Goal: Task Accomplishment & Management: Manage account settings

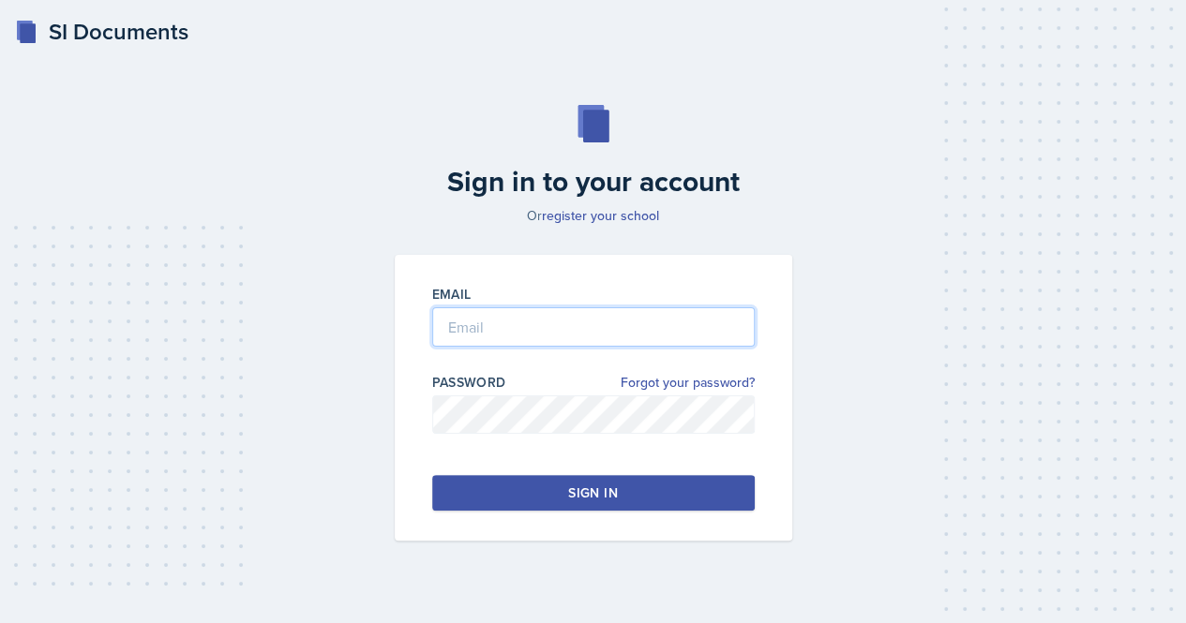
type input "[EMAIL_ADDRESS][DOMAIN_NAME]"
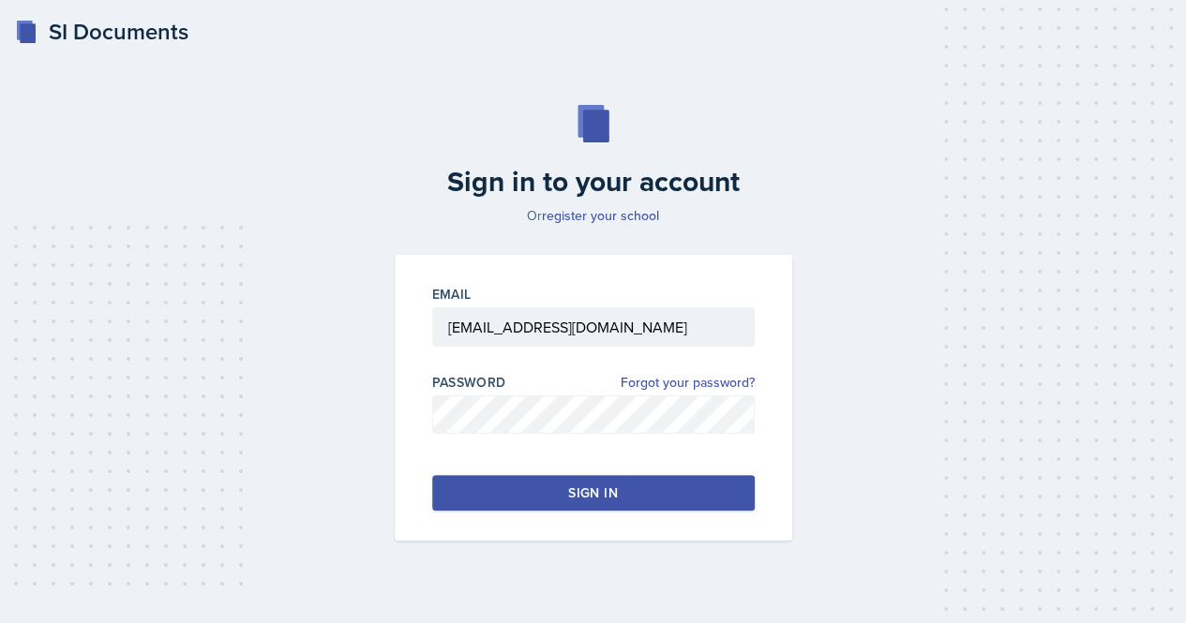
click at [506, 492] on button "Sign in" at bounding box center [593, 493] width 322 height 36
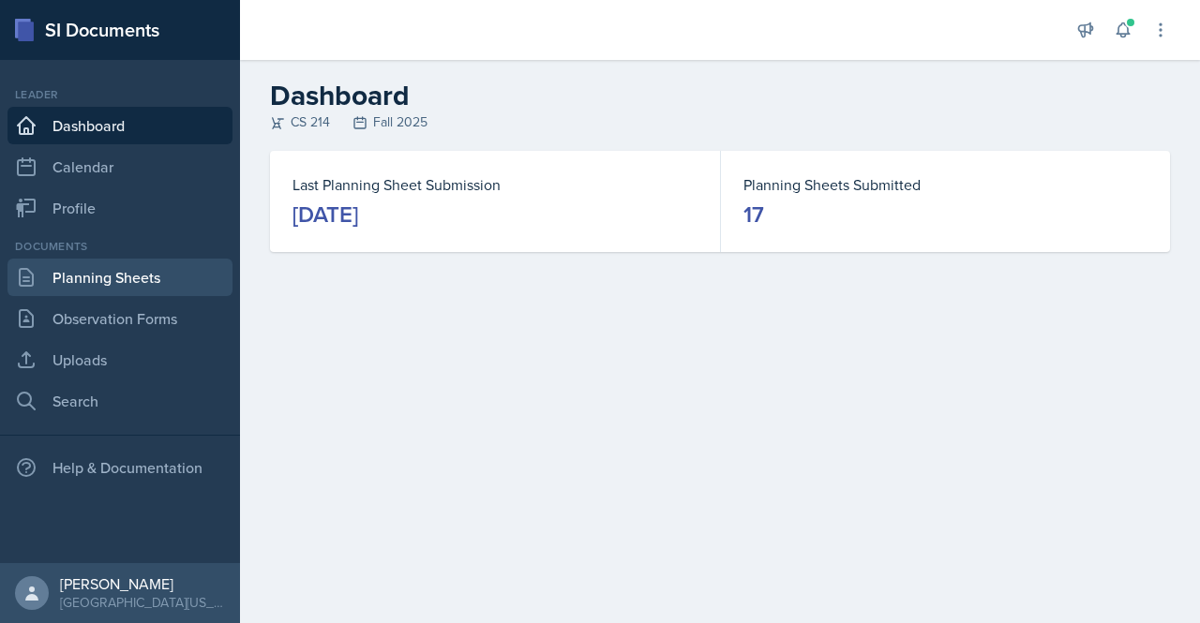
click at [120, 273] on link "Planning Sheets" at bounding box center [119, 277] width 225 height 37
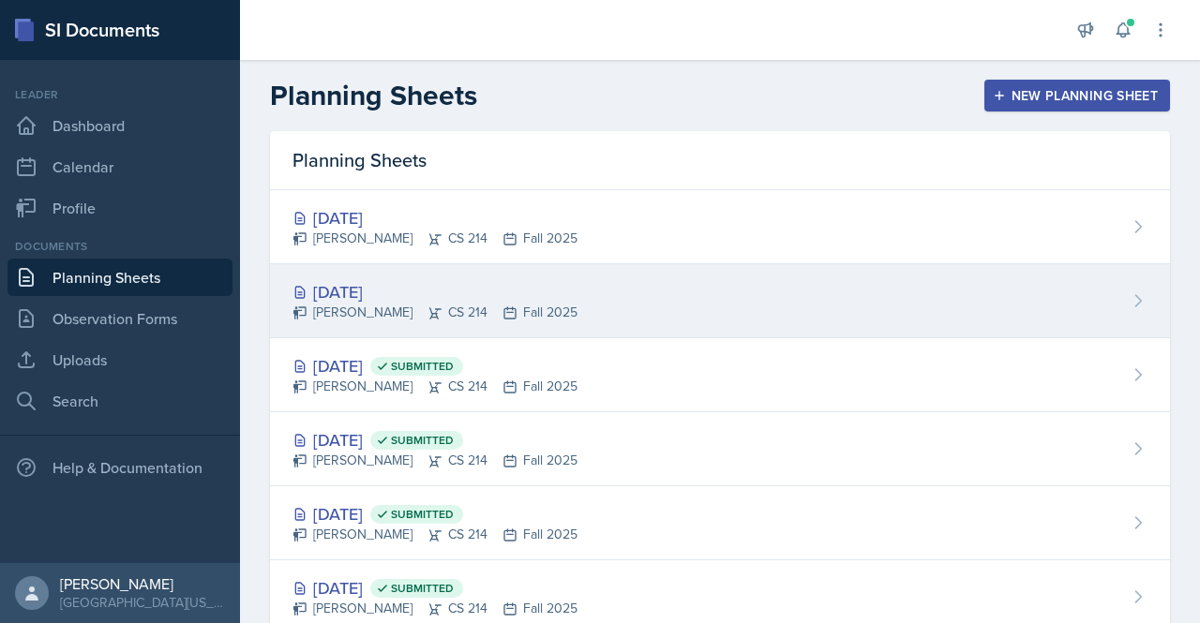
click at [368, 285] on div "[DATE]" at bounding box center [434, 291] width 285 height 25
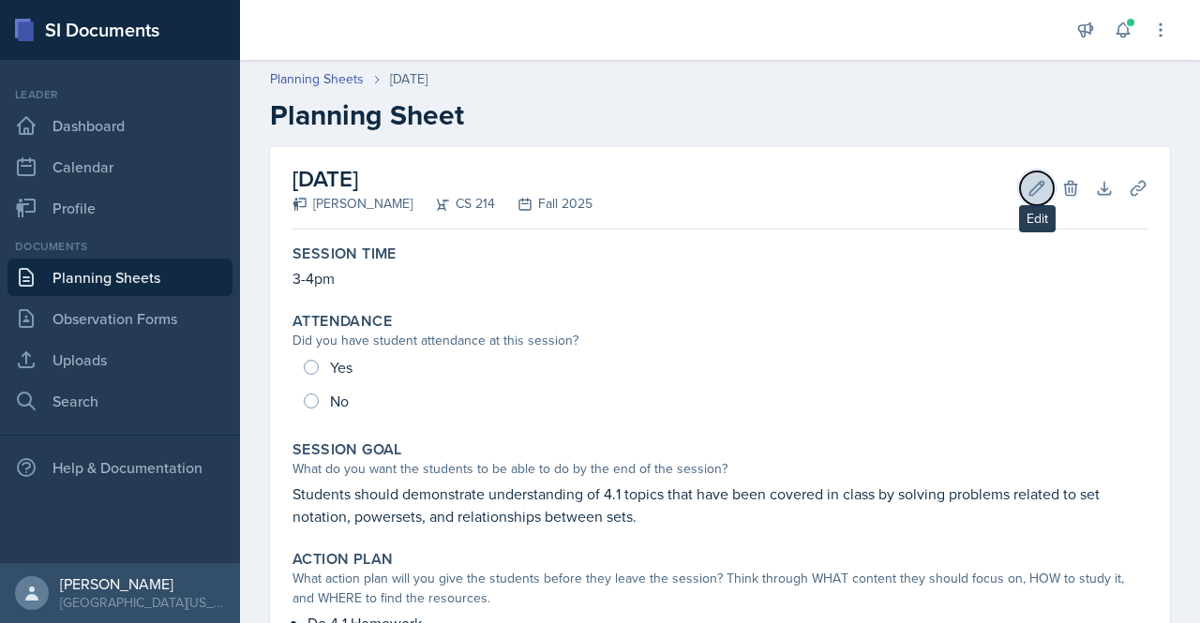
click at [1020, 183] on button "Edit" at bounding box center [1037, 189] width 34 height 34
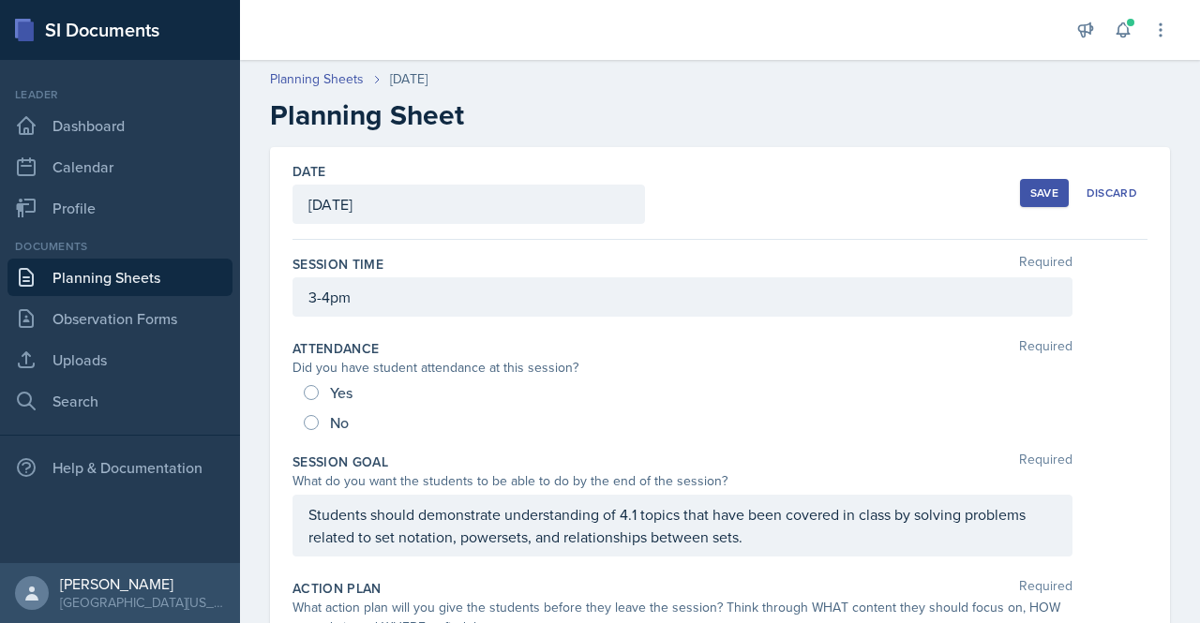
click at [413, 196] on div "[DATE]" at bounding box center [468, 204] width 352 height 39
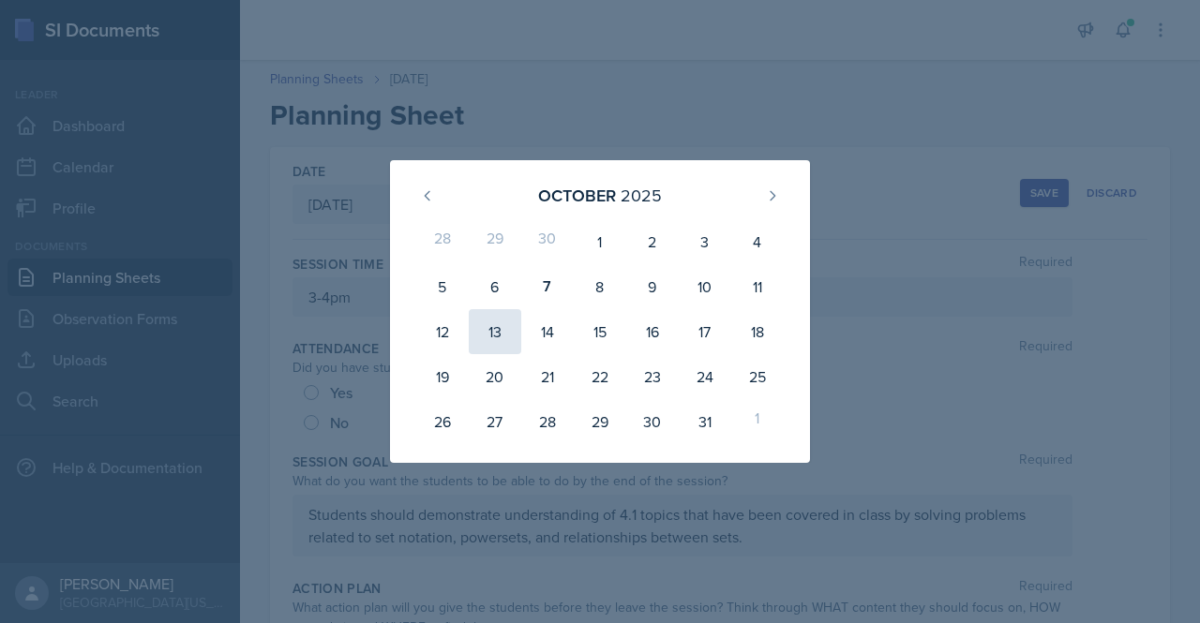
click at [500, 338] on div "13" at bounding box center [495, 331] width 52 height 45
type input "[DATE]"
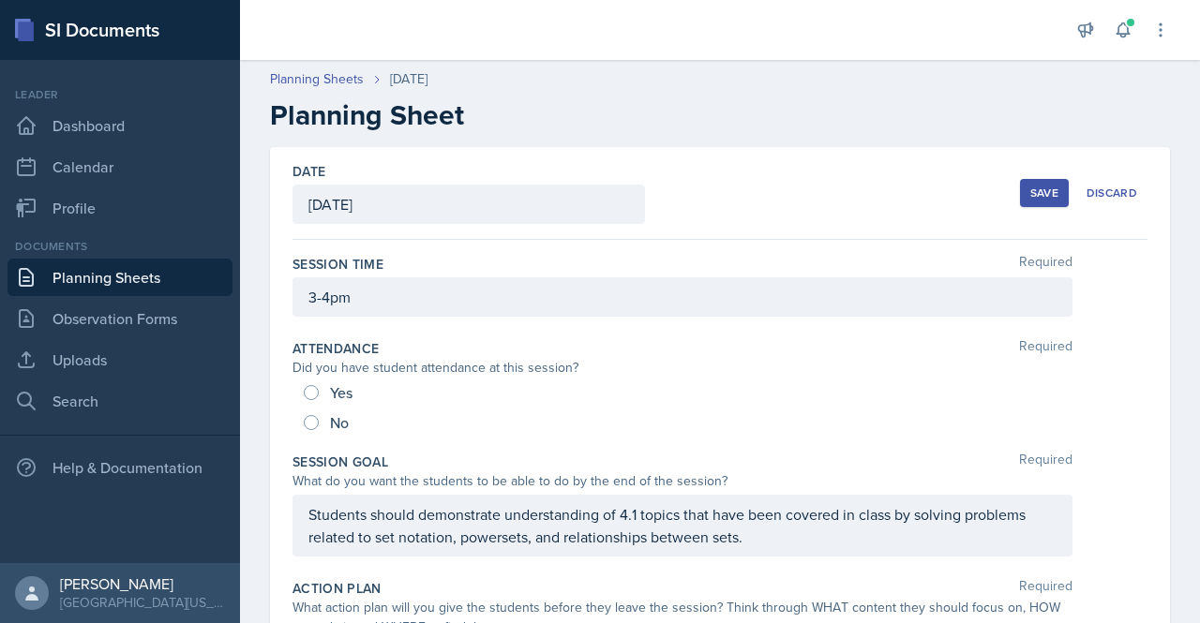
click at [1025, 202] on button "Save" at bounding box center [1044, 193] width 49 height 28
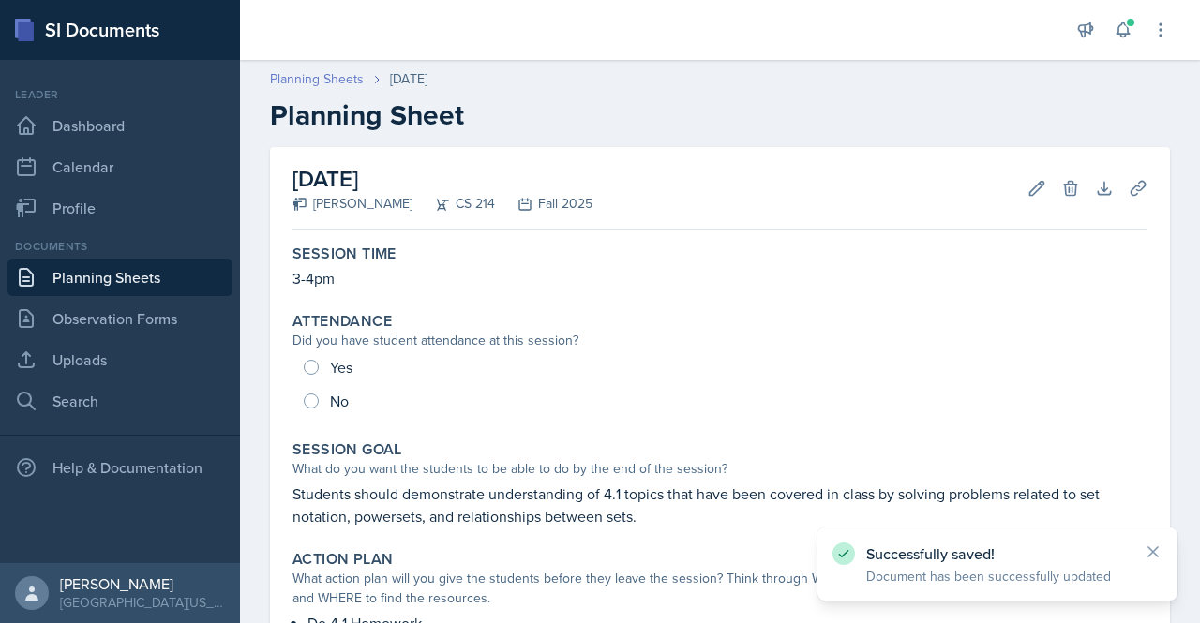
click at [337, 82] on link "Planning Sheets" at bounding box center [317, 79] width 94 height 20
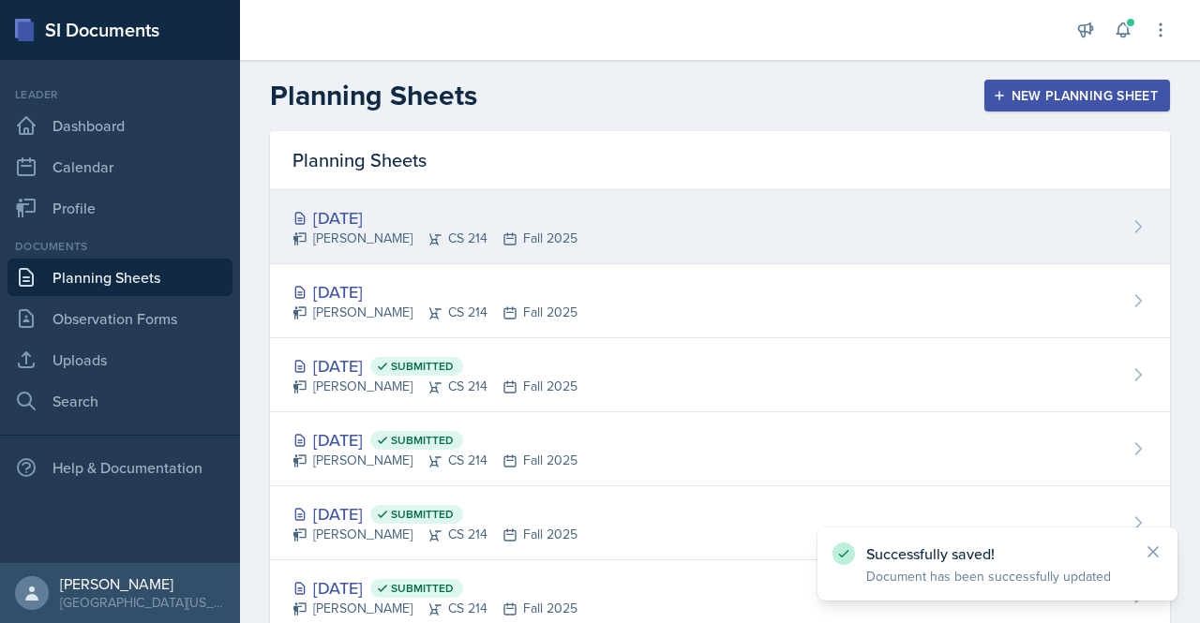
click at [381, 211] on div "[DATE]" at bounding box center [434, 217] width 285 height 25
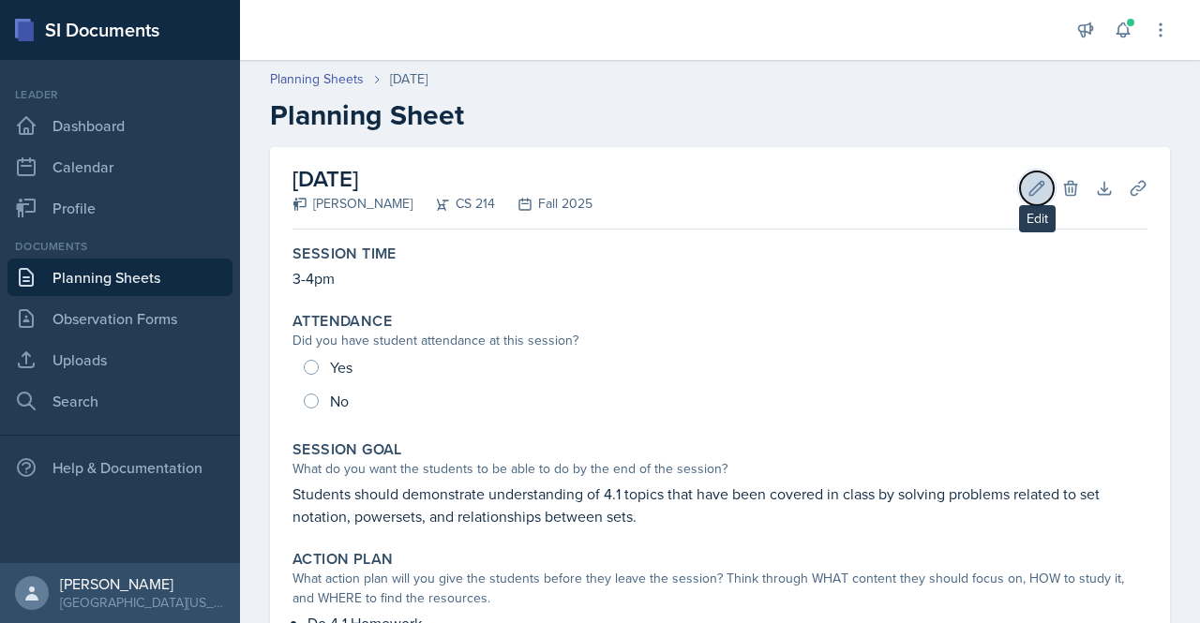
click at [1031, 180] on icon at bounding box center [1036, 188] width 19 height 19
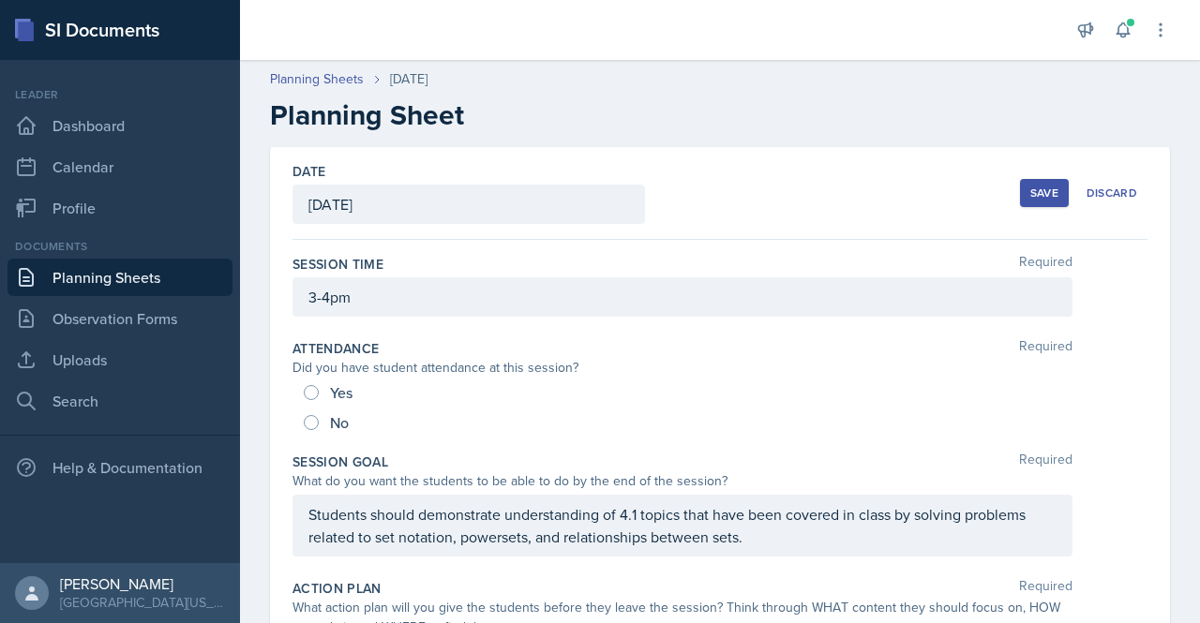
click at [504, 205] on div "[DATE]" at bounding box center [468, 204] width 352 height 39
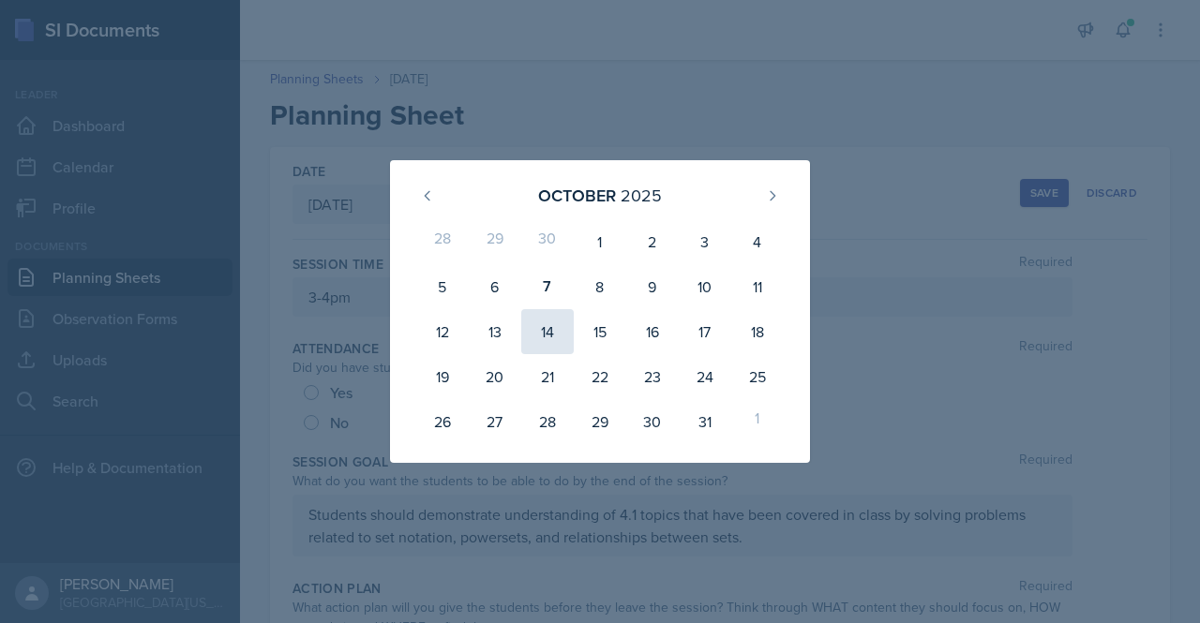
click at [546, 327] on div "14" at bounding box center [547, 331] width 52 height 45
type input "[DATE]"
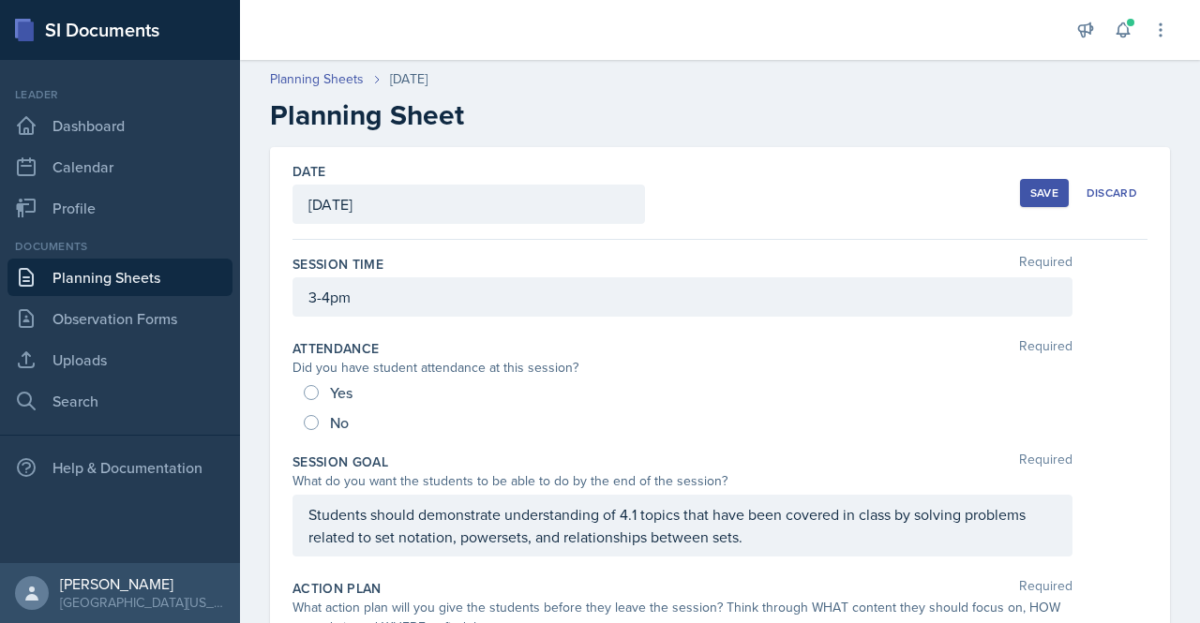
click at [1030, 189] on div "Save" at bounding box center [1044, 193] width 28 height 15
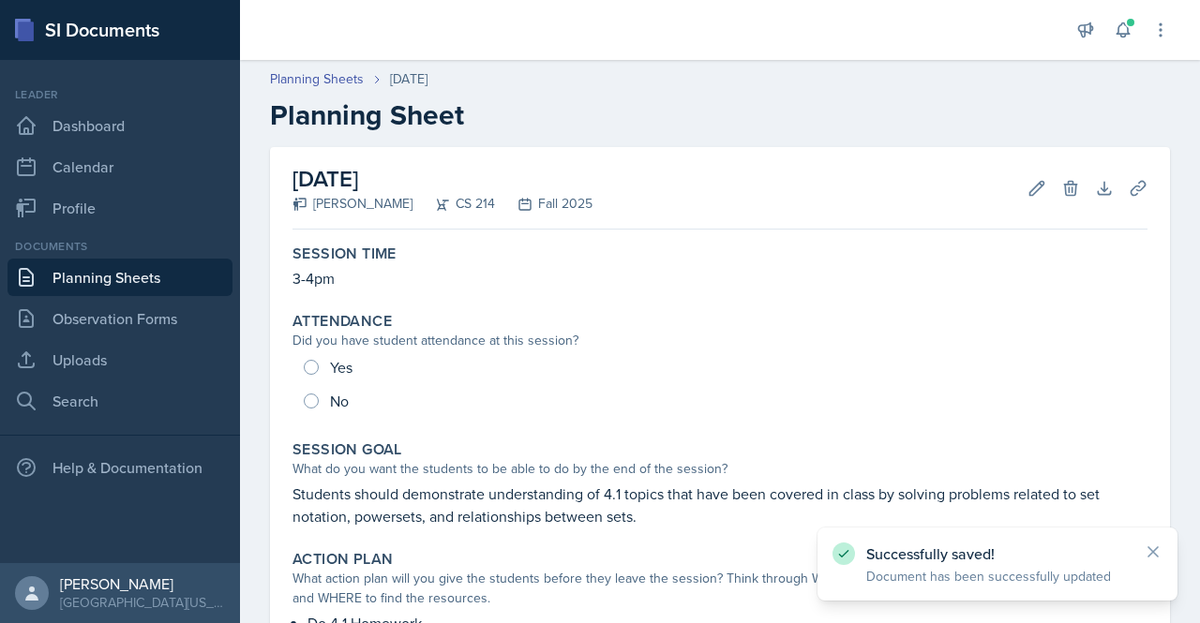
click at [189, 277] on link "Planning Sheets" at bounding box center [119, 277] width 225 height 37
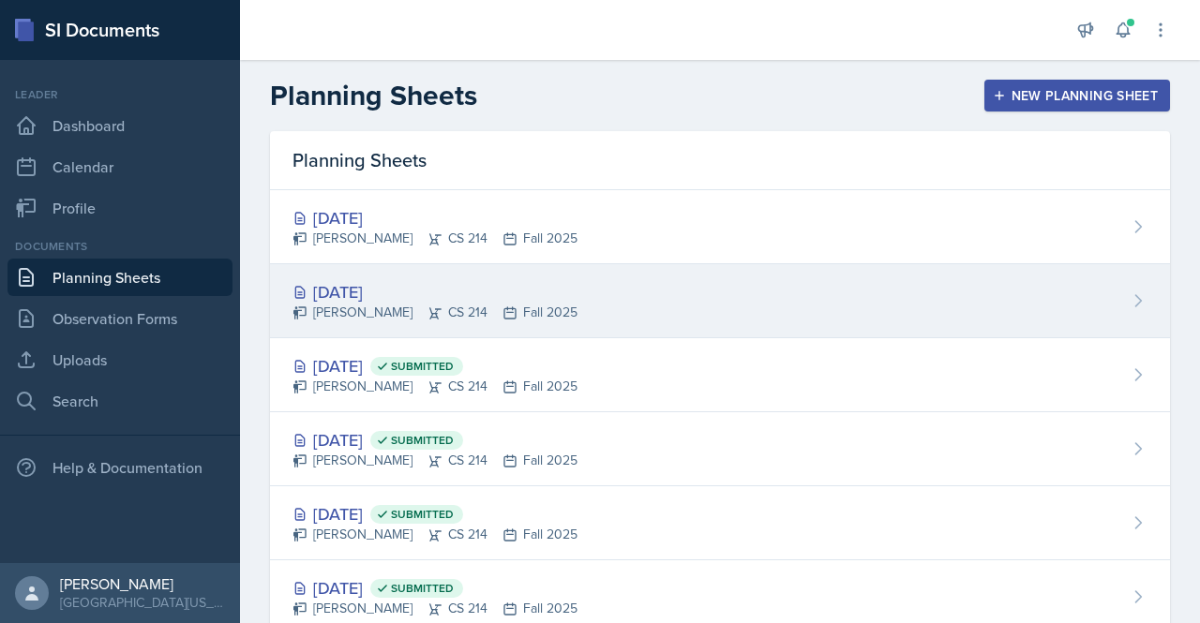
click at [371, 279] on div "[DATE]" at bounding box center [434, 291] width 285 height 25
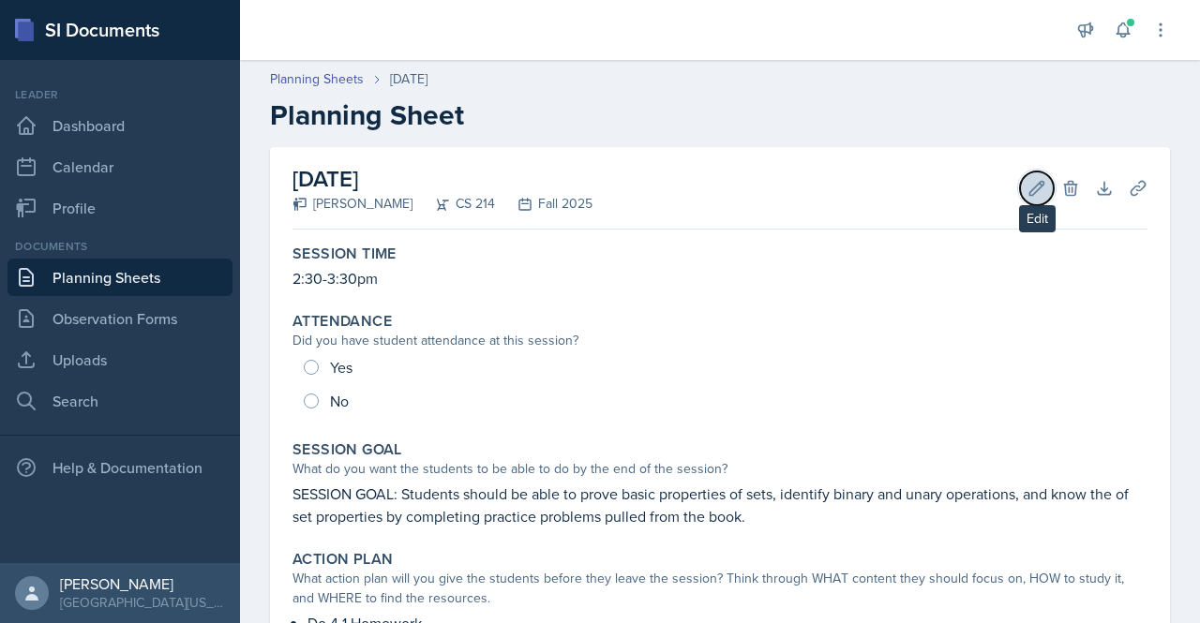
click at [1031, 179] on icon at bounding box center [1036, 188] width 19 height 19
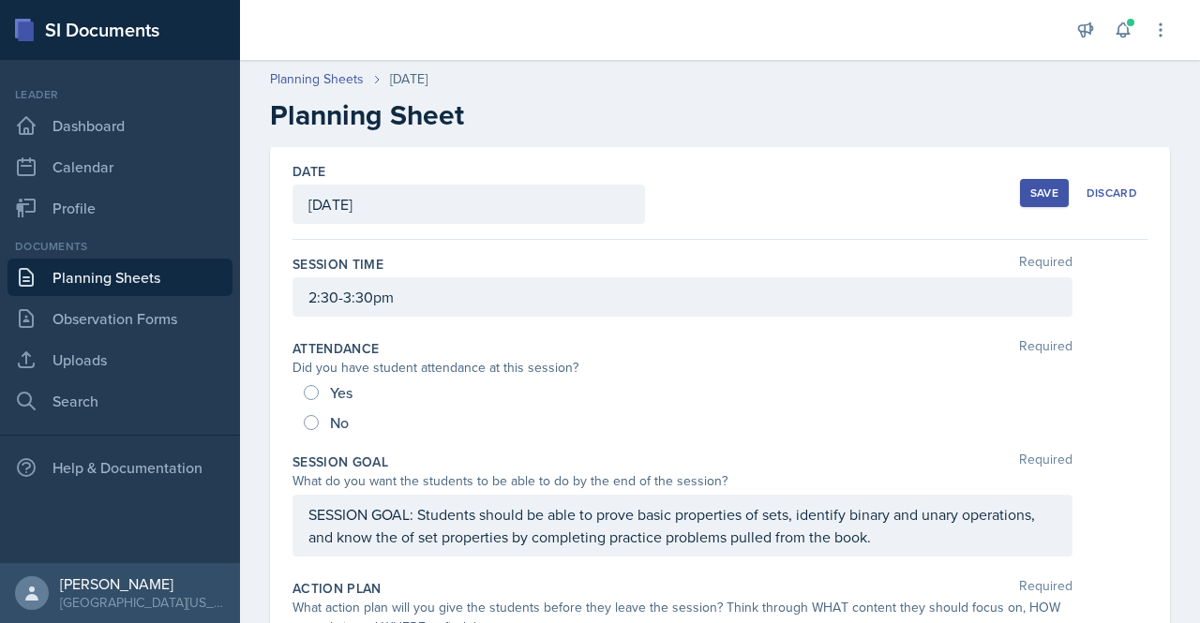
click at [477, 204] on div "[DATE]" at bounding box center [468, 204] width 352 height 39
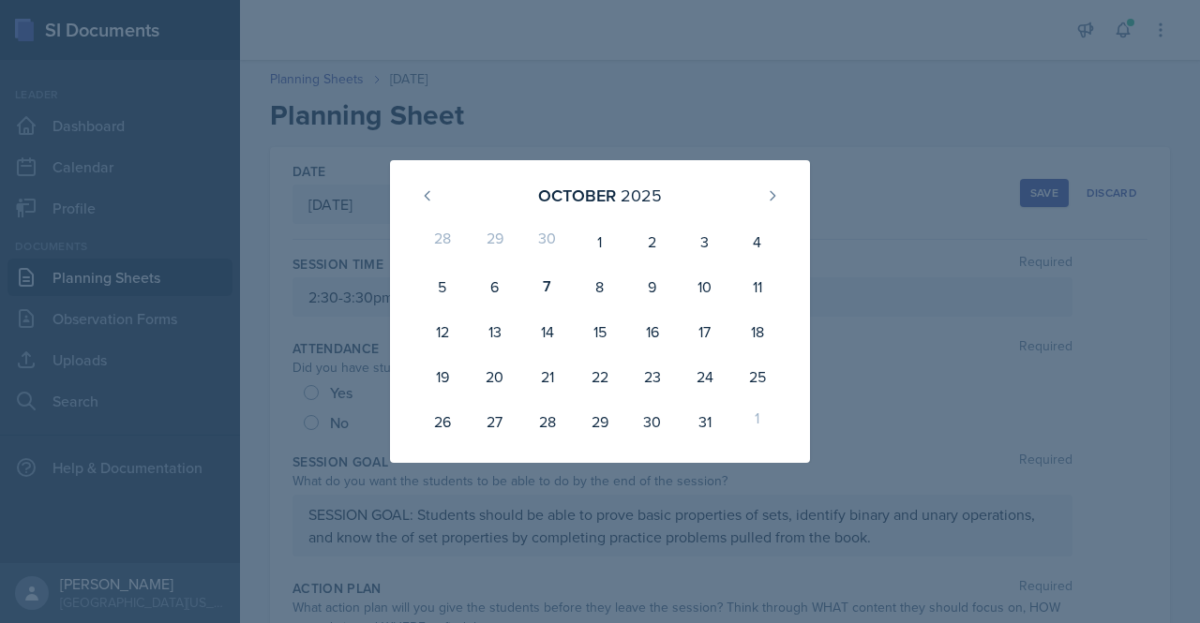
click at [602, 157] on div at bounding box center [600, 311] width 1200 height 623
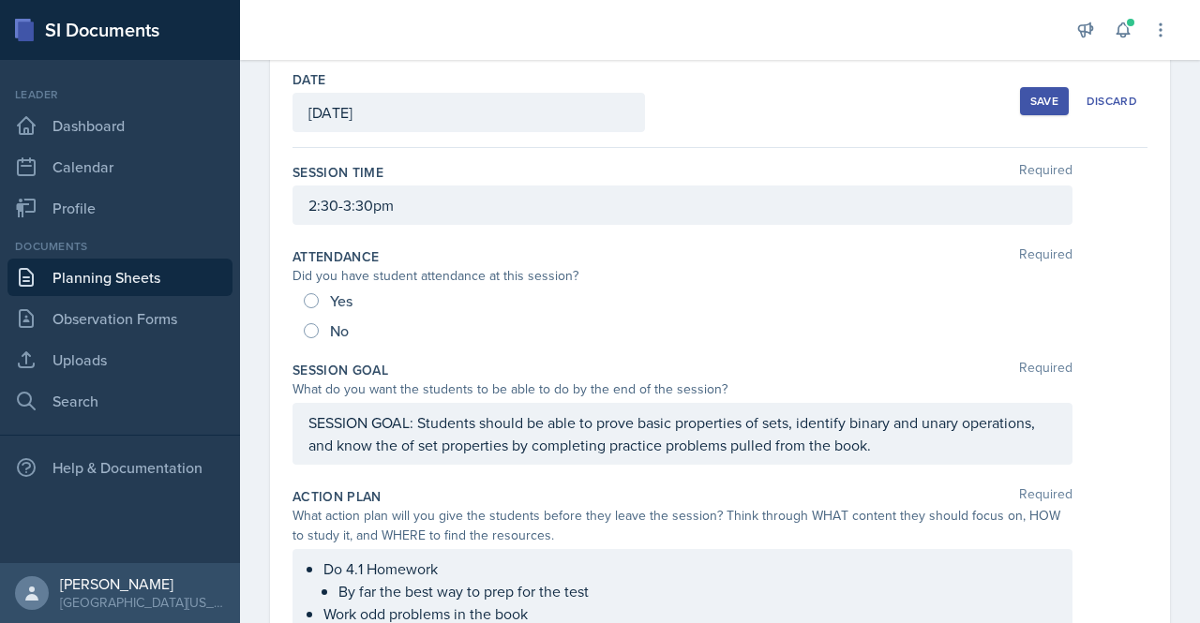
scroll to position [60, 0]
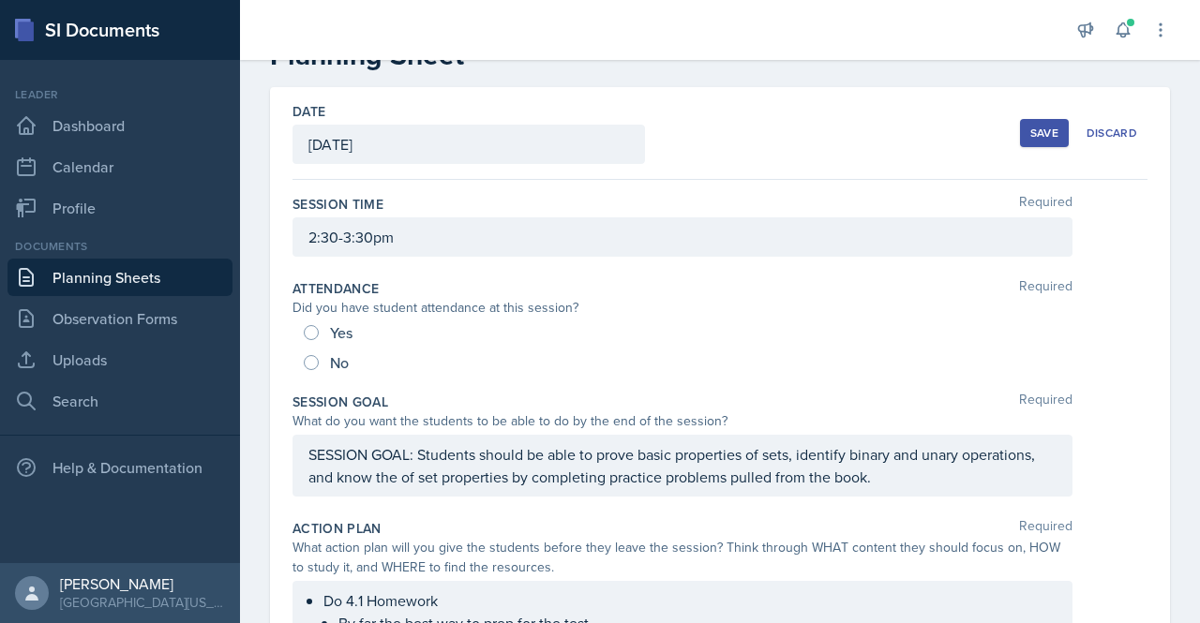
click at [462, 149] on div "[DATE]" at bounding box center [468, 144] width 352 height 39
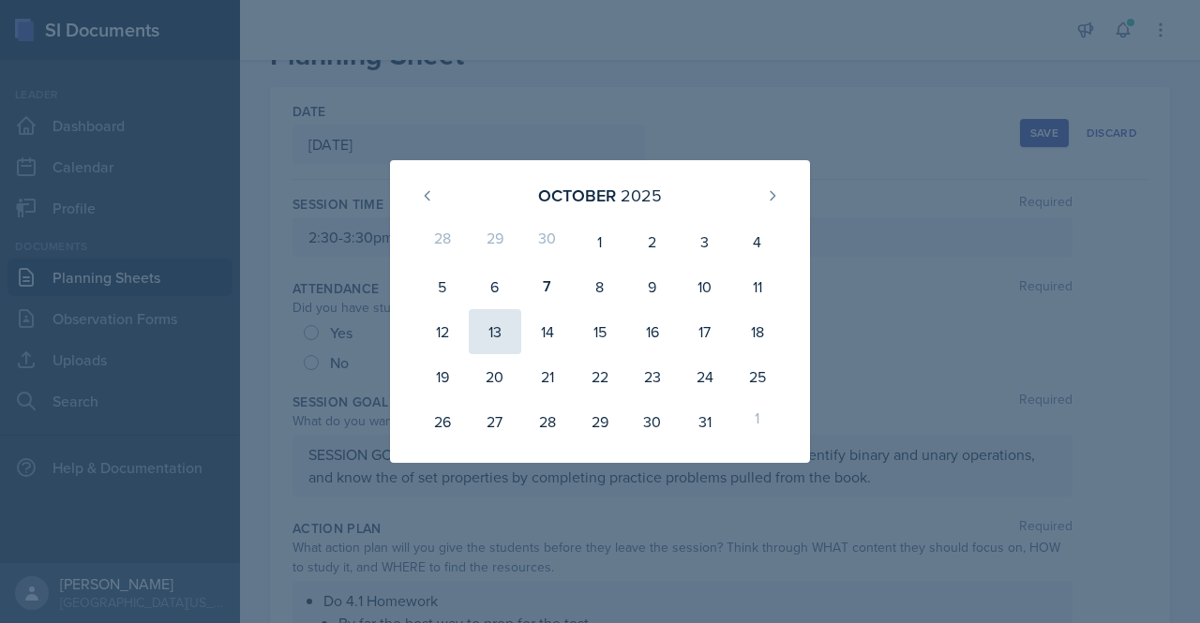
click at [508, 322] on div "13" at bounding box center [495, 331] width 52 height 45
type input "[DATE]"
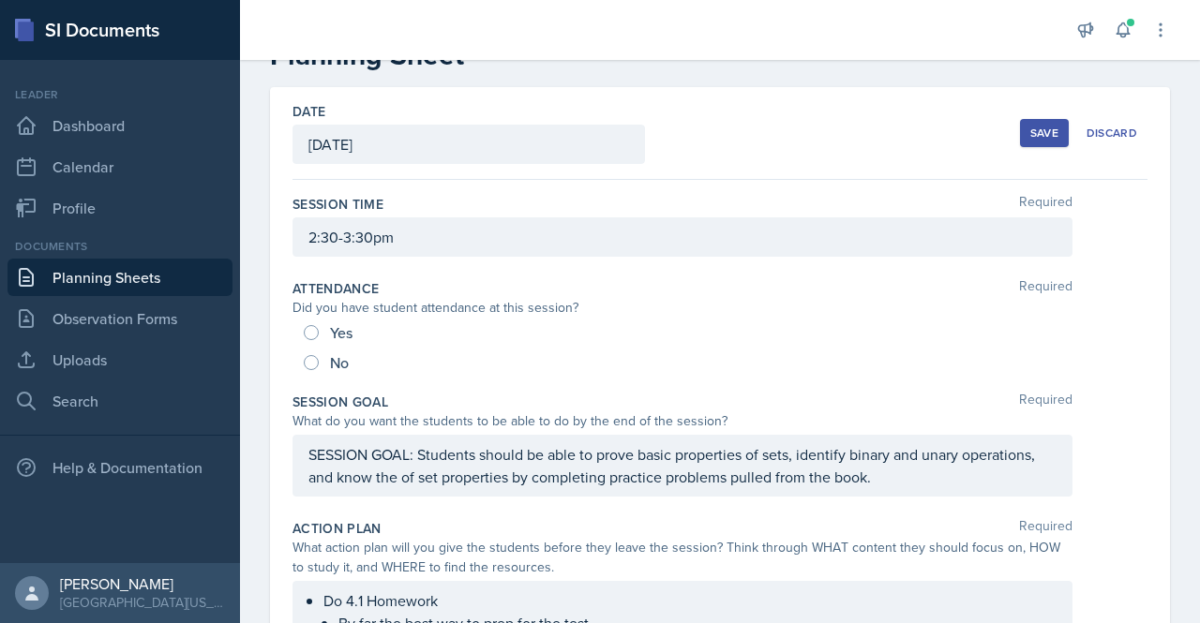
click at [332, 238] on div "2:30-3:30pm" at bounding box center [682, 236] width 780 height 39
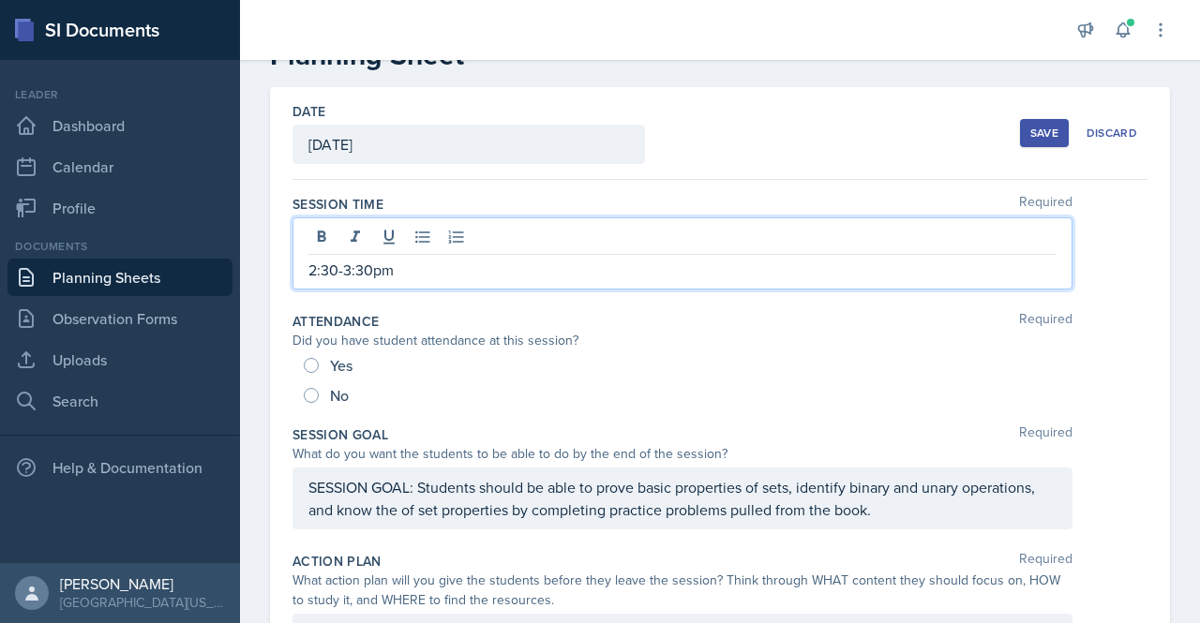
click at [366, 270] on p "2:30-3:30pm" at bounding box center [682, 270] width 748 height 22
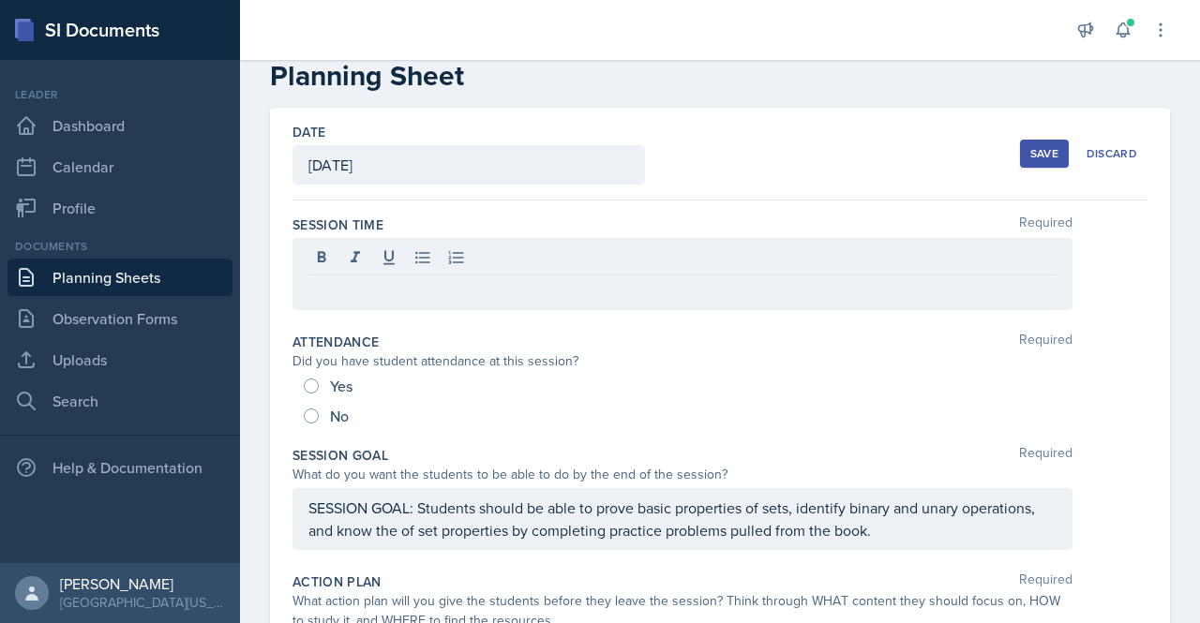
scroll to position [0, 0]
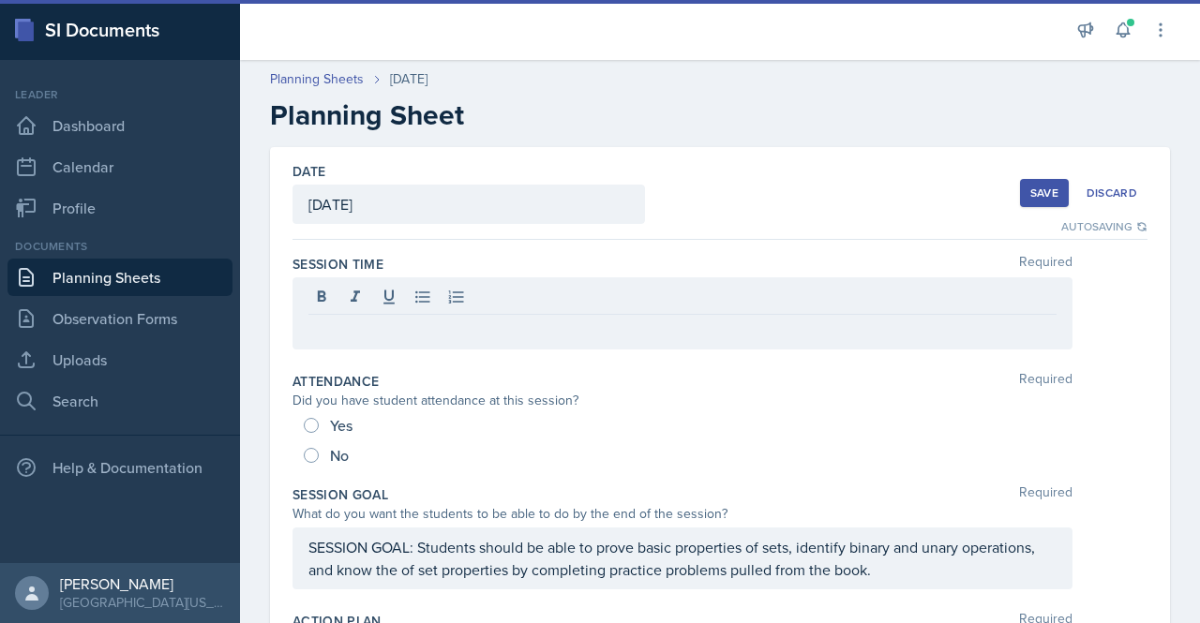
click at [366, 320] on p at bounding box center [682, 330] width 748 height 22
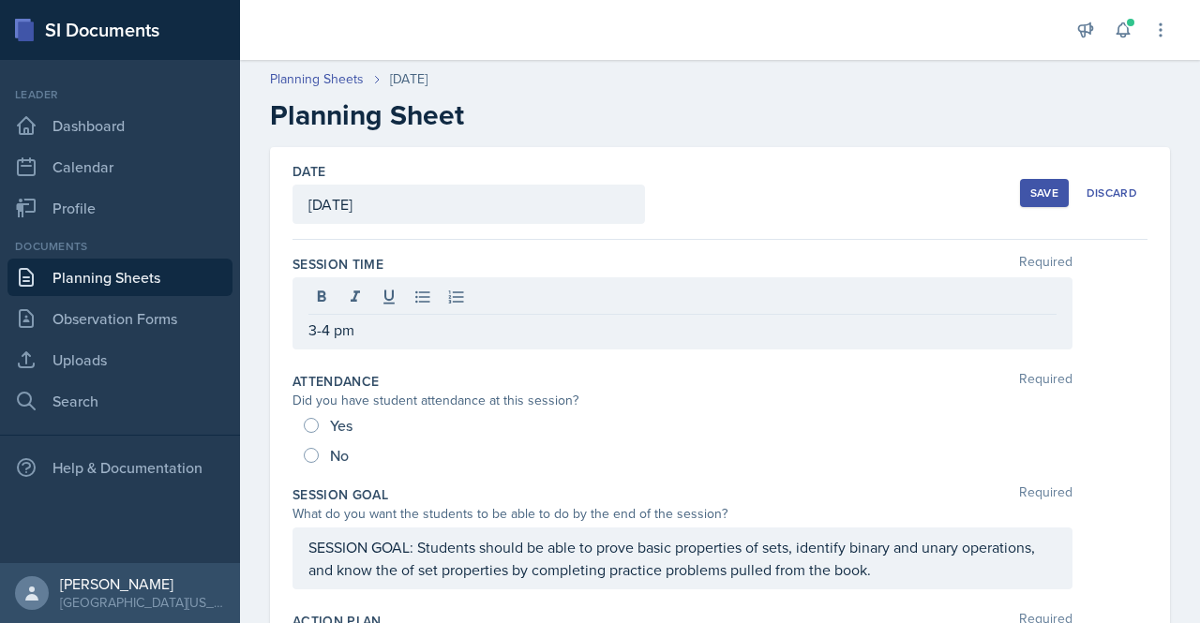
click at [1033, 192] on div "Save" at bounding box center [1044, 193] width 28 height 15
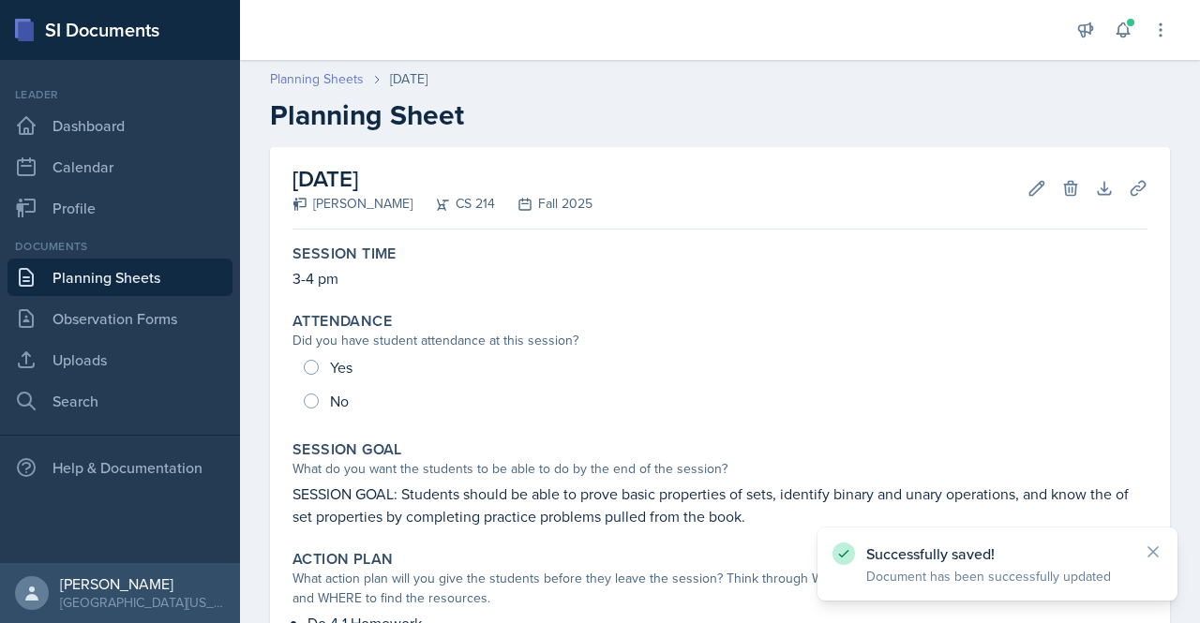
click at [337, 85] on link "Planning Sheets" at bounding box center [317, 79] width 94 height 20
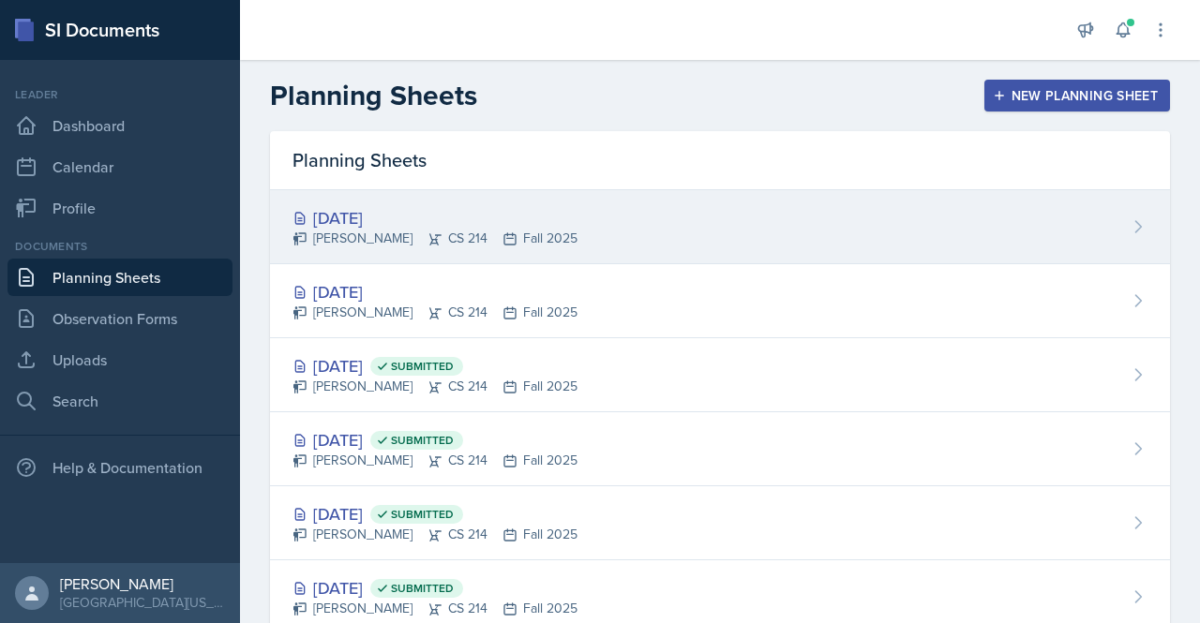
click at [380, 211] on div "[DATE]" at bounding box center [434, 217] width 285 height 25
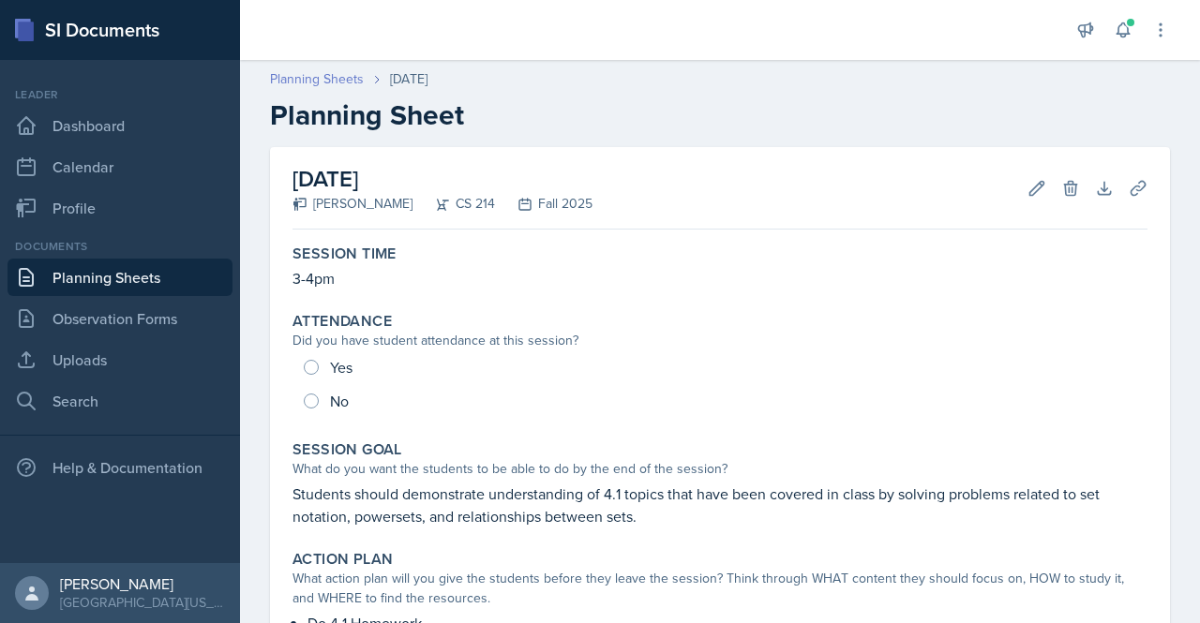
click at [335, 83] on link "Planning Sheets" at bounding box center [317, 79] width 94 height 20
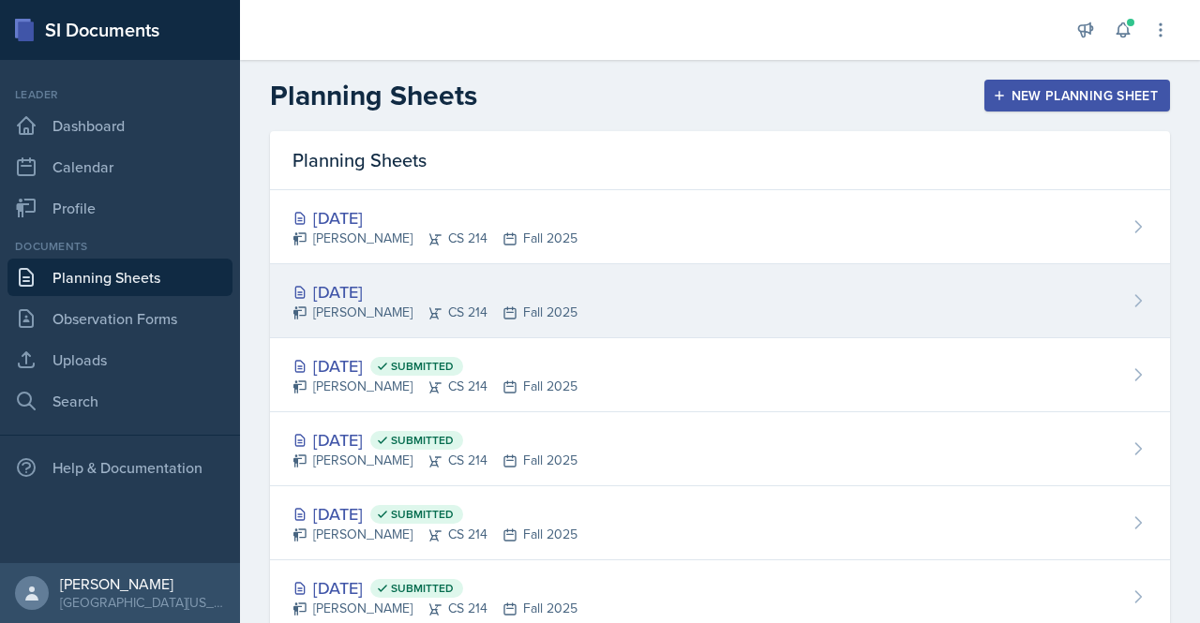
click at [382, 285] on div "[DATE]" at bounding box center [434, 291] width 285 height 25
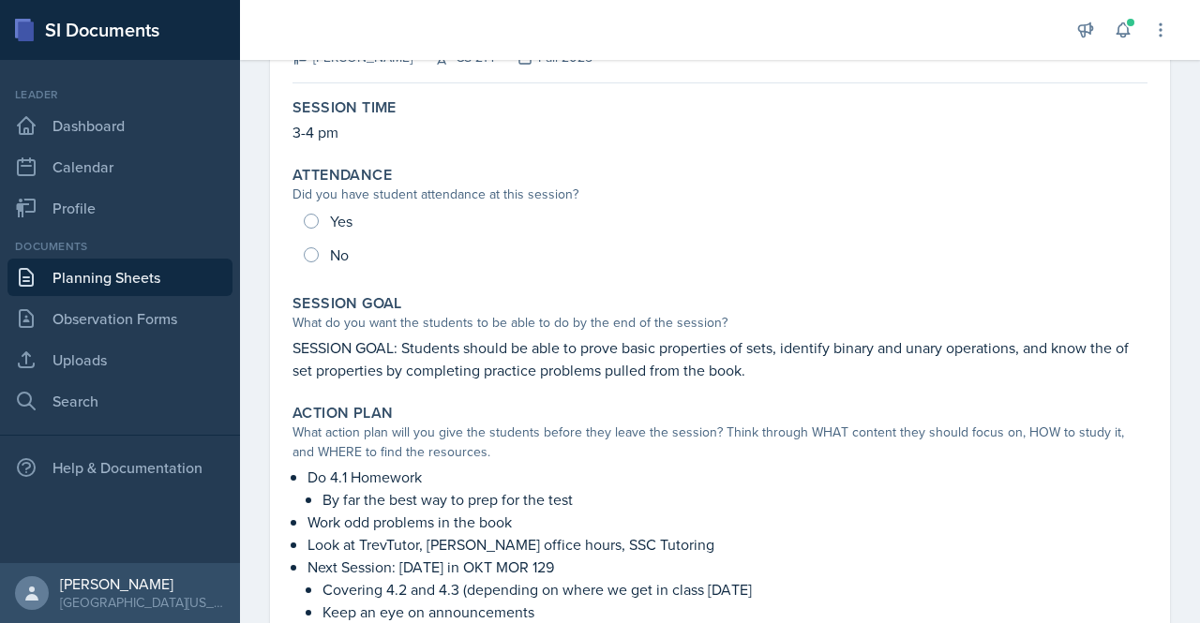
scroll to position [148, 0]
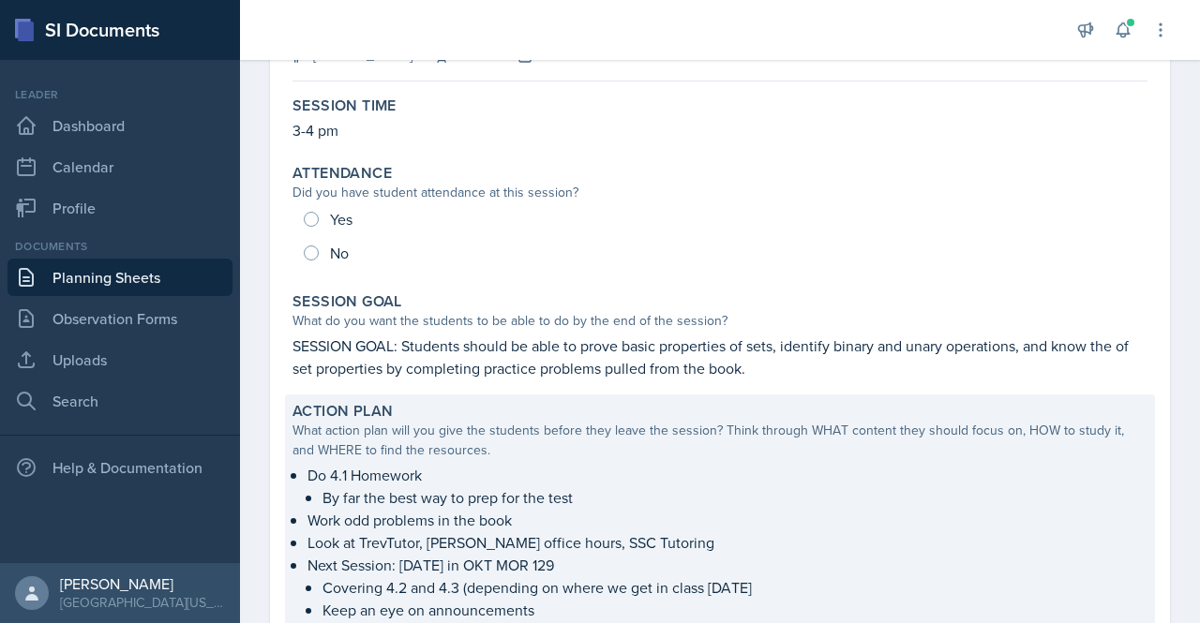
click at [679, 426] on div "What action plan will you give the students before they leave the session? Thin…" at bounding box center [719, 440] width 855 height 39
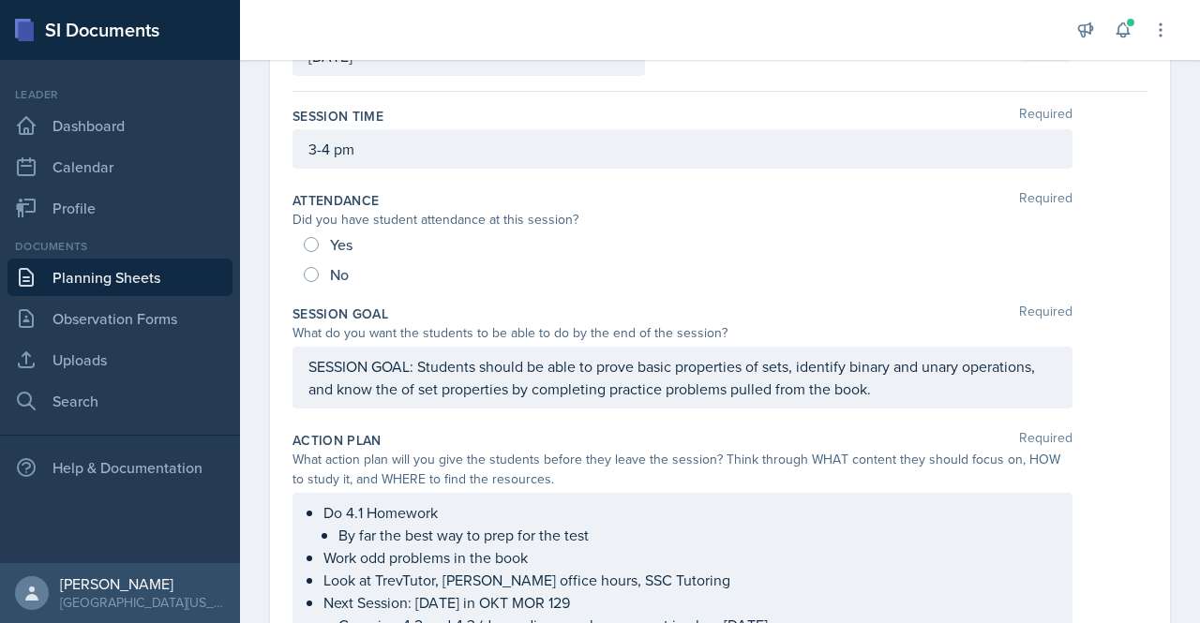
click at [488, 510] on div "Do 4.1 Homework By far the best way to prep for the test Work odd problems in t…" at bounding box center [682, 580] width 780 height 174
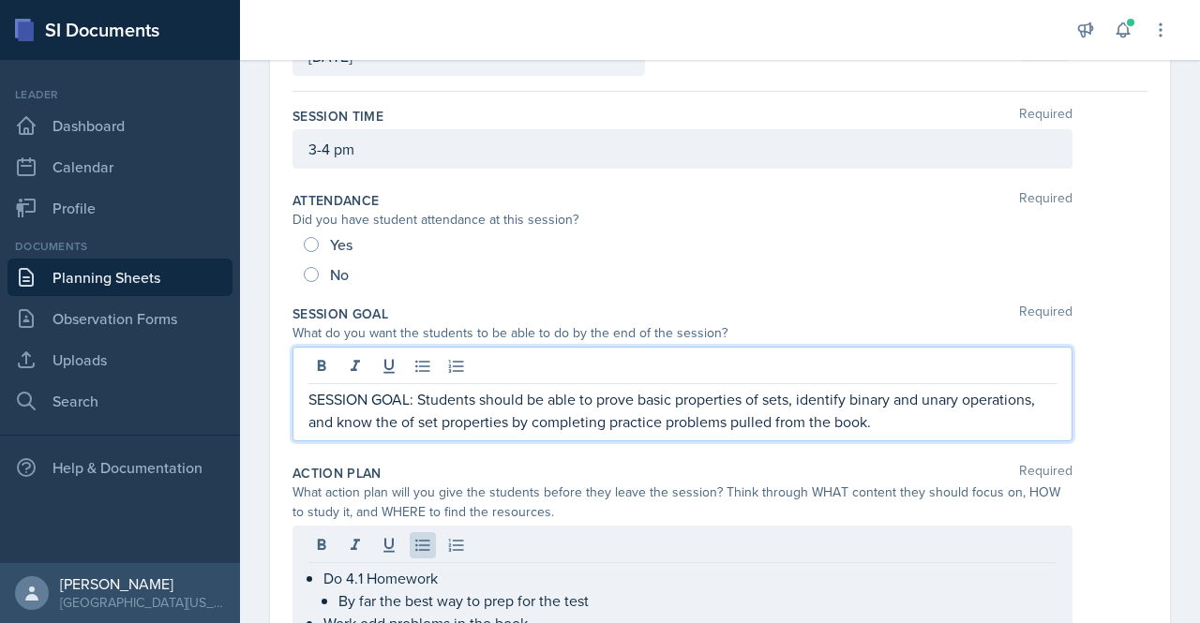
click at [463, 388] on p "SESSION GOAL: Students should be able to prove basic properties of sets, identi…" at bounding box center [682, 410] width 748 height 45
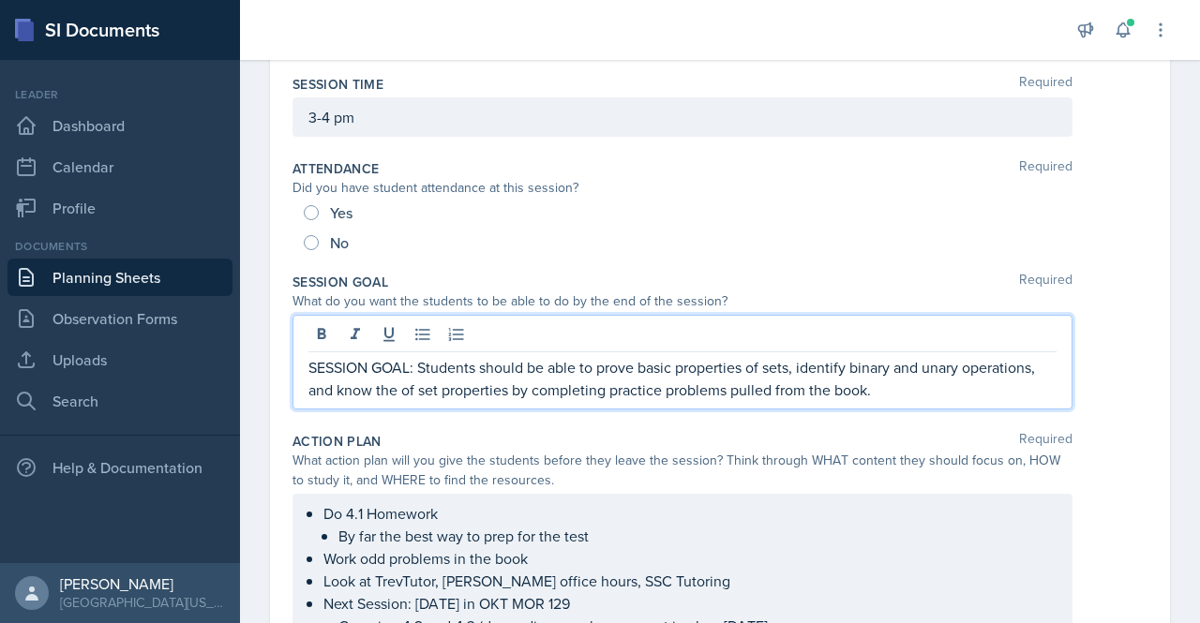
click at [415, 364] on p "SESSION GOAL: Students should be able to prove basic properties of sets, identi…" at bounding box center [682, 378] width 748 height 45
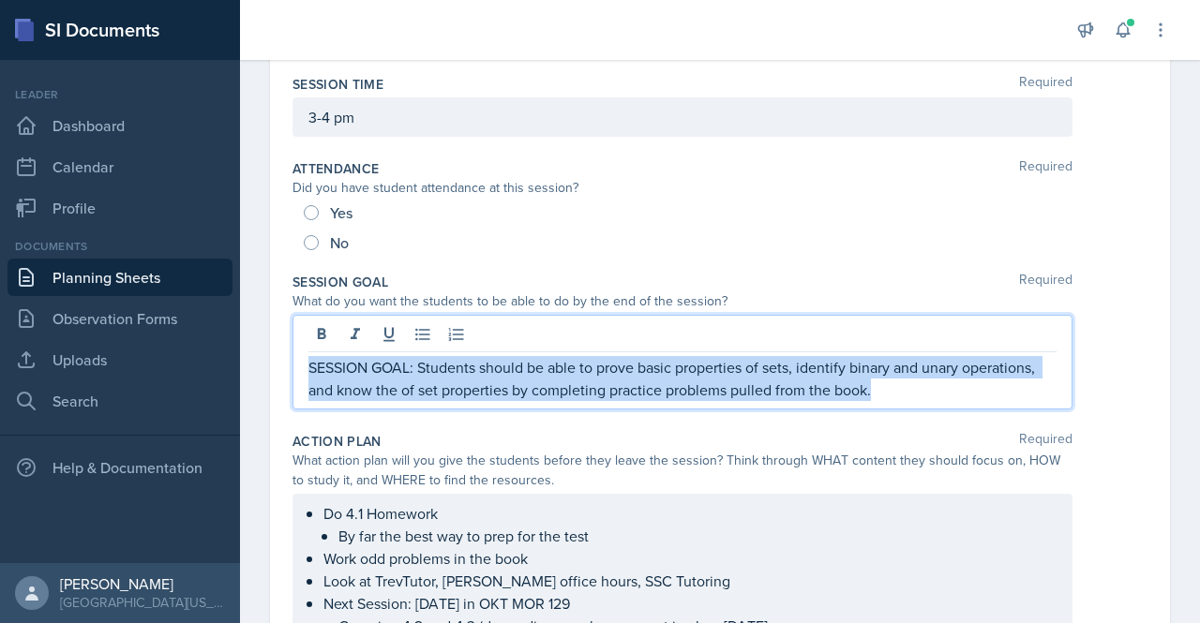
click at [415, 364] on p "SESSION GOAL: Students should be able to prove basic properties of sets, identi…" at bounding box center [682, 378] width 748 height 45
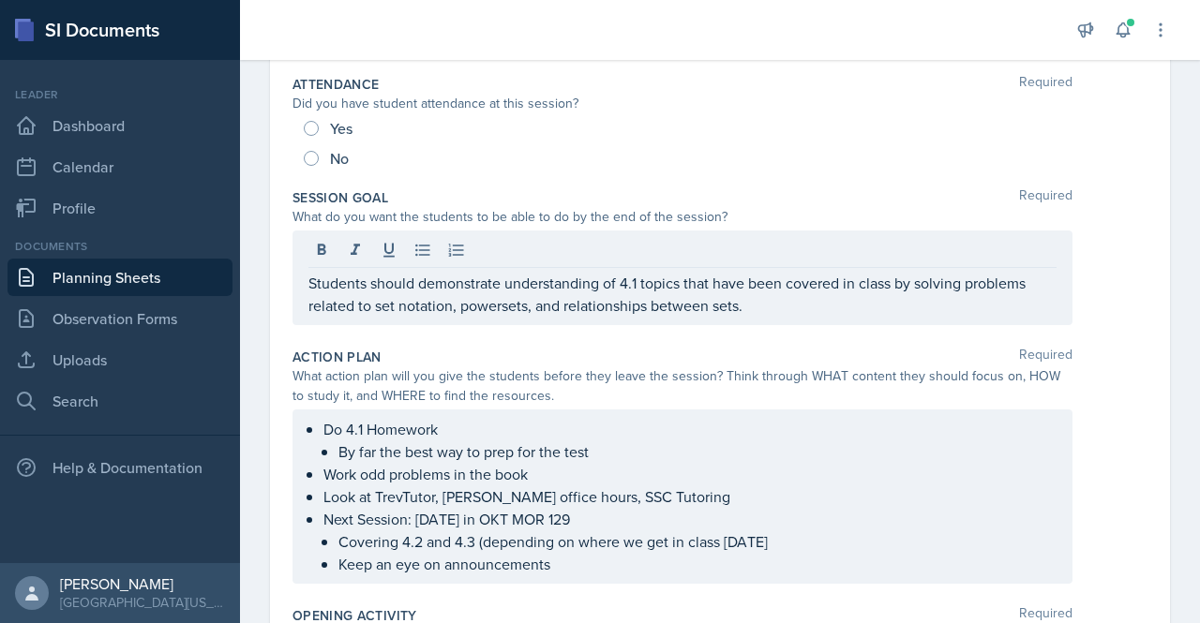
scroll to position [321, 0]
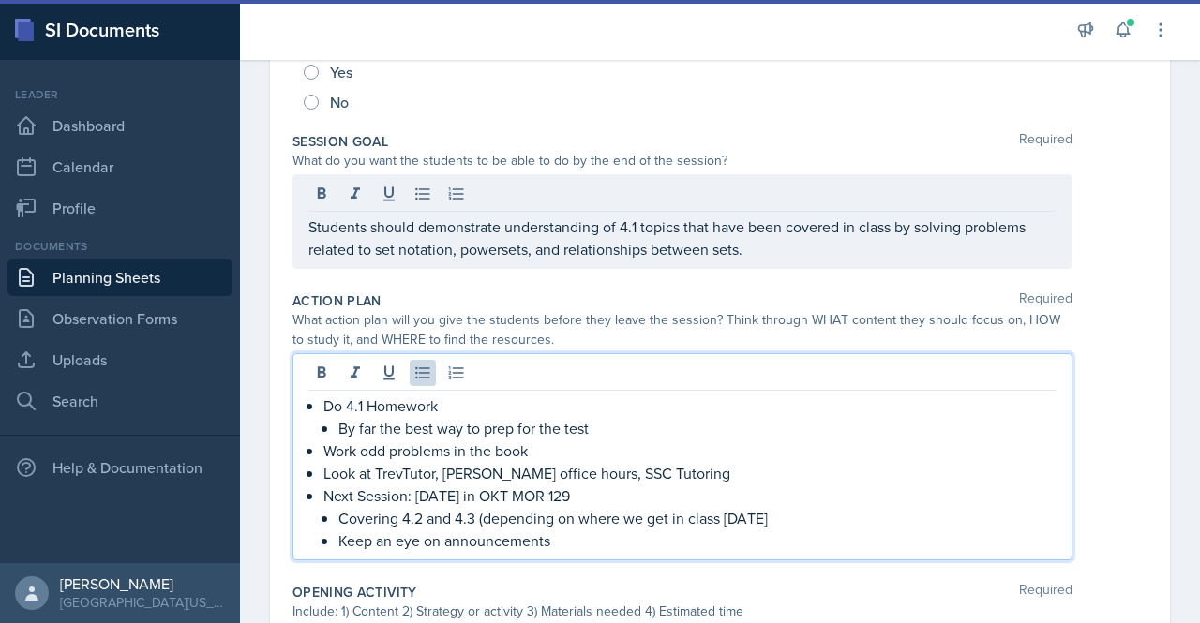
click at [494, 458] on ul "Do 4.1 Homework By far the best way to prep for the test Work odd problems in t…" at bounding box center [689, 473] width 733 height 157
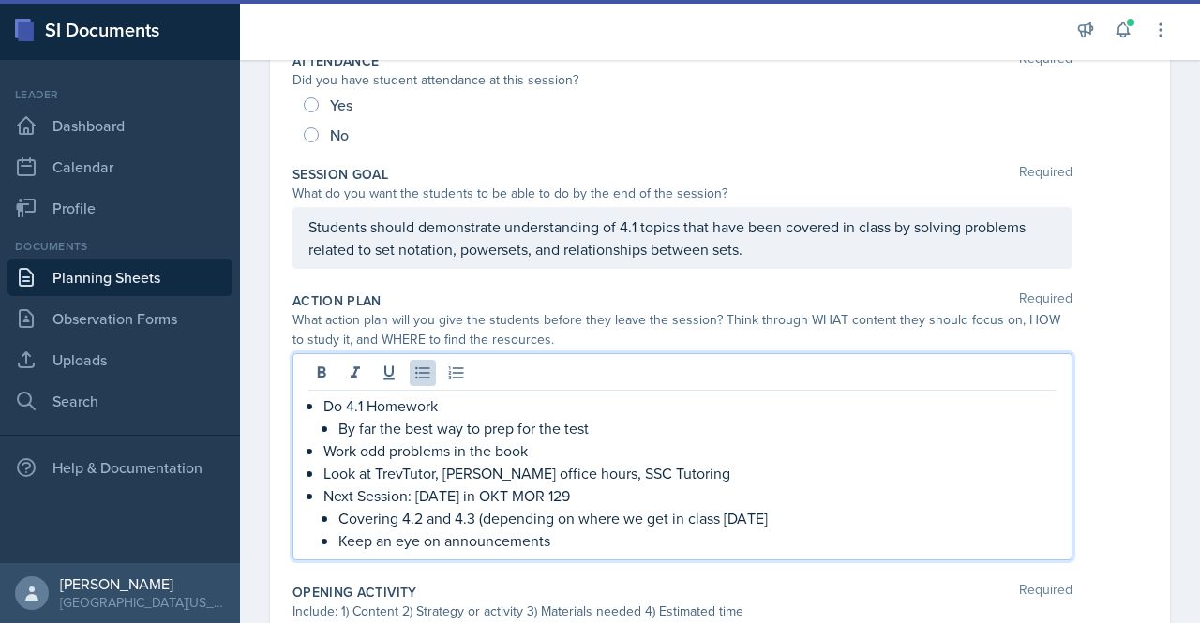
click at [494, 462] on p "Look at TrevTutor, [PERSON_NAME] office hours, SSC Tutoring" at bounding box center [689, 473] width 733 height 22
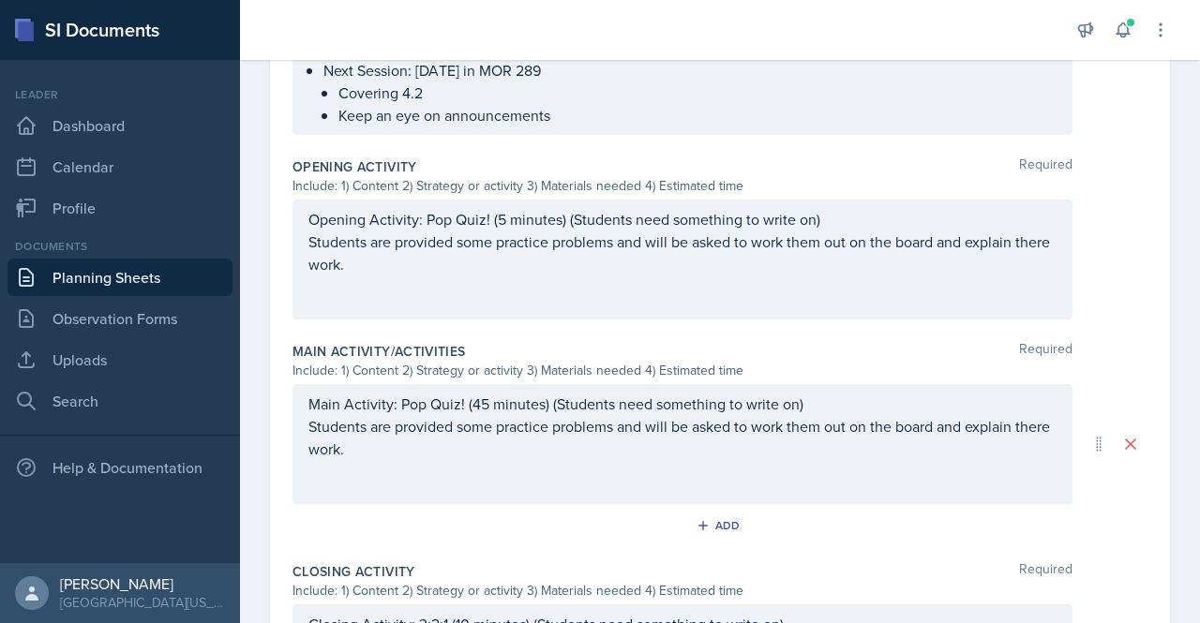
scroll to position [715, 0]
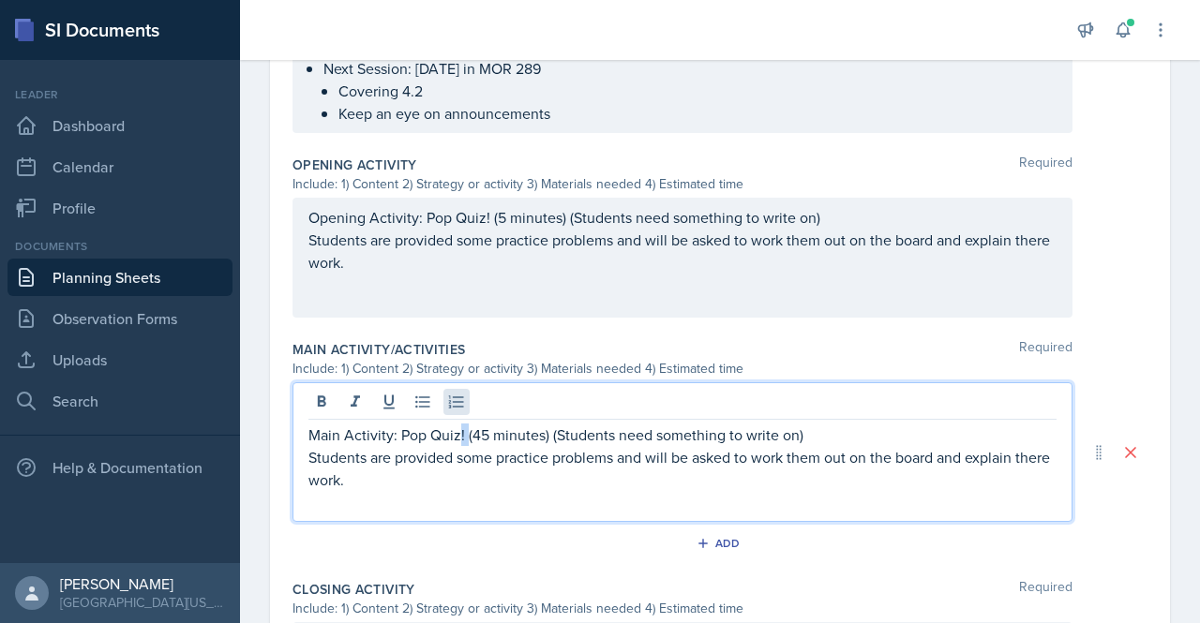
drag, startPoint x: 465, startPoint y: 396, endPoint x: 455, endPoint y: 400, distance: 11.3
click at [455, 400] on div "Main Activity: Pop Quiz! (45 minutes) (Students need something to write on) Stu…" at bounding box center [682, 452] width 780 height 140
click at [437, 424] on p "Main Activity: Pop Quiz! (45 minutes) (Students need something to write on)" at bounding box center [682, 435] width 748 height 22
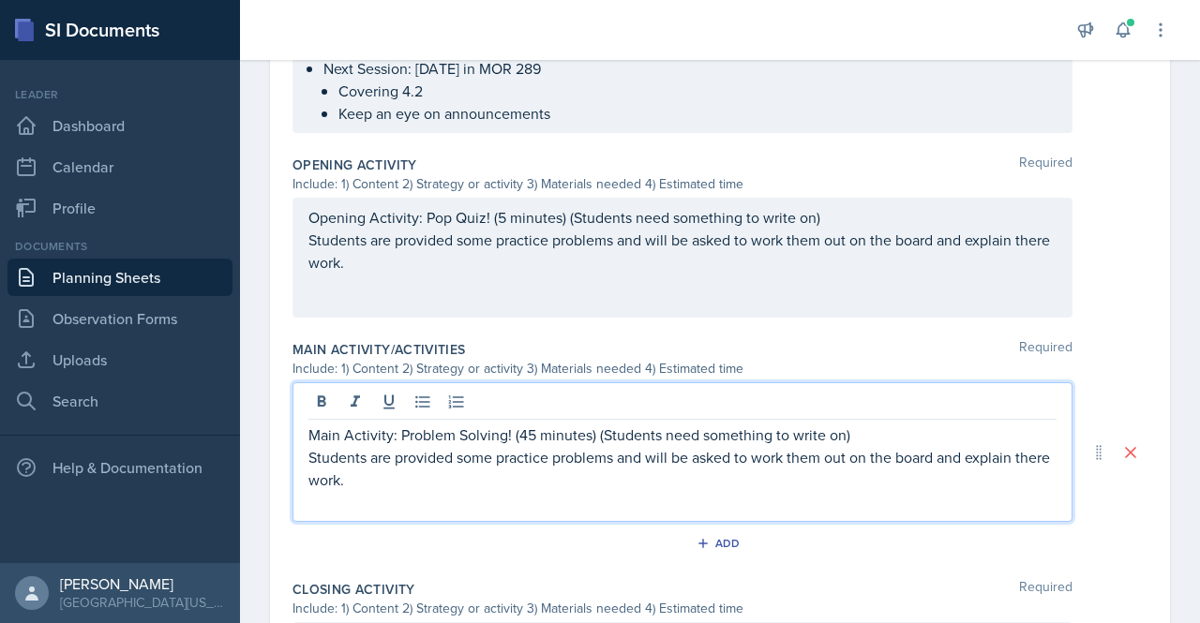
click at [322, 486] on p "Students are provided some practice problems and will be asked to work them out…" at bounding box center [682, 468] width 748 height 45
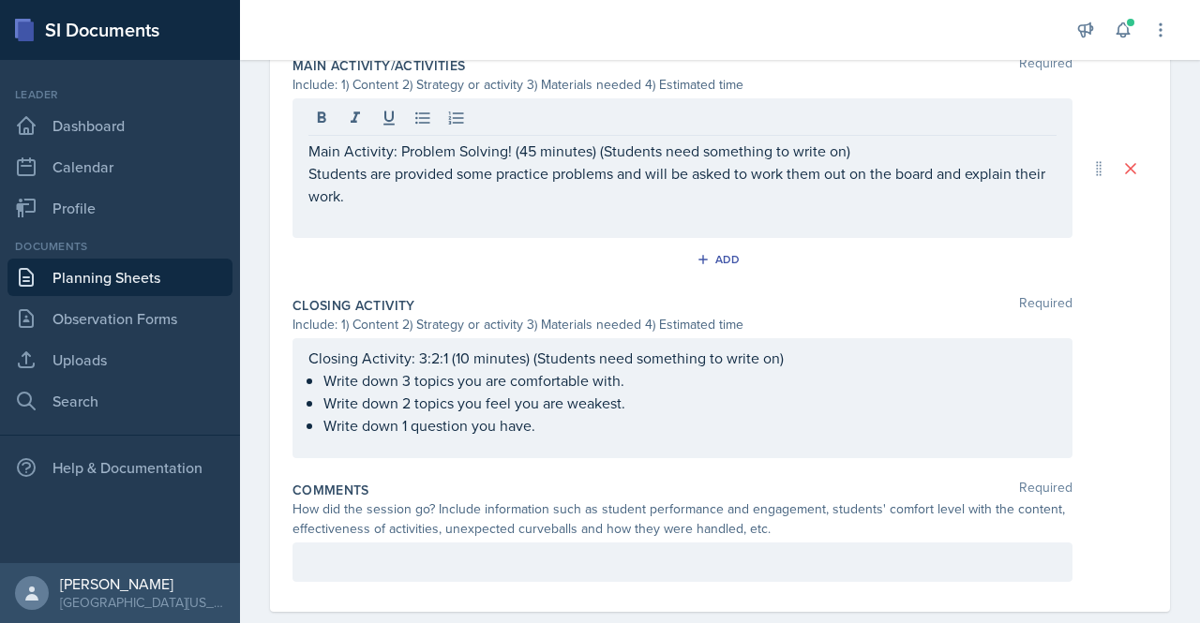
scroll to position [995, 0]
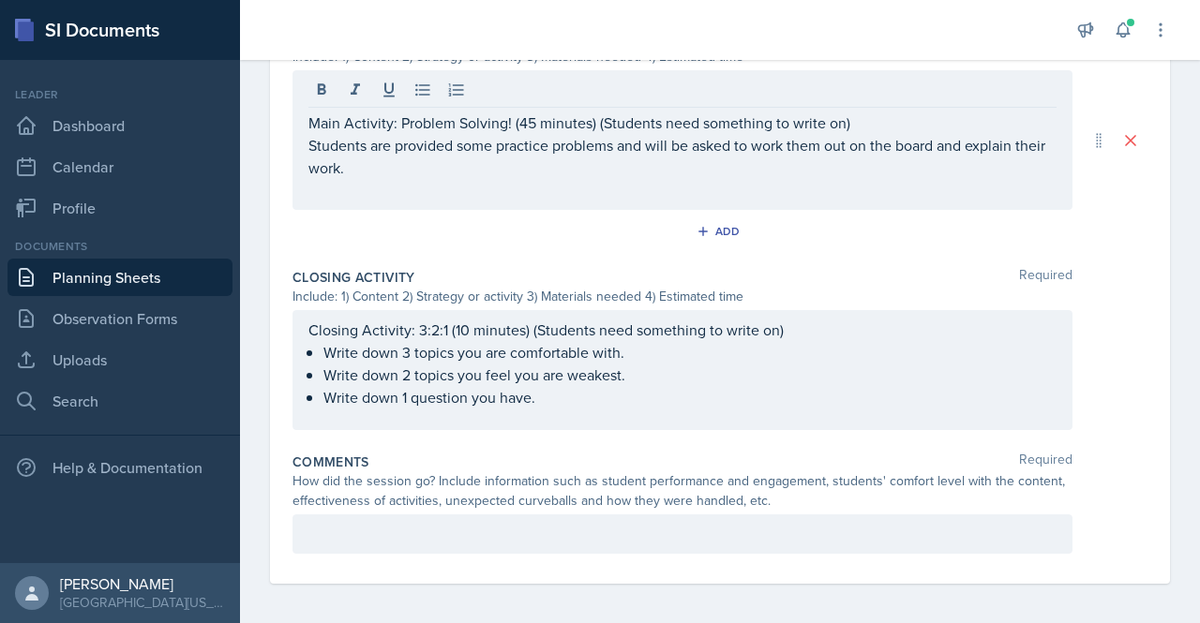
click at [486, 142] on p "Students are provided some practice problems and will be asked to work them out…" at bounding box center [682, 156] width 748 height 45
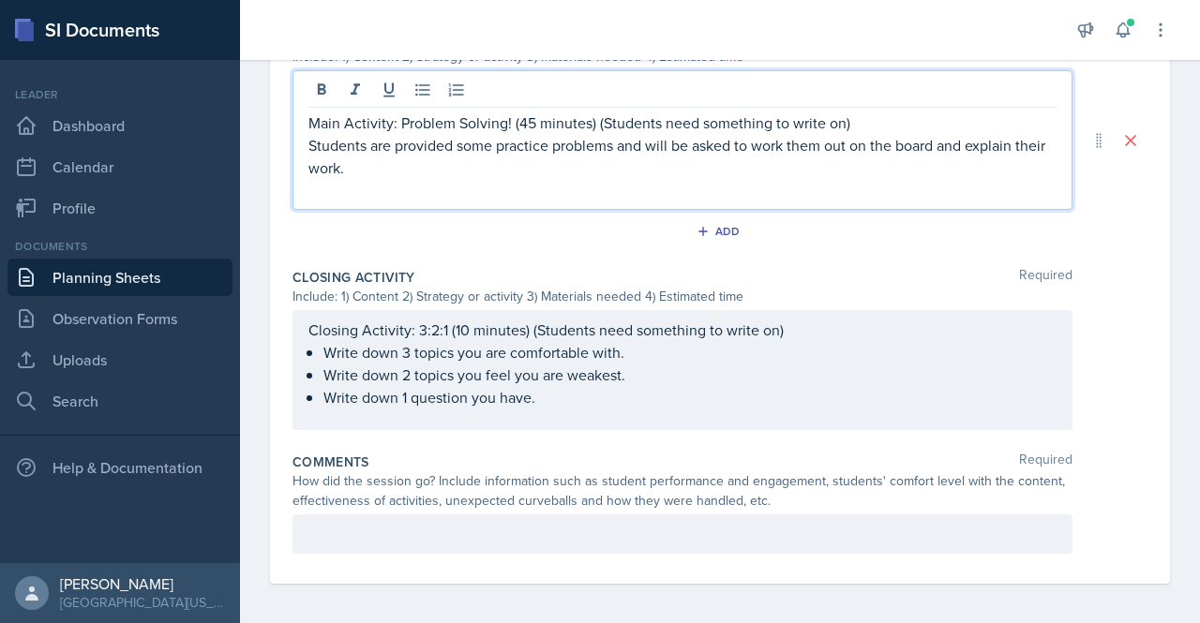
click at [478, 147] on p "Students are provided some practice problems and will be asked to work them out…" at bounding box center [682, 156] width 748 height 45
click at [476, 149] on p "Students are provided some practice problems and will be asked to work them out…" at bounding box center [682, 156] width 748 height 45
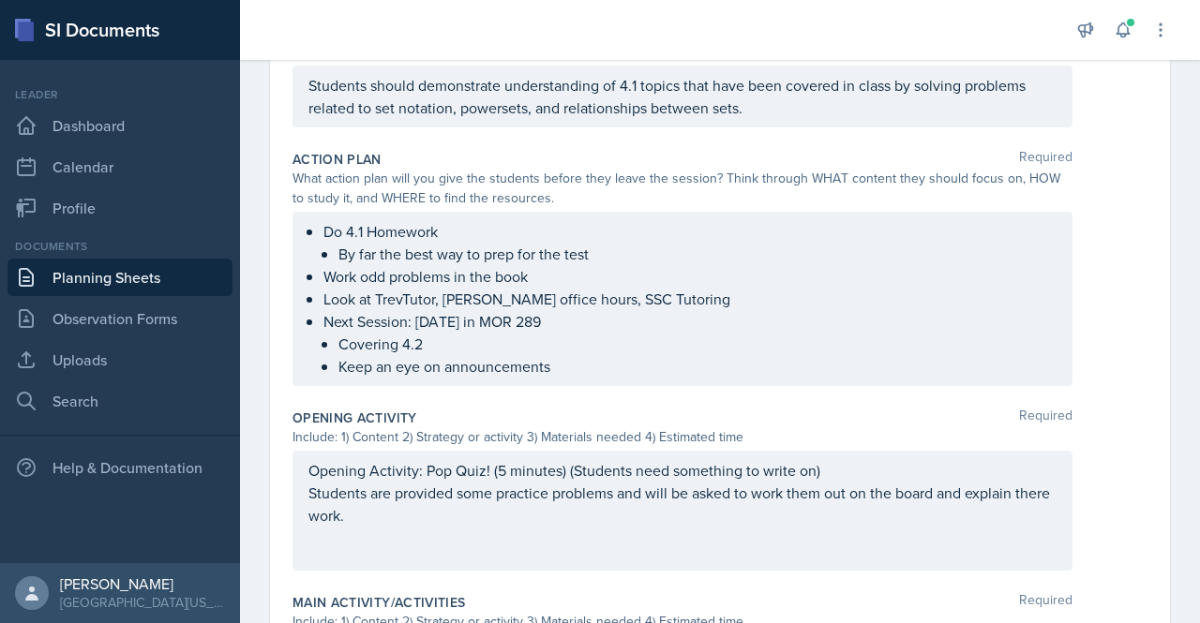
scroll to position [0, 0]
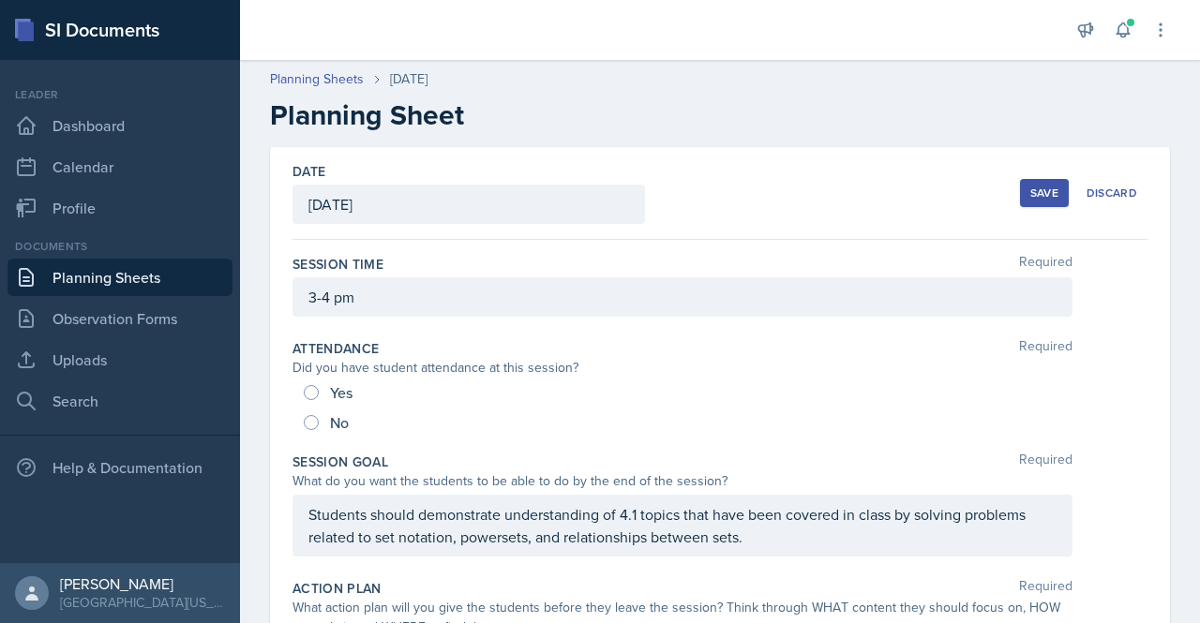
click at [1030, 198] on div "Save" at bounding box center [1044, 193] width 28 height 15
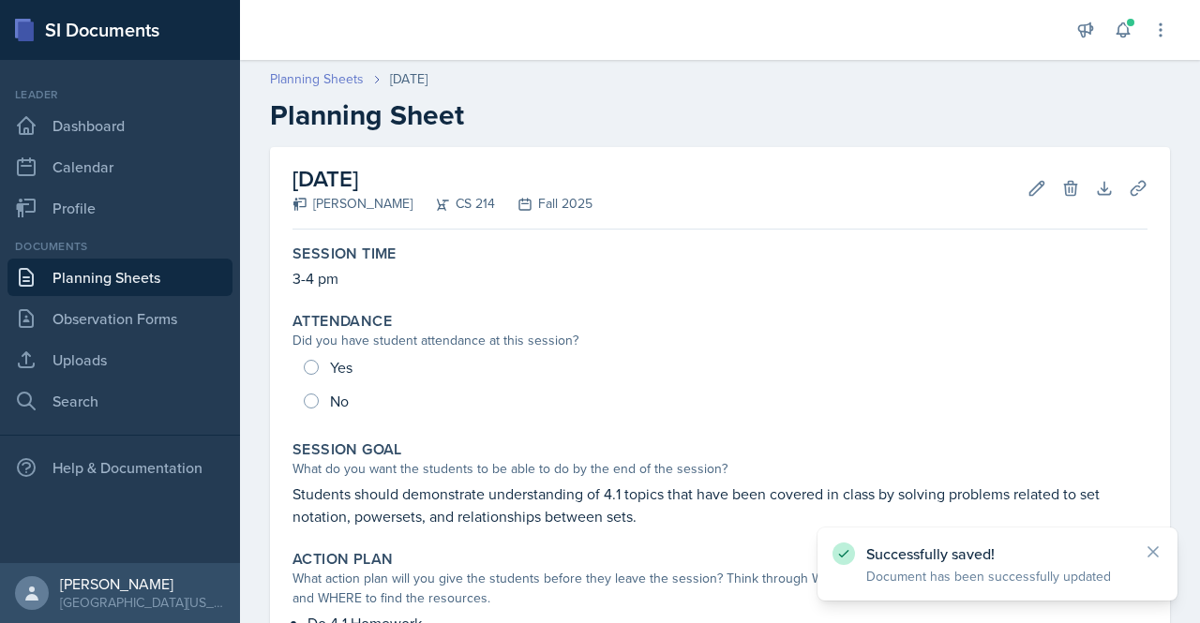
click at [344, 74] on link "Planning Sheets" at bounding box center [317, 79] width 94 height 20
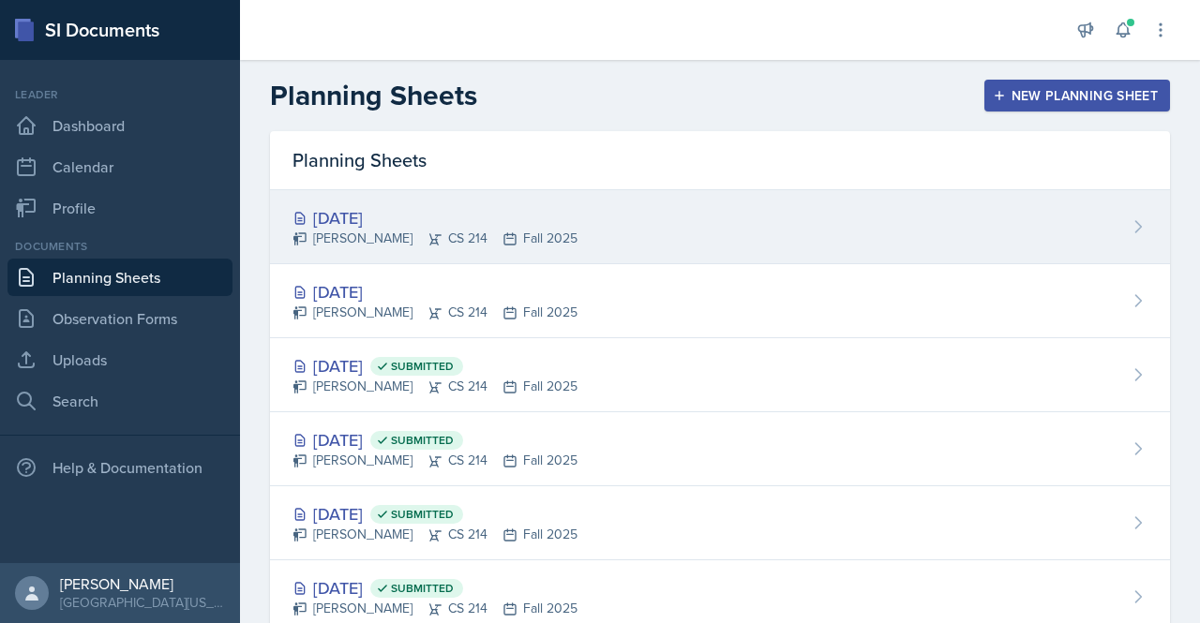
click at [358, 213] on div "[DATE]" at bounding box center [434, 217] width 285 height 25
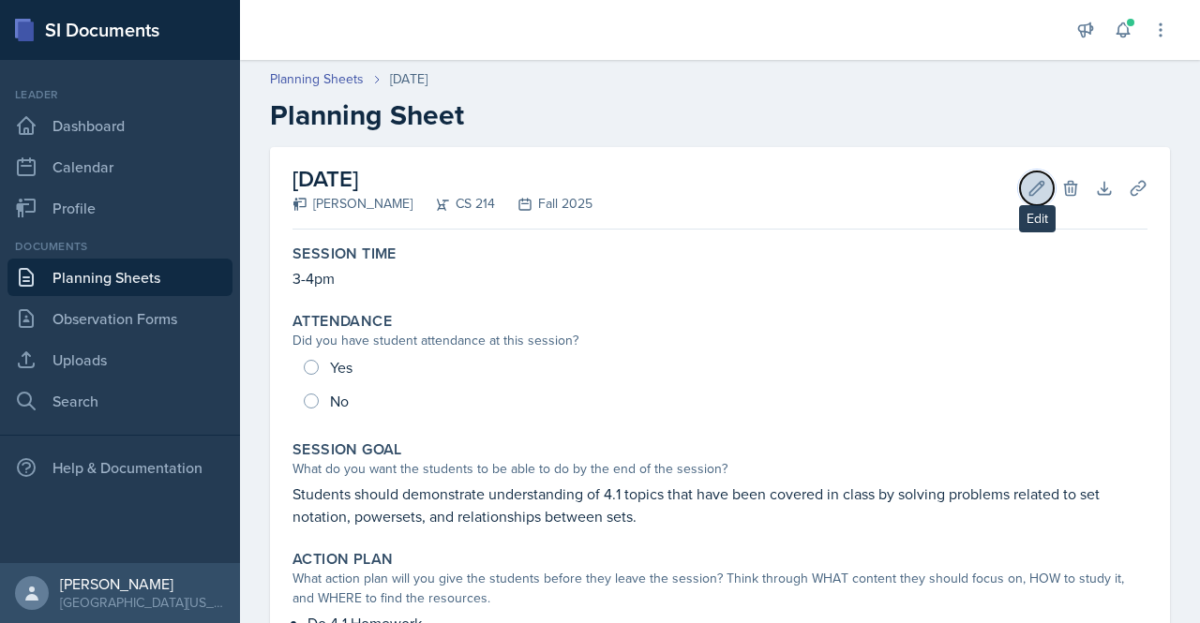
click at [1027, 179] on icon at bounding box center [1036, 188] width 19 height 19
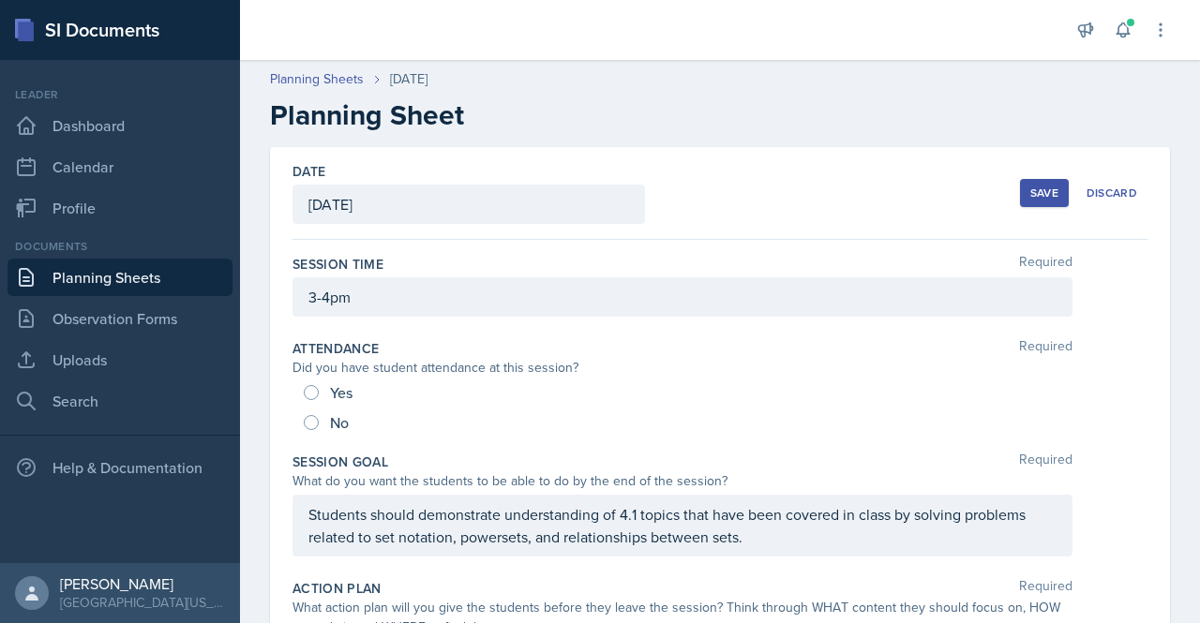
click at [372, 288] on div "3-4pm" at bounding box center [682, 296] width 780 height 39
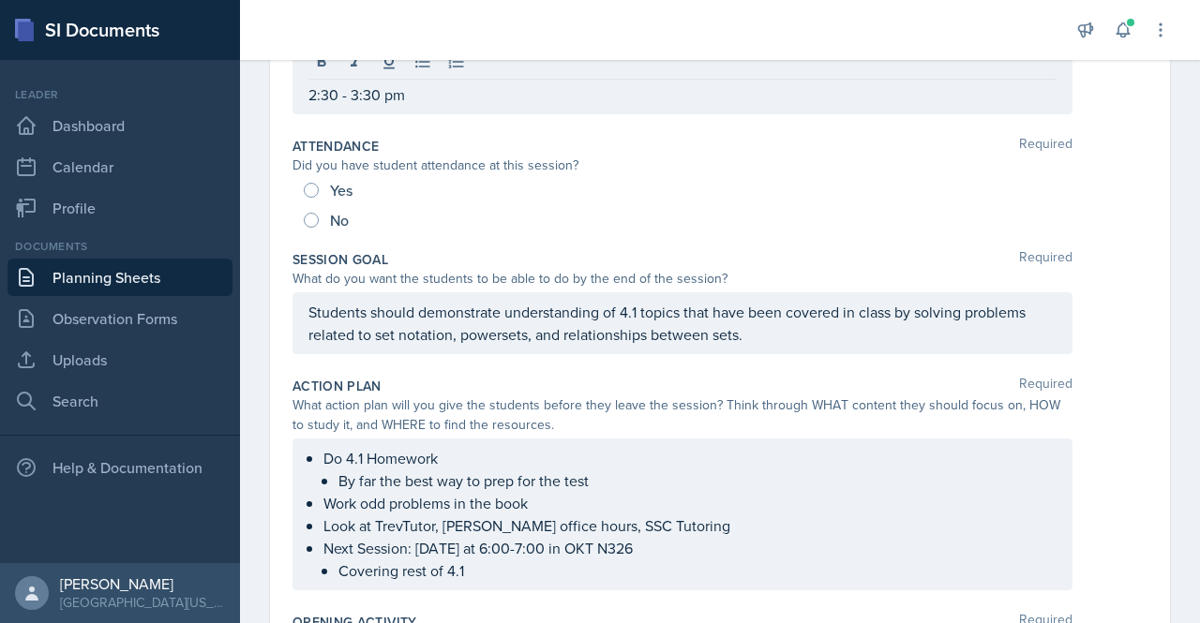
scroll to position [254, 0]
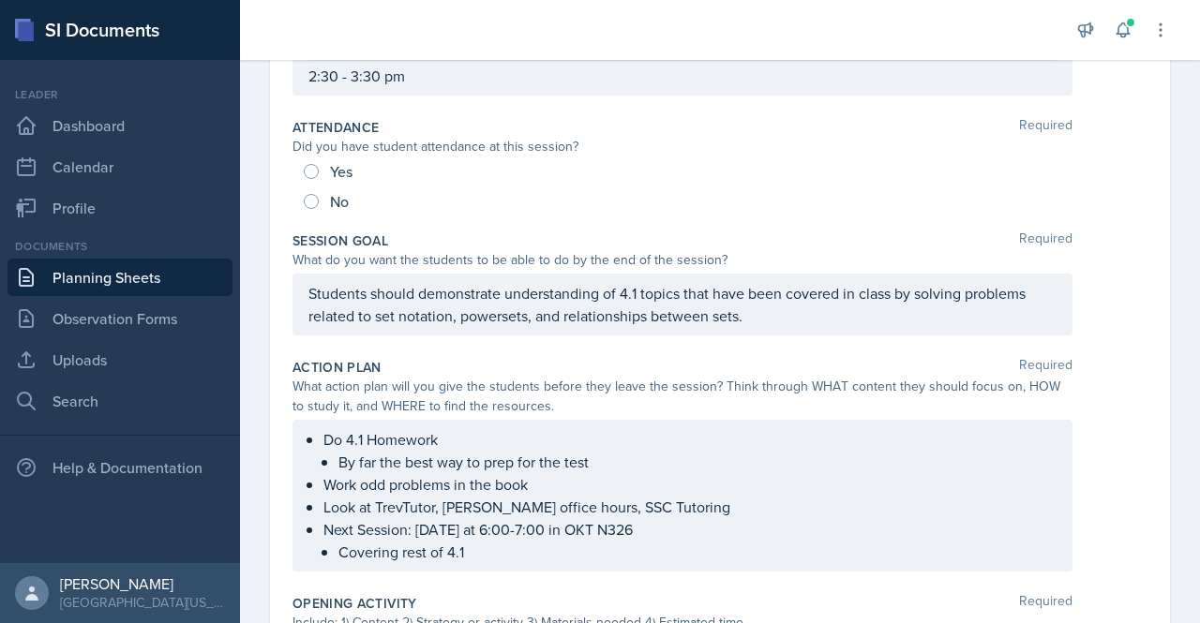
click at [426, 312] on p "Students should demonstrate understanding of 4.1 topics that have been covered …" at bounding box center [682, 304] width 748 height 45
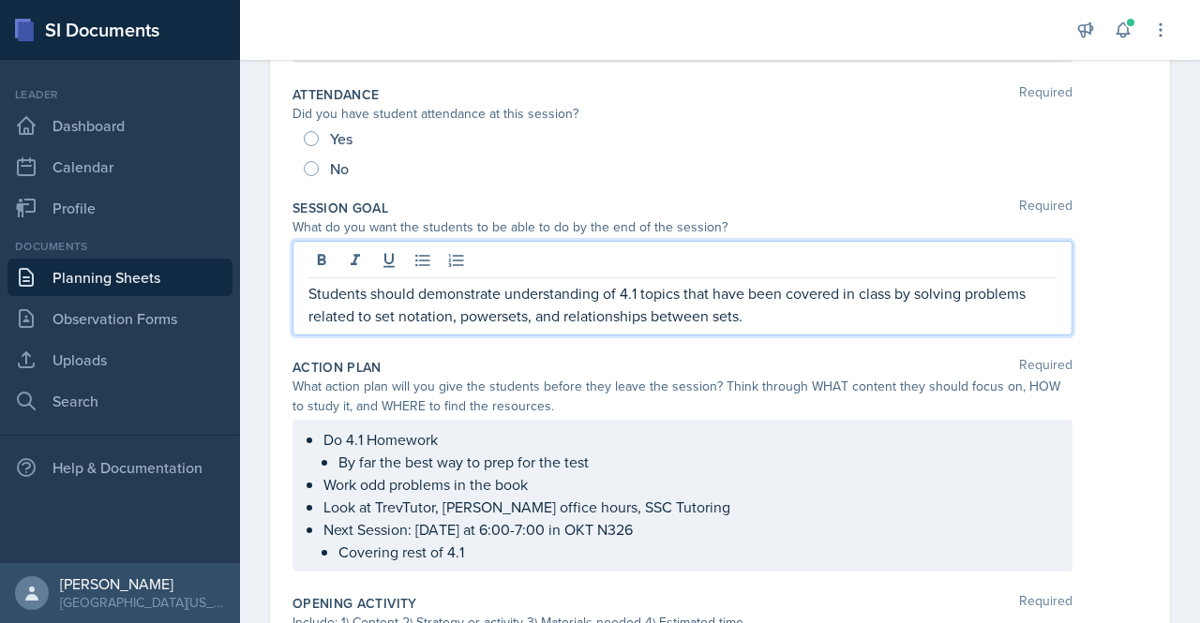
scroll to position [221, 0]
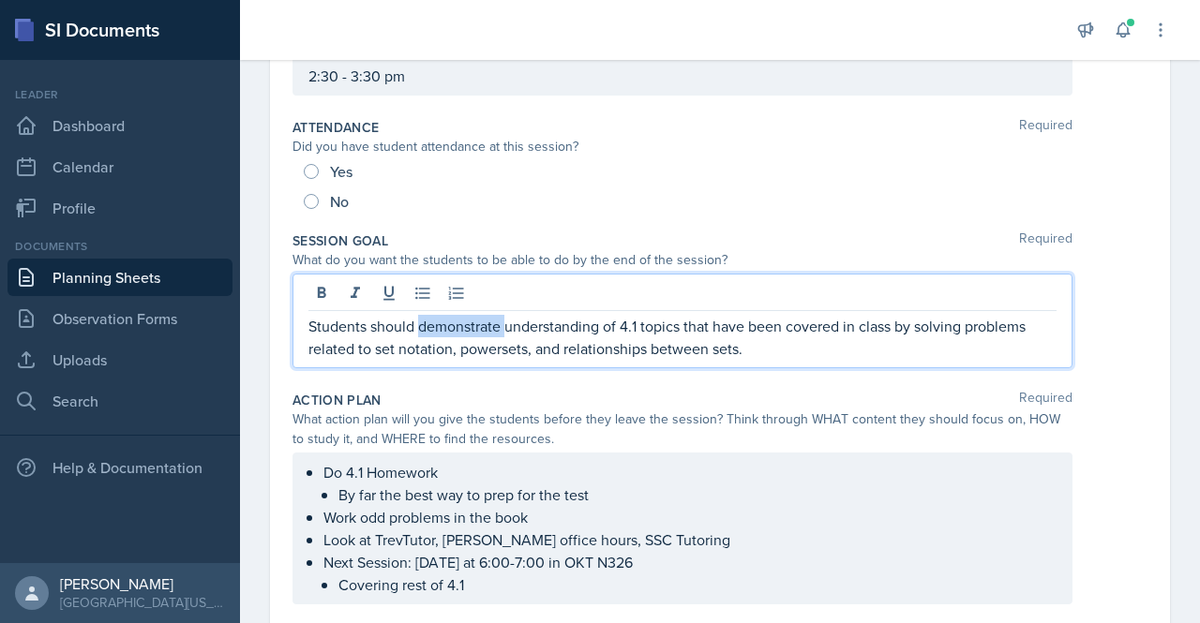
click at [426, 315] on p "Students should demonstrate understanding of 4.1 topics that have been covered …" at bounding box center [682, 337] width 748 height 45
click at [426, 325] on p "Students should demonstrate understanding of 4.1 topics that have been covered …" at bounding box center [682, 337] width 748 height 45
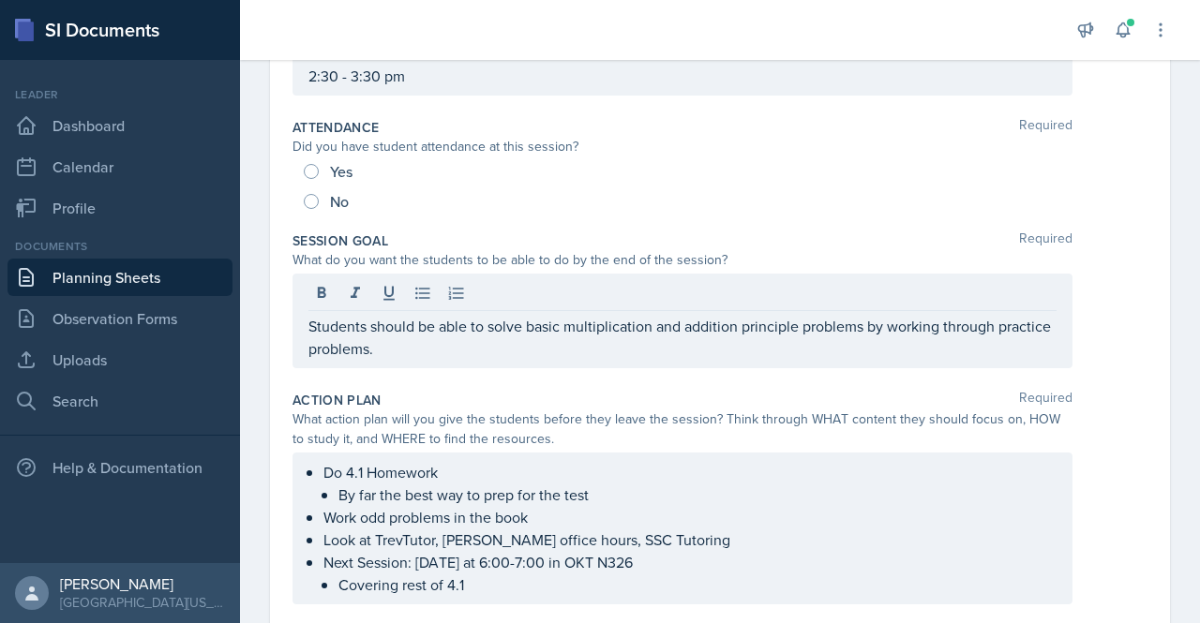
scroll to position [326, 0]
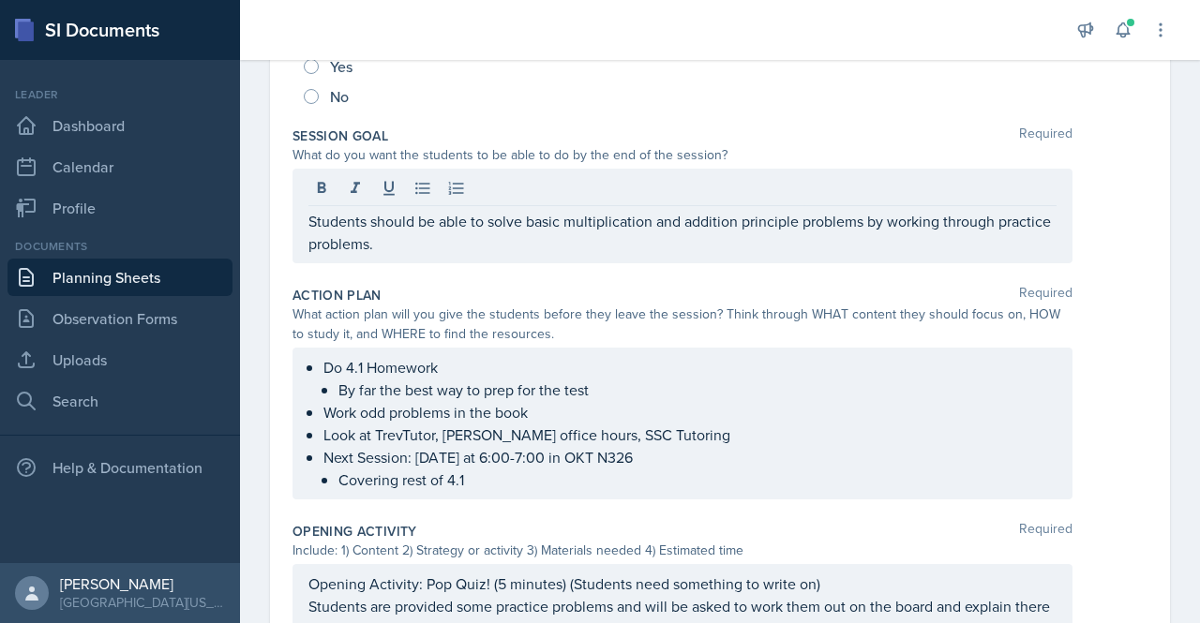
click at [774, 215] on p "Students should be able to solve basic multiplication and addition principle pr…" at bounding box center [682, 232] width 748 height 45
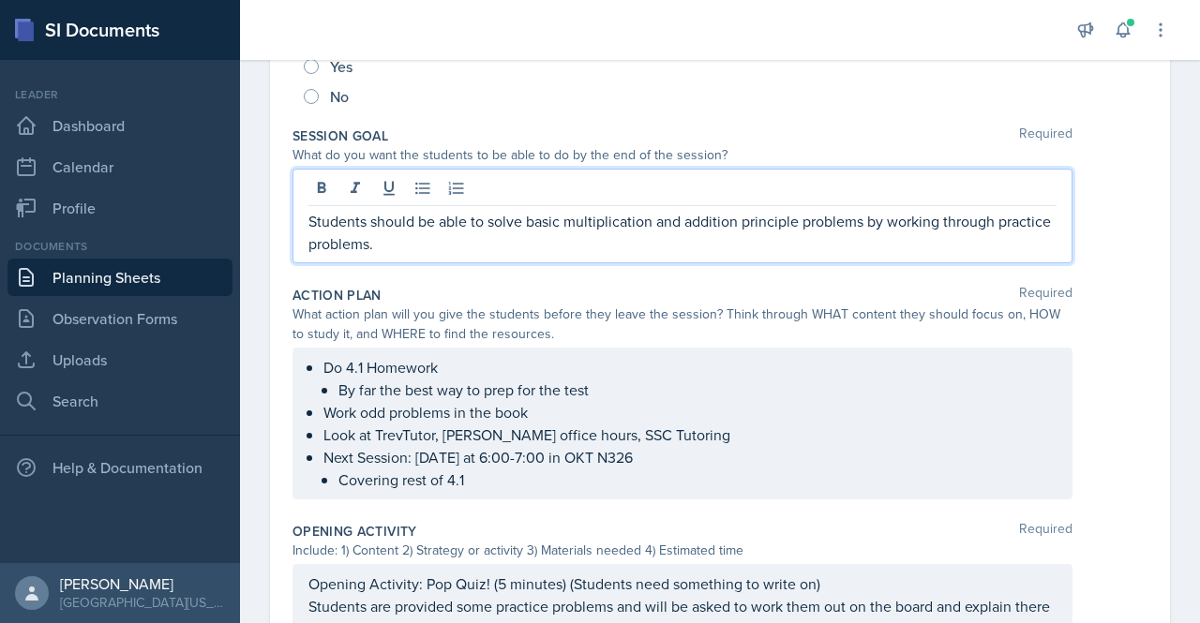
click at [774, 222] on p "Students should be able to solve basic multiplication and addition principle pr…" at bounding box center [682, 232] width 748 height 45
click at [765, 224] on p "Students should be able to solve basic multiplication and addition principle pr…" at bounding box center [682, 232] width 748 height 45
drag, startPoint x: 765, startPoint y: 224, endPoint x: 746, endPoint y: 219, distance: 19.3
click at [746, 219] on p "Students should be able to solve basic multiplication and addition principle pr…" at bounding box center [682, 232] width 748 height 45
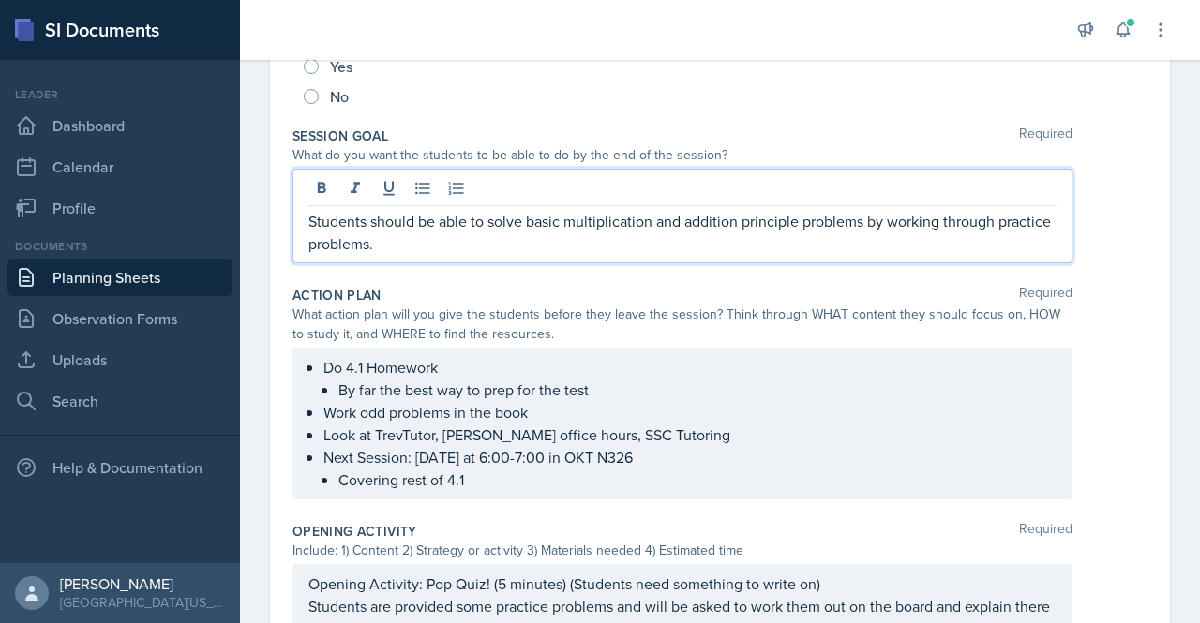
click at [746, 219] on p "Students should be able to solve basic multiplication and addition principle pr…" at bounding box center [682, 232] width 748 height 45
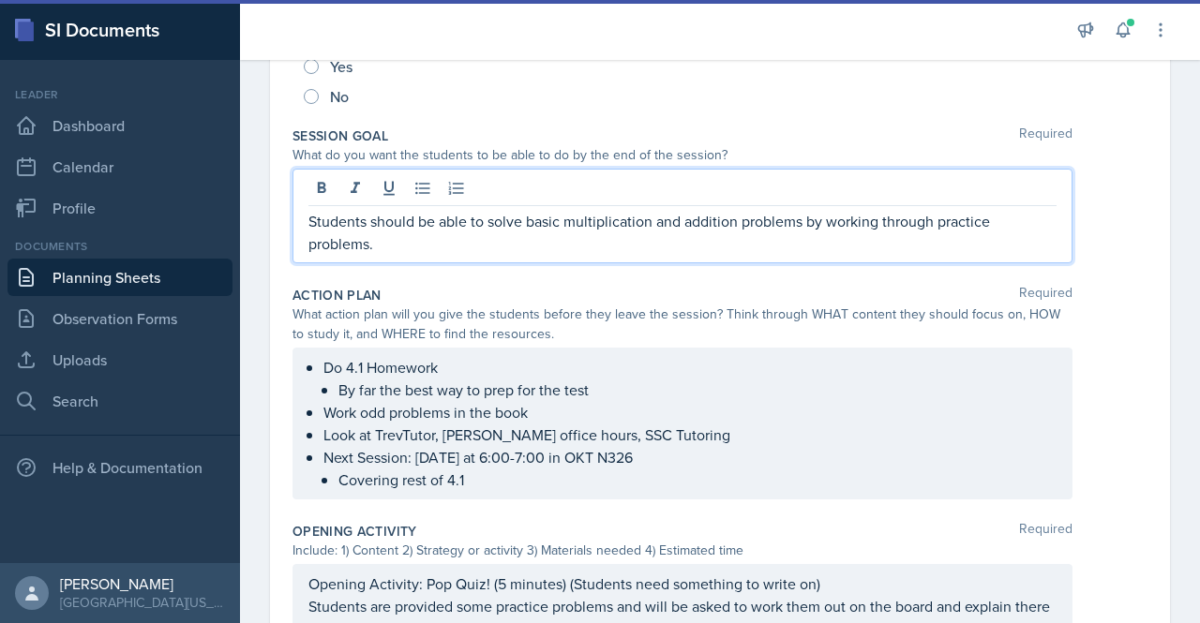
click at [429, 587] on div "Opening Activity: Pop Quiz! (5 minutes) (Students need something to write on) S…" at bounding box center [682, 624] width 780 height 120
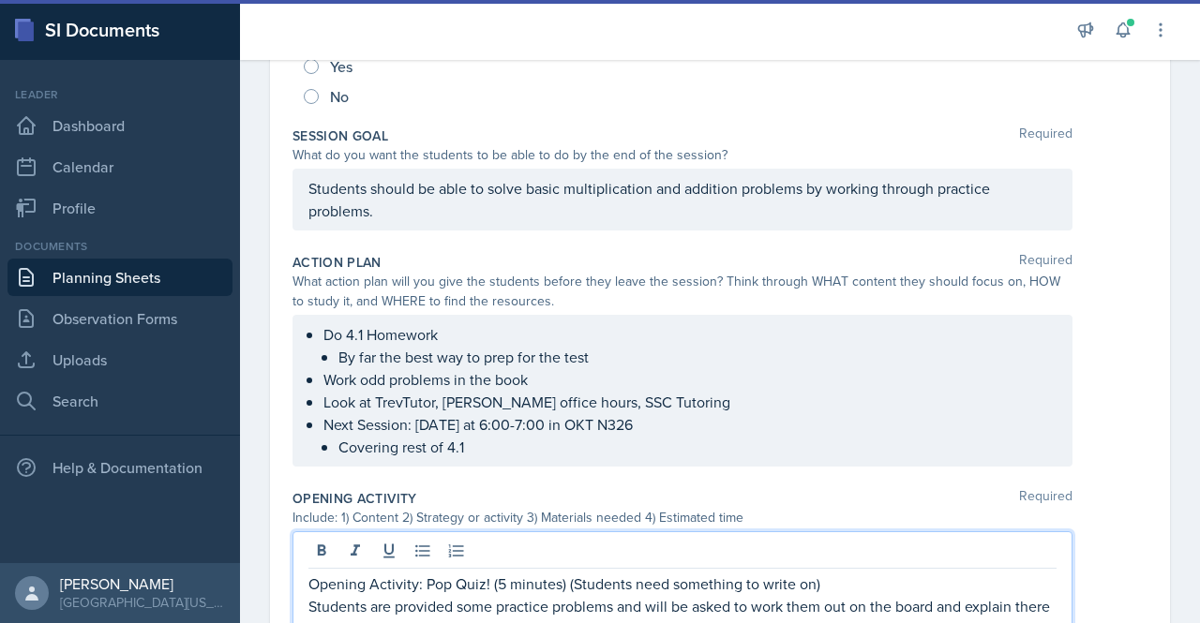
scroll to position [294, 0]
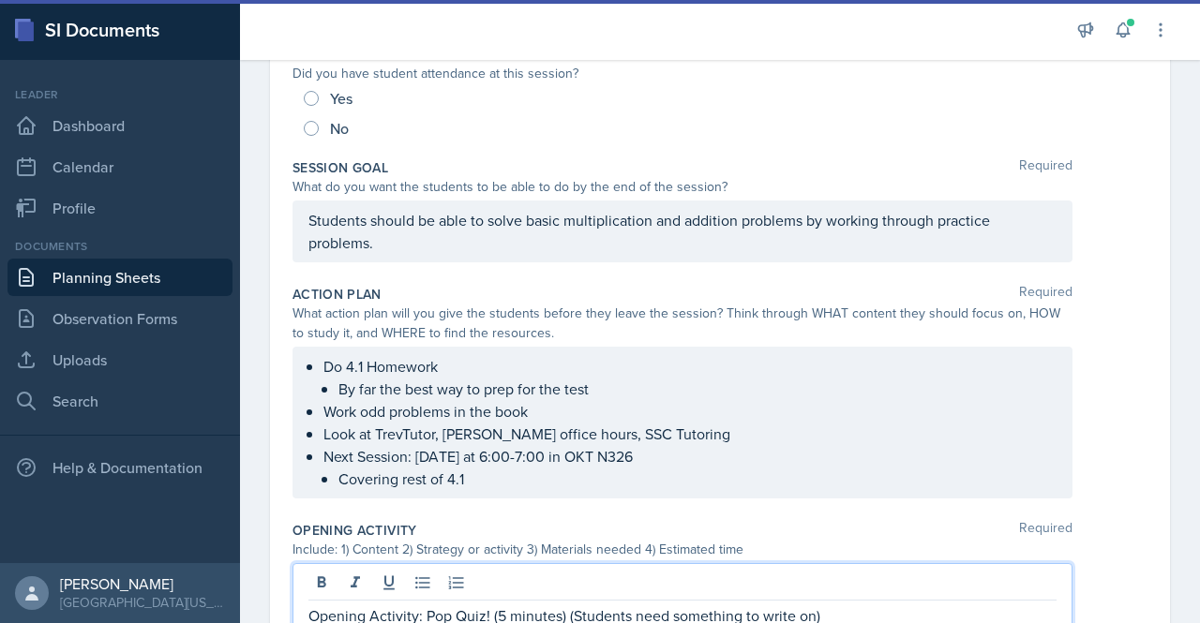
click at [471, 591] on p "Opening Activity: Pop Quiz! (5 minutes) (Students need something to write on)" at bounding box center [682, 616] width 748 height 22
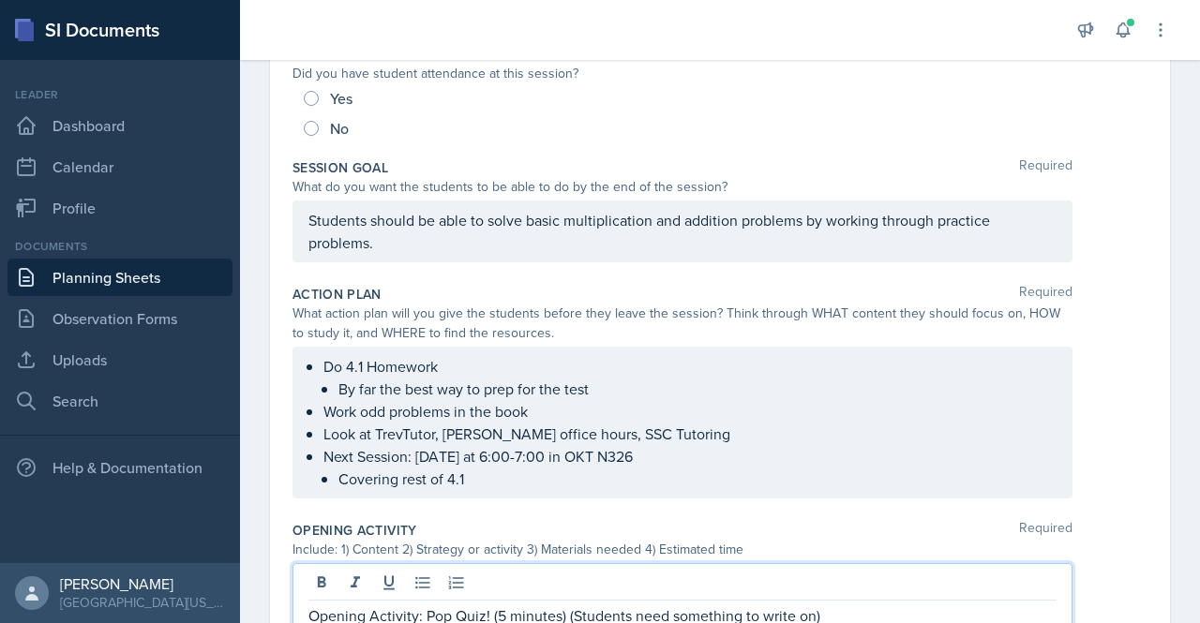
scroll to position [388, 0]
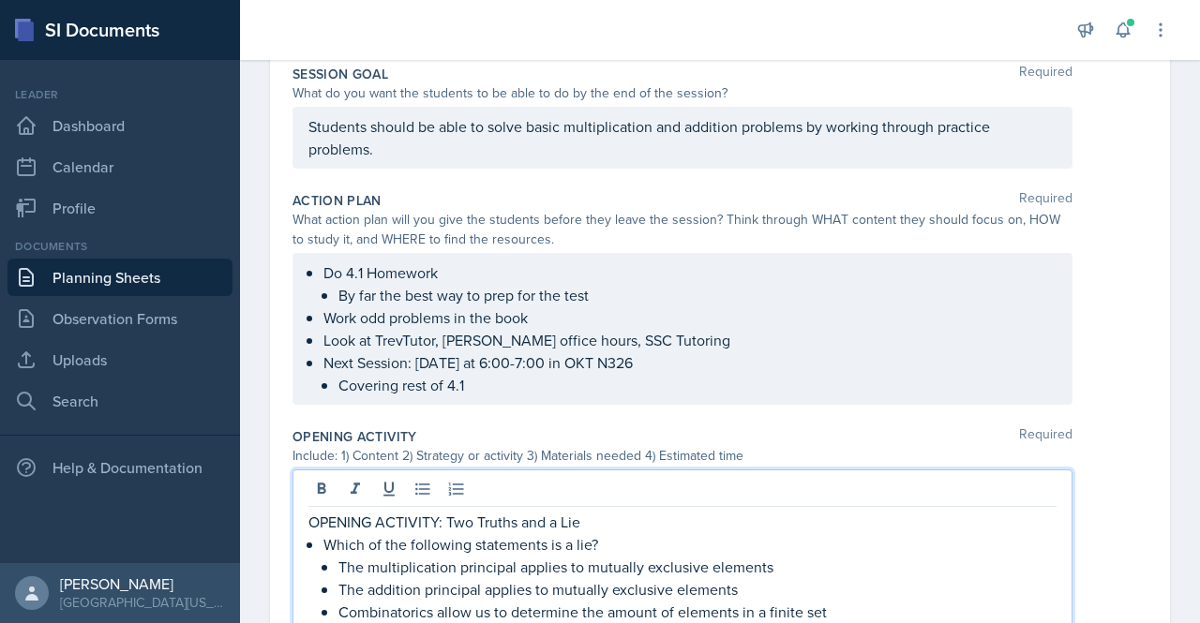
drag, startPoint x: 435, startPoint y: 518, endPoint x: 459, endPoint y: 530, distance: 26.8
drag, startPoint x: 459, startPoint y: 530, endPoint x: 634, endPoint y: 531, distance: 174.4
click at [634, 533] on p "Which of the following statements is a lie?" at bounding box center [689, 544] width 733 height 22
click at [617, 523] on p "OPENING ACTIVITY: Two Truths and a Lie" at bounding box center [682, 522] width 748 height 22
click at [617, 523] on p "OPENING ACTIVITY: Two Truths and a Lie (5 mibns)" at bounding box center [682, 522] width 748 height 22
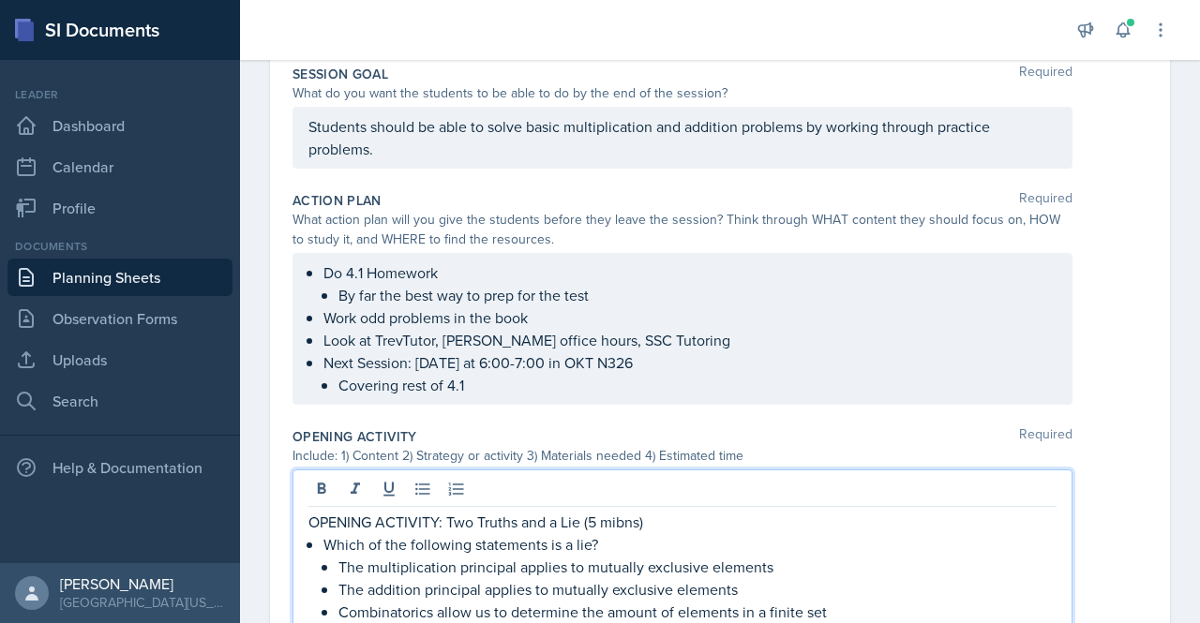
click at [632, 521] on p "OPENING ACTIVITY: Two Truths and a Lie (5 mibns)" at bounding box center [682, 522] width 748 height 22
click at [489, 562] on p "The multiplication principal applies to mutually exclusive elements" at bounding box center [697, 567] width 718 height 22
click at [461, 583] on p "The addition principal applies to mutually exclusive elements" at bounding box center [697, 589] width 718 height 22
click at [454, 591] on p "Combinatorics allow us to determine the amount of elements in a finite set" at bounding box center [697, 612] width 718 height 22
click at [627, 591] on p "Combinatorics allows us to determine the amount of elements in a finite set" at bounding box center [697, 612] width 718 height 22
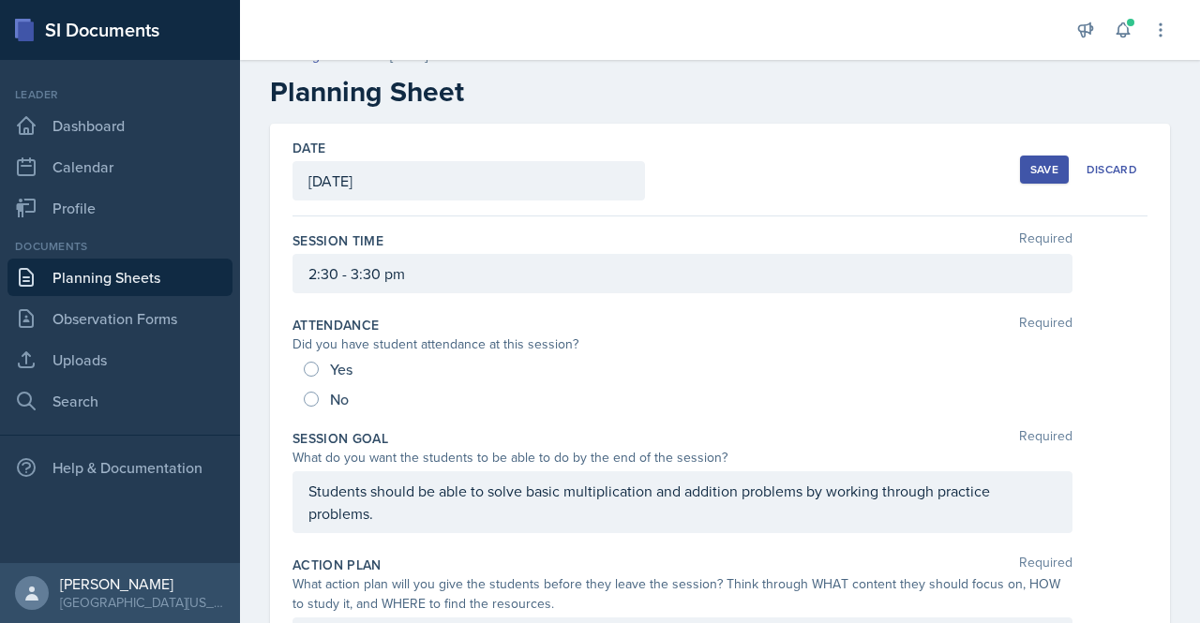
scroll to position [12, 0]
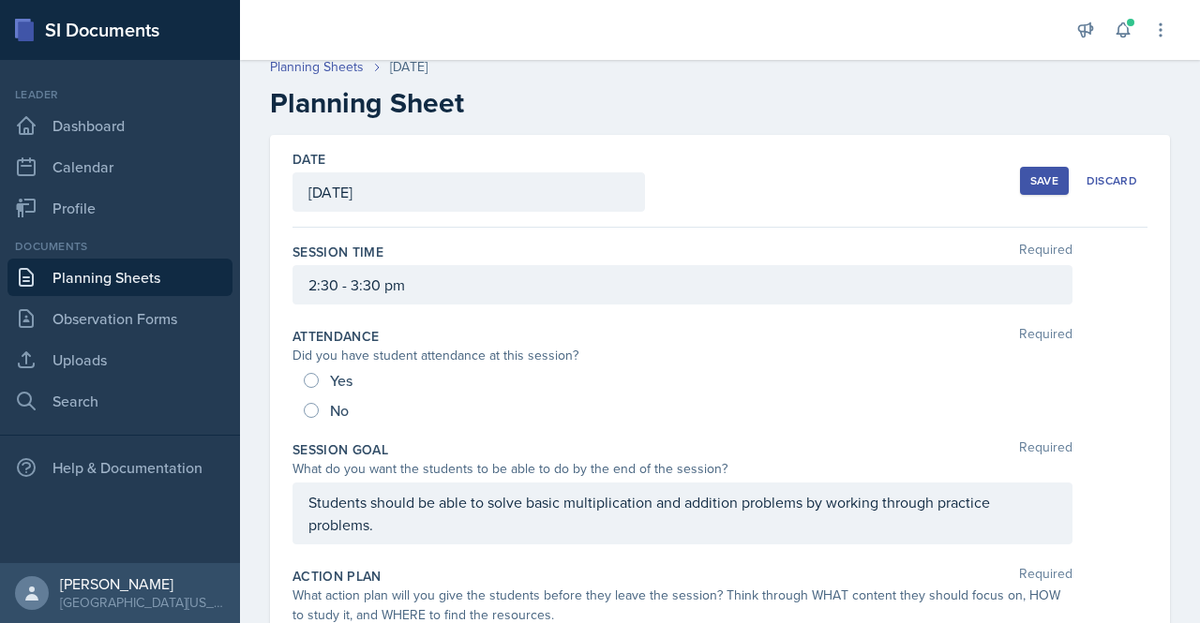
click at [1030, 179] on div "Save" at bounding box center [1044, 180] width 28 height 15
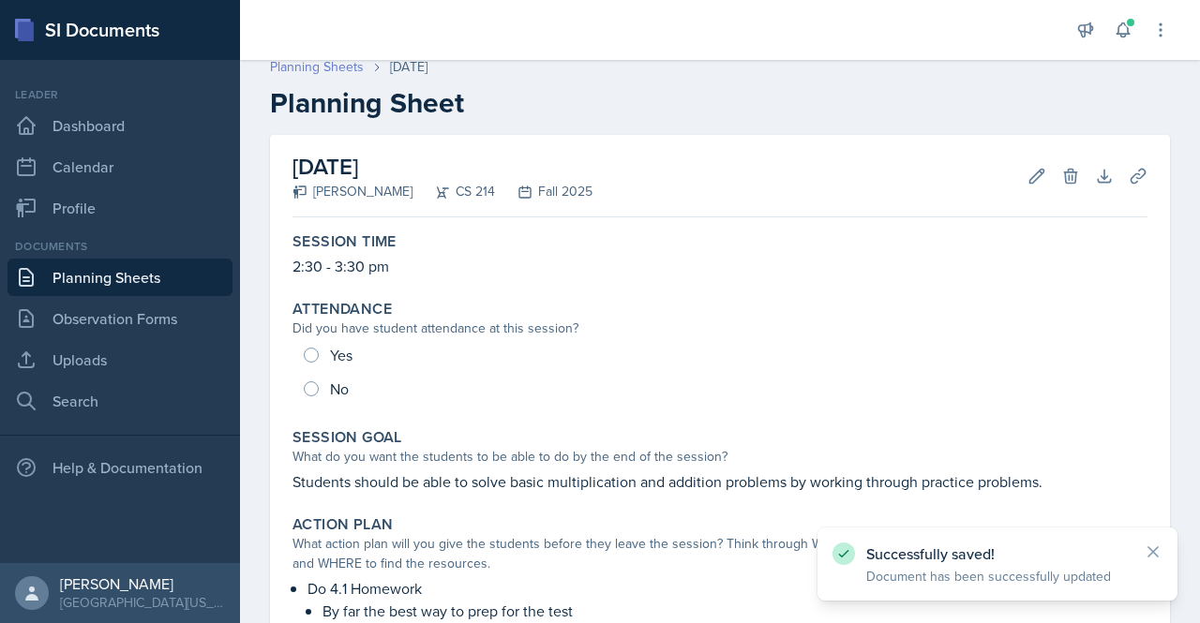
click at [347, 67] on link "Planning Sheets" at bounding box center [317, 67] width 94 height 20
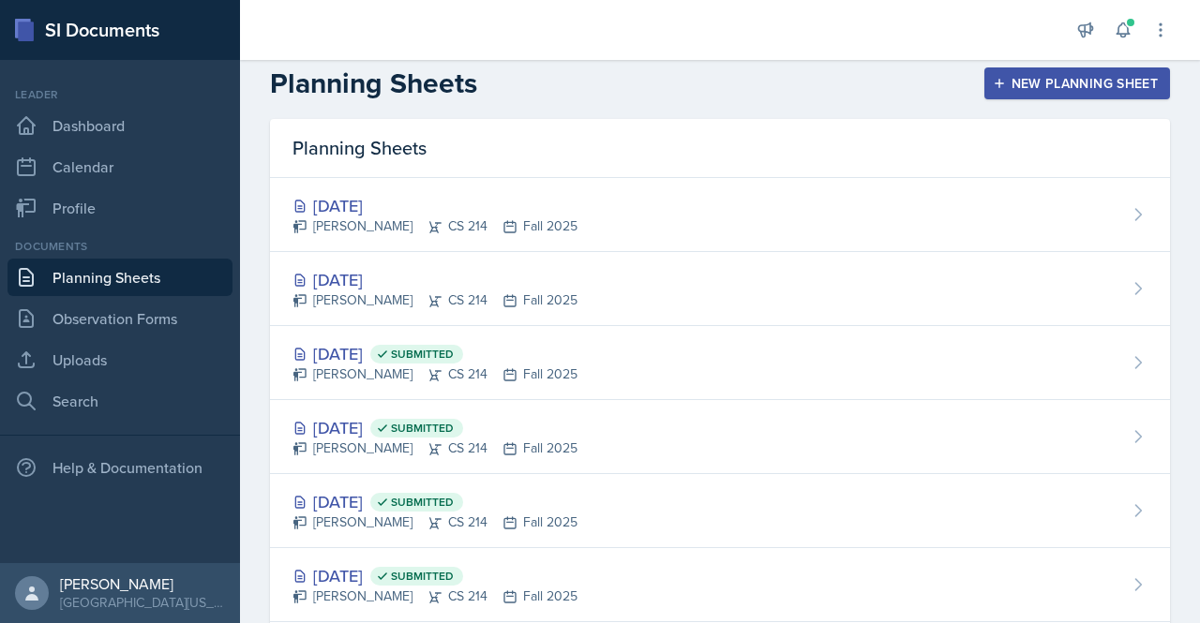
click at [1029, 84] on div "New Planning Sheet" at bounding box center [1076, 83] width 161 height 15
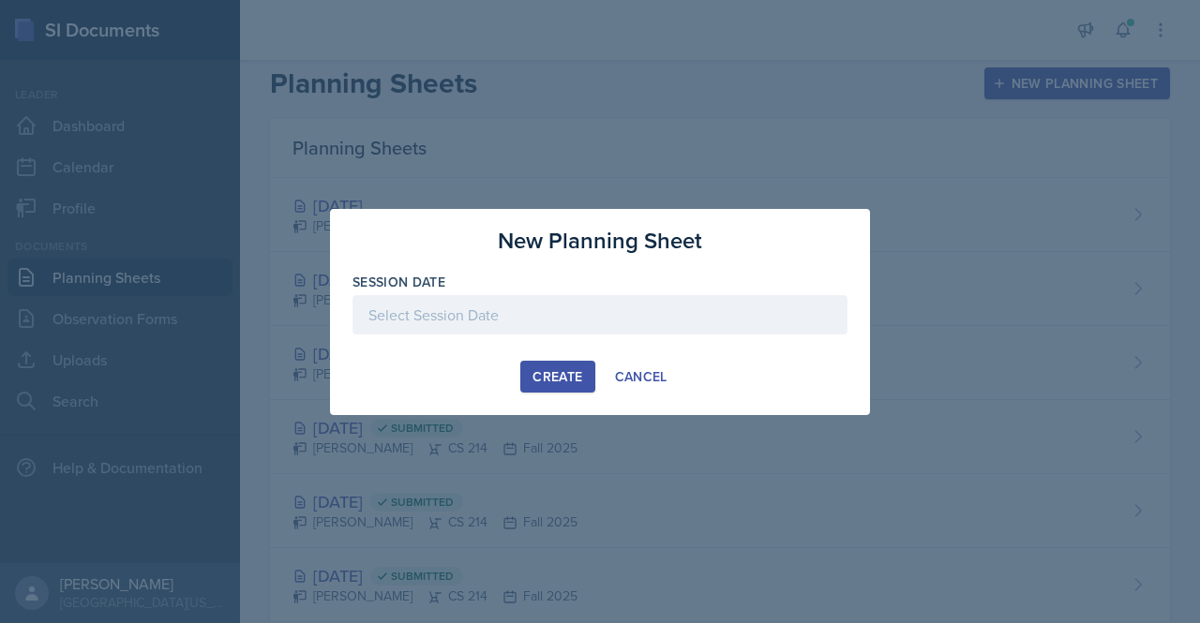
click at [534, 319] on div at bounding box center [599, 314] width 495 height 39
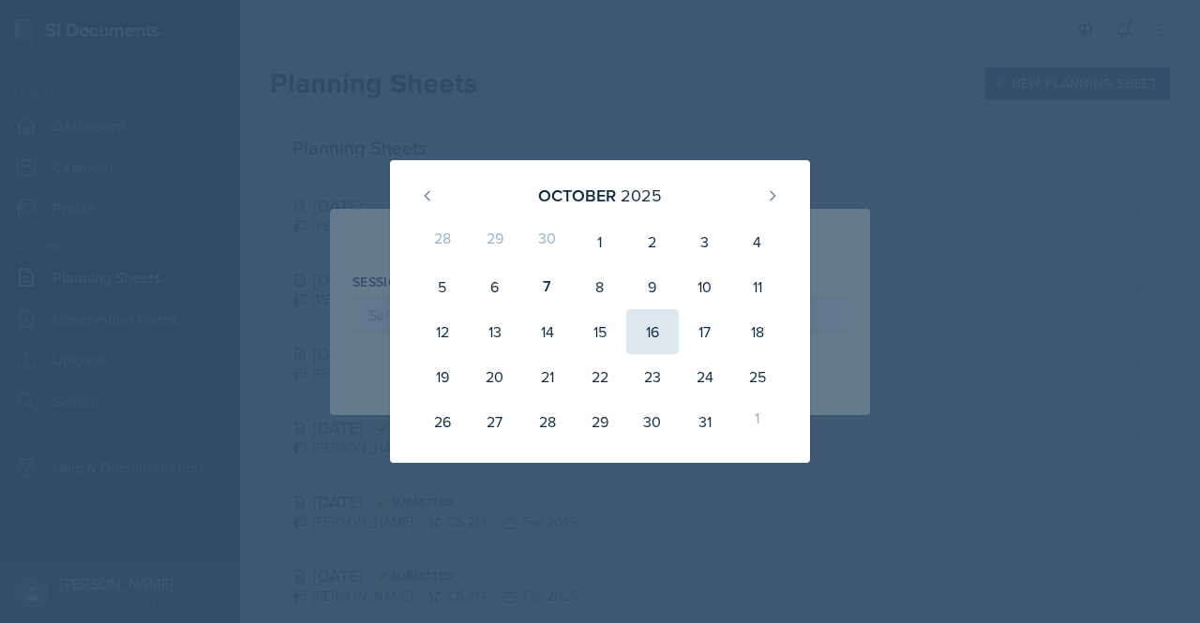
click at [652, 329] on div "16" at bounding box center [652, 331] width 52 height 45
type input "[DATE]"
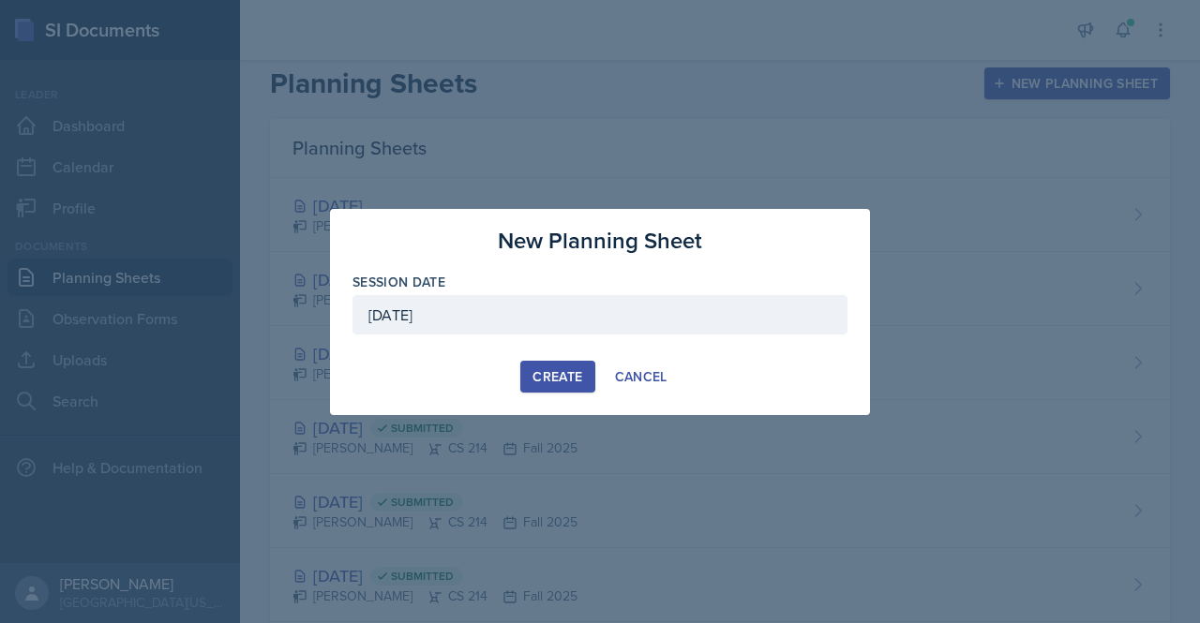
click at [562, 372] on div "Create" at bounding box center [557, 376] width 50 height 15
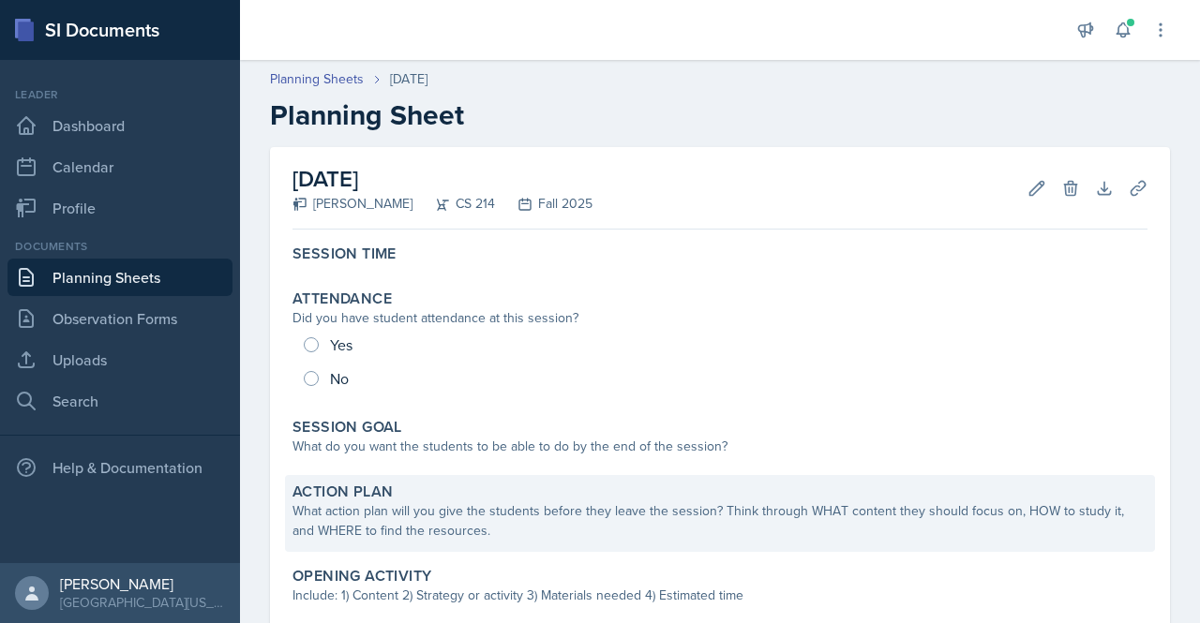
click at [615, 522] on div "What action plan will you give the students before they leave the session? Thin…" at bounding box center [719, 520] width 855 height 39
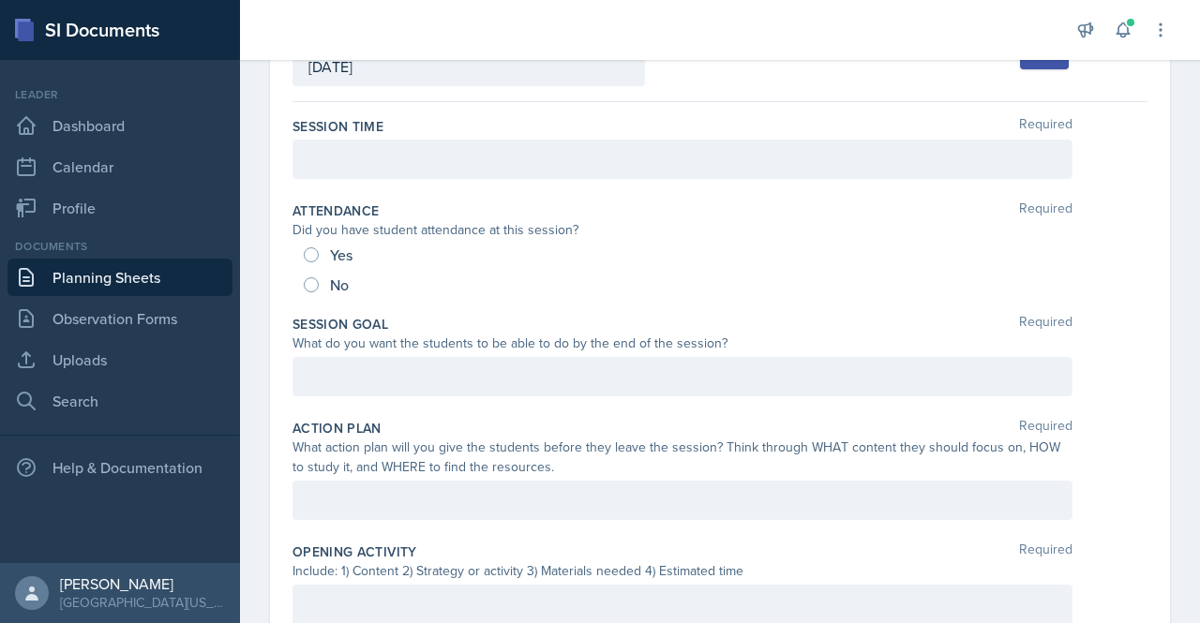
click at [748, 391] on div at bounding box center [682, 376] width 780 height 39
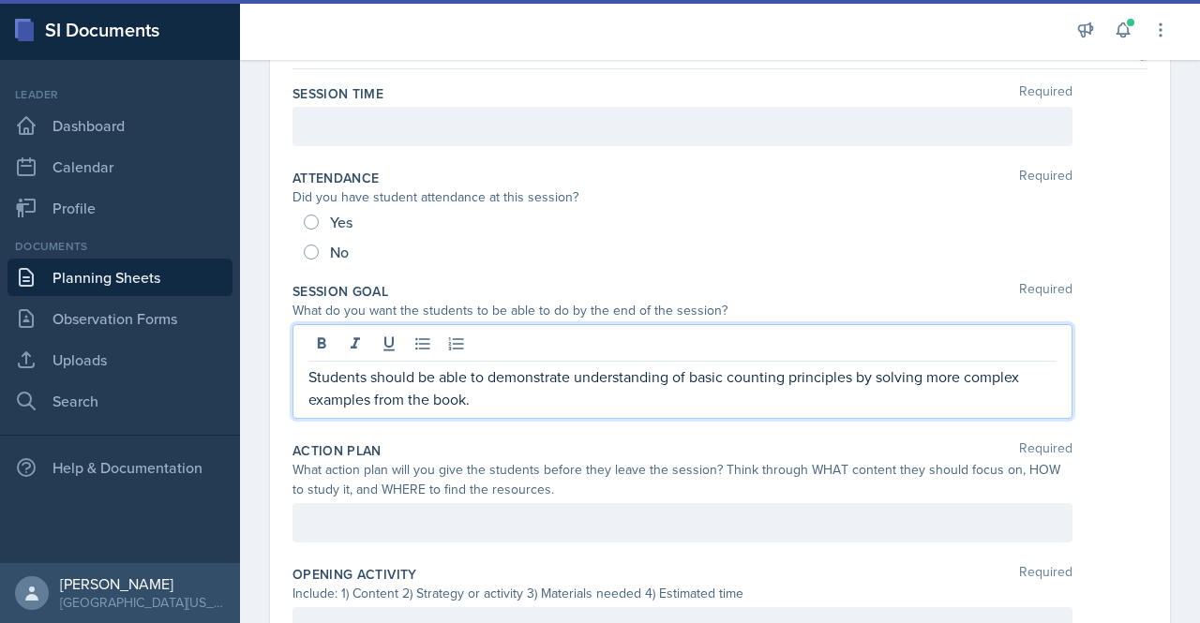
click at [444, 528] on div at bounding box center [682, 522] width 780 height 39
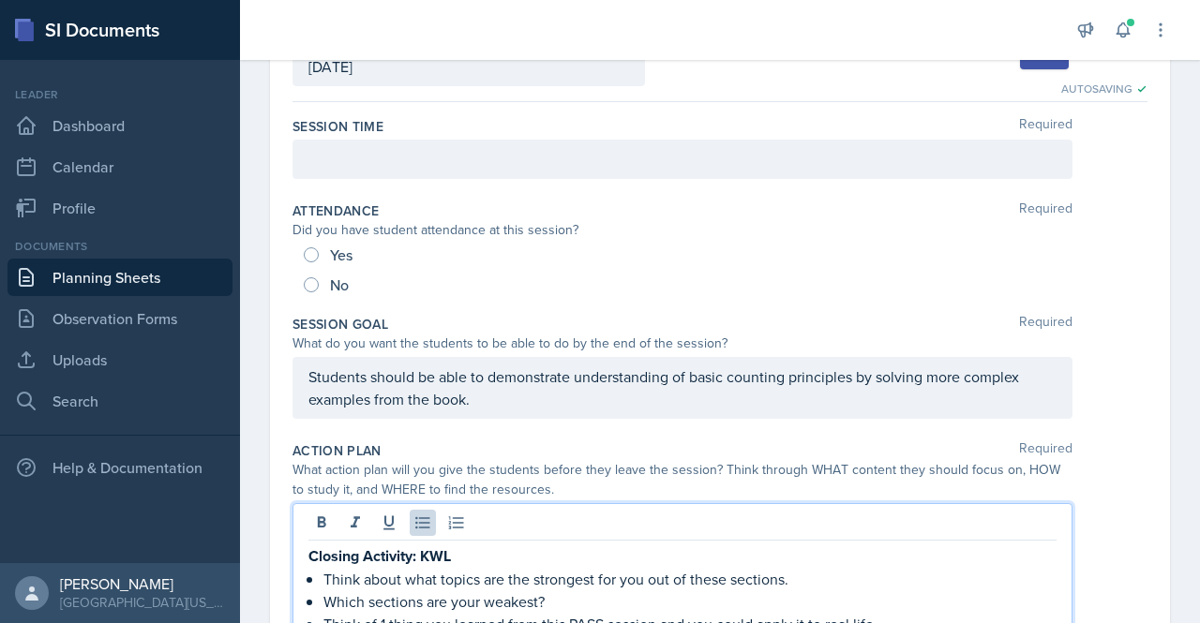
scroll to position [151, 0]
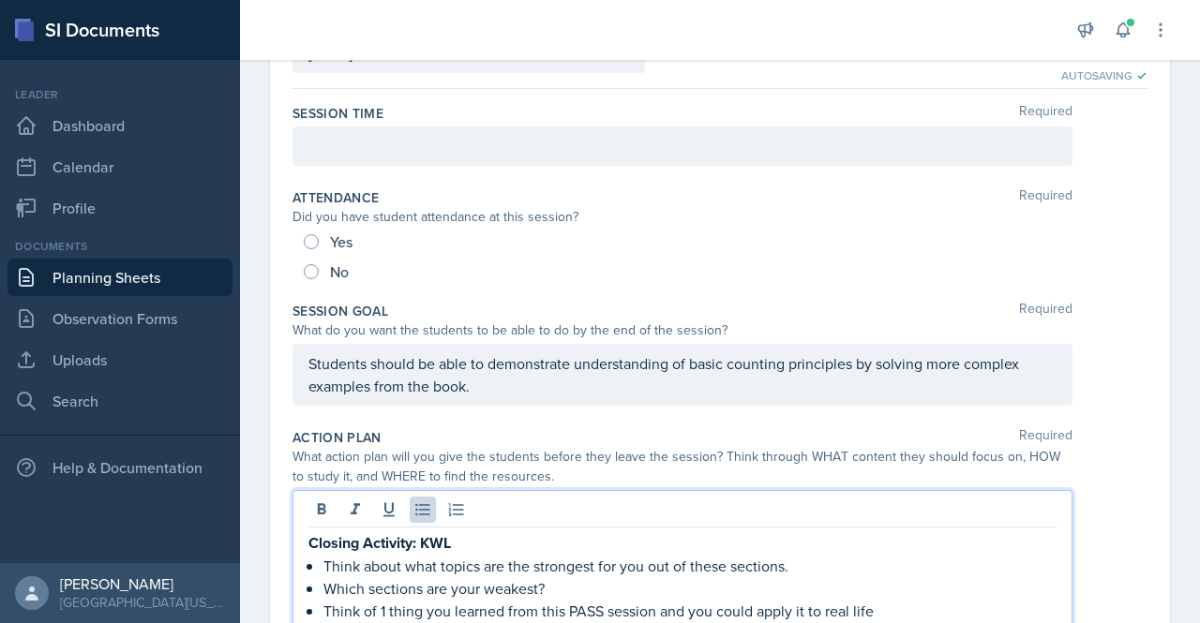
click at [479, 563] on p "Think about what topics are the strongest for you out of these sections." at bounding box center [689, 566] width 733 height 22
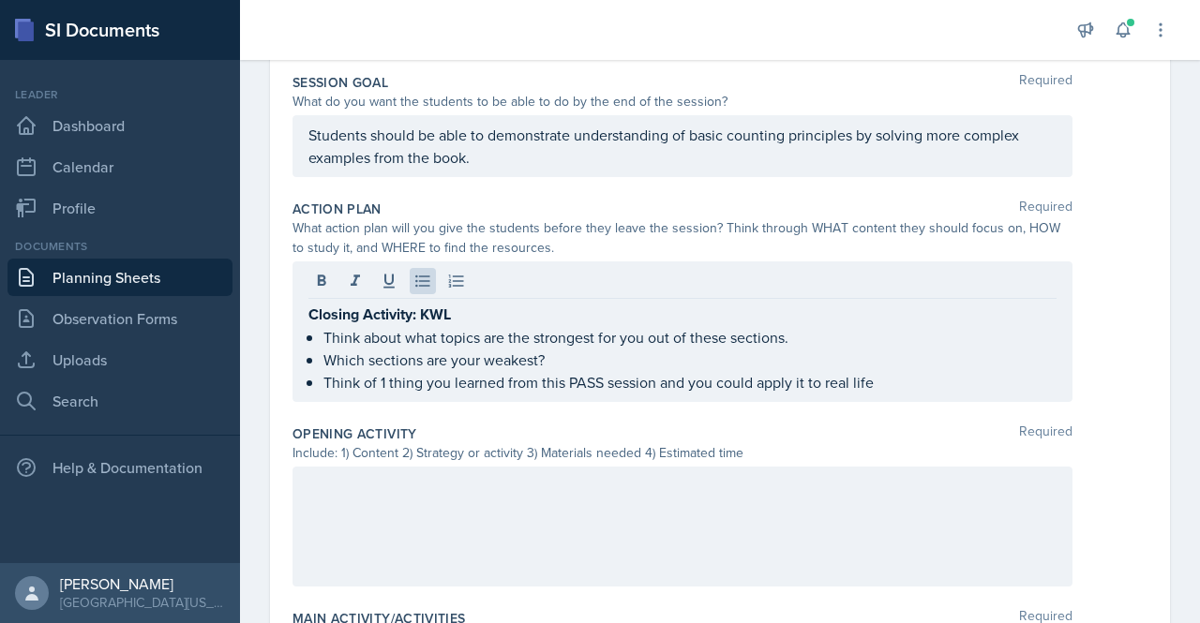
scroll to position [390, 0]
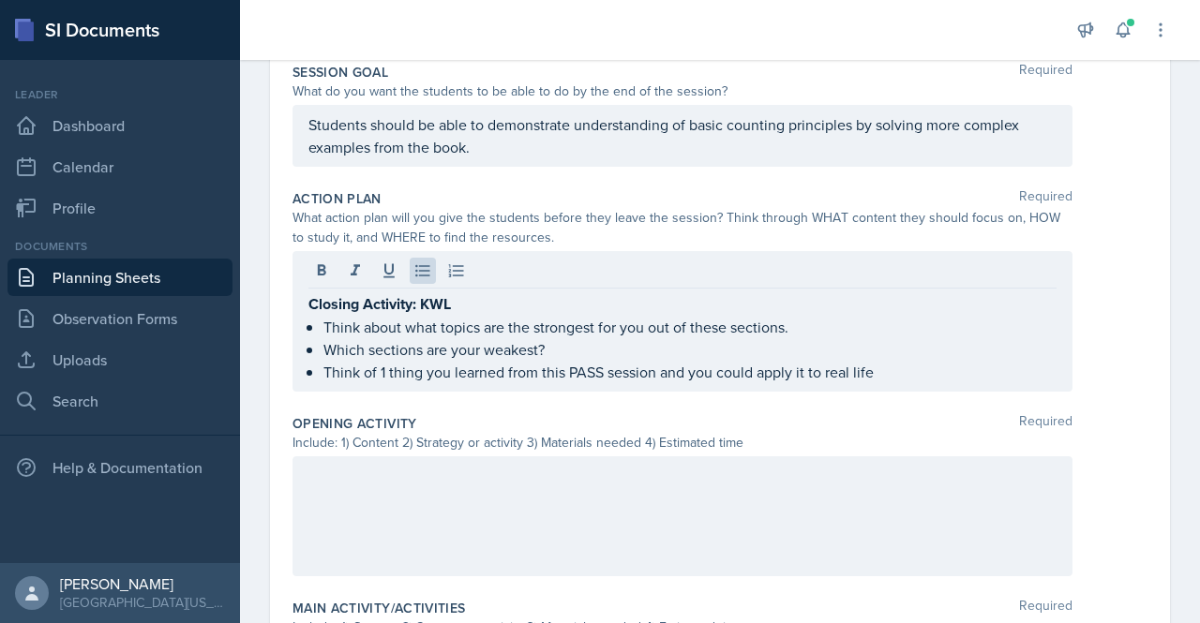
click at [478, 305] on p "Closing Activity: KWL" at bounding box center [682, 303] width 748 height 23
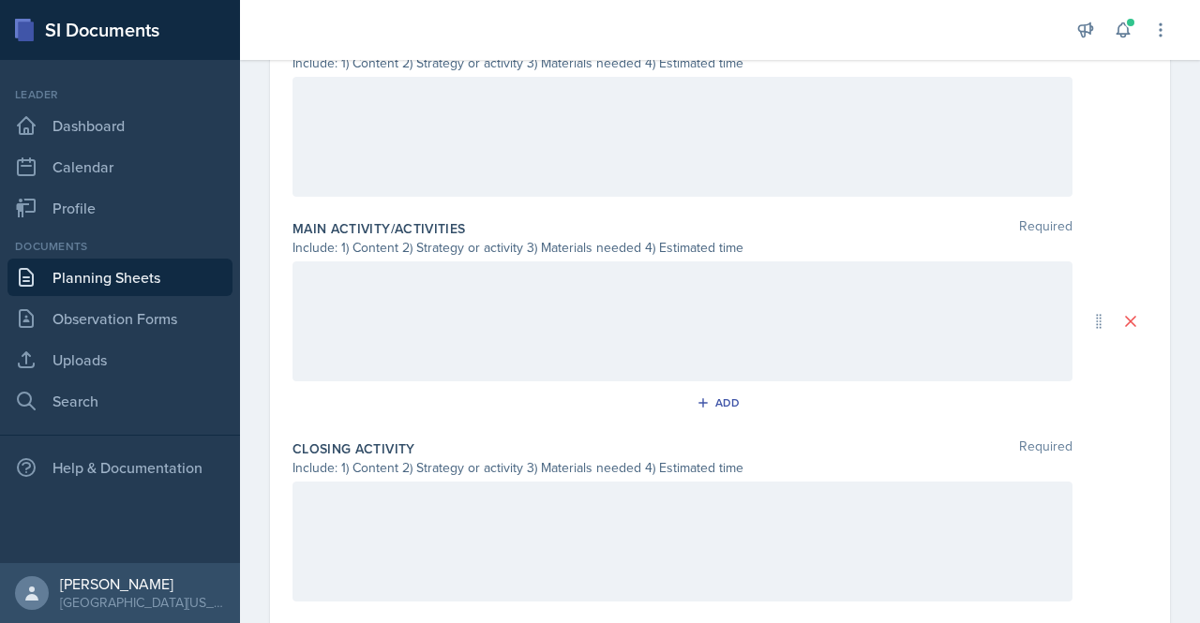
click at [864, 578] on div at bounding box center [682, 542] width 780 height 120
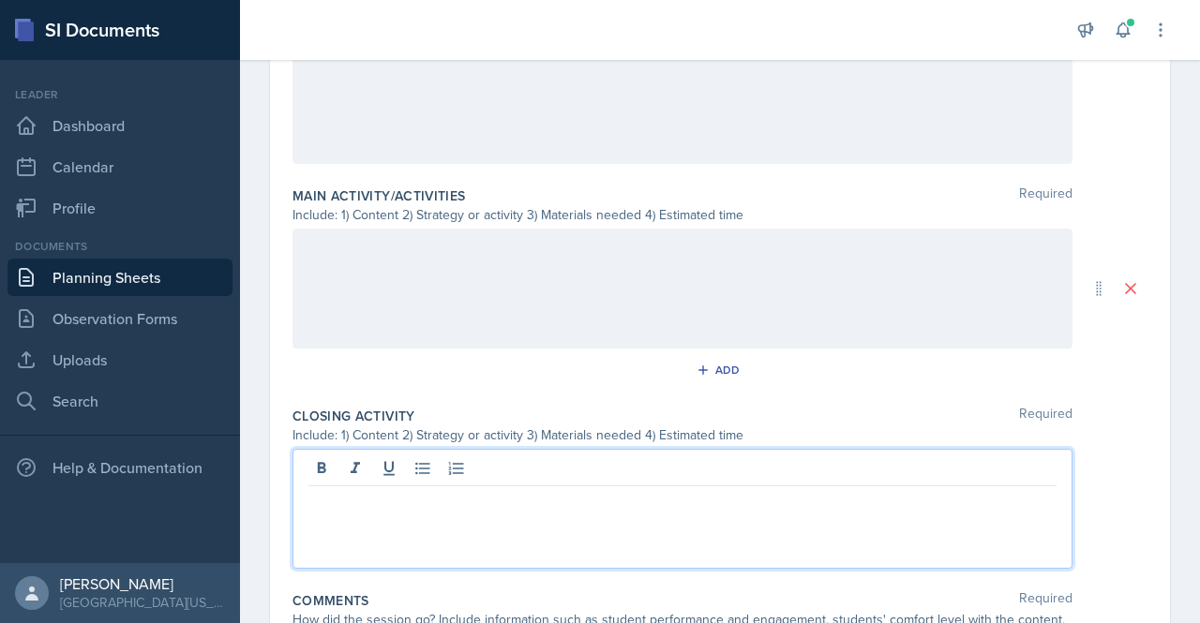
paste div
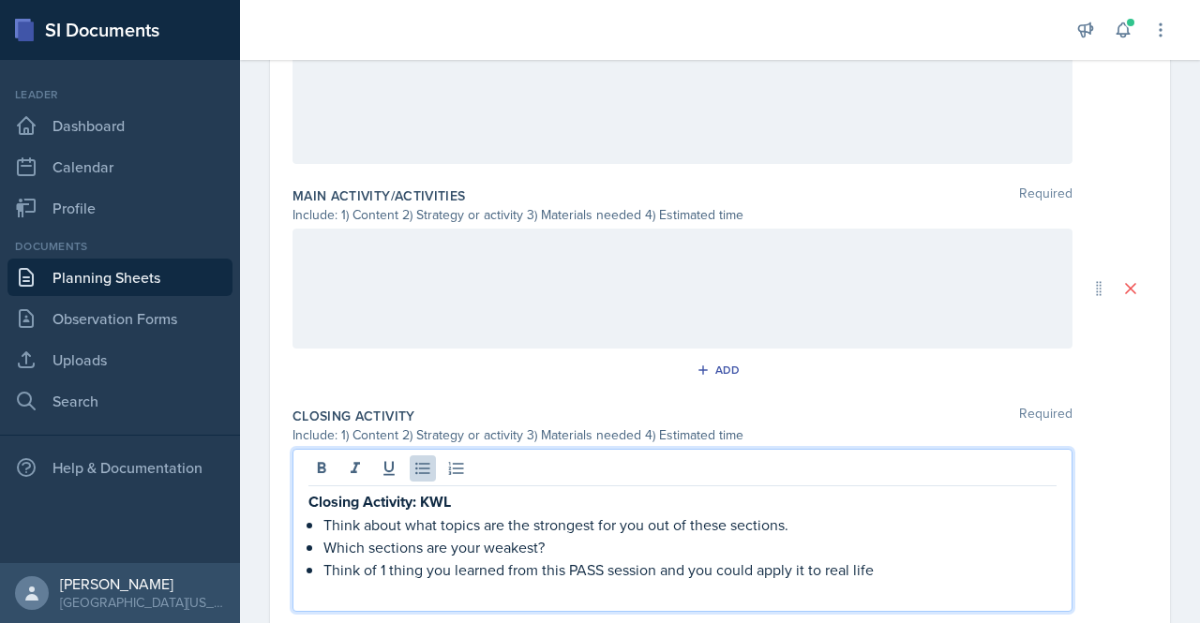
click at [467, 490] on p "Closing Activity: KWL" at bounding box center [682, 501] width 748 height 23
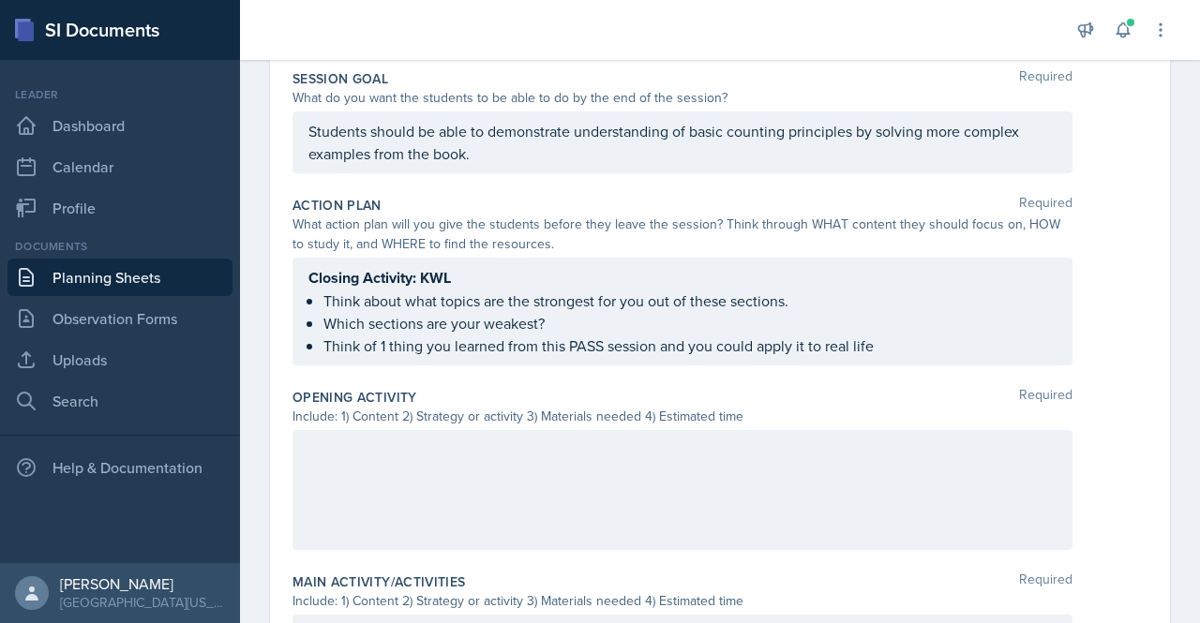
scroll to position [339, 0]
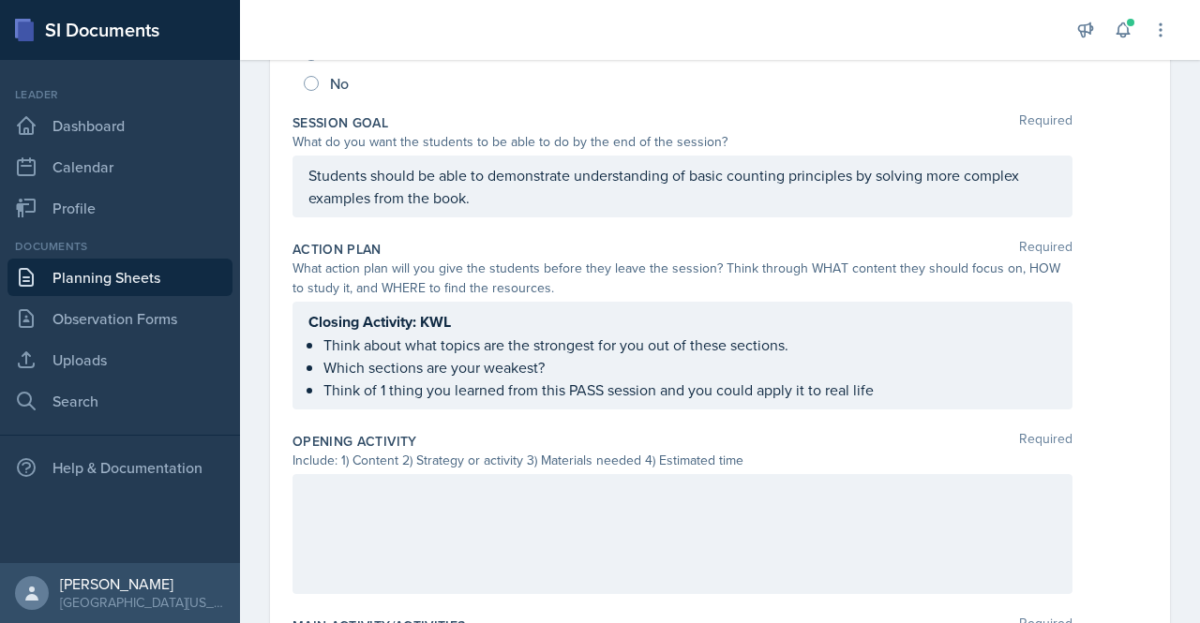
click at [434, 361] on div "Closing Activity: KWL Think about what topics are the strongest for you out of …" at bounding box center [682, 355] width 748 height 91
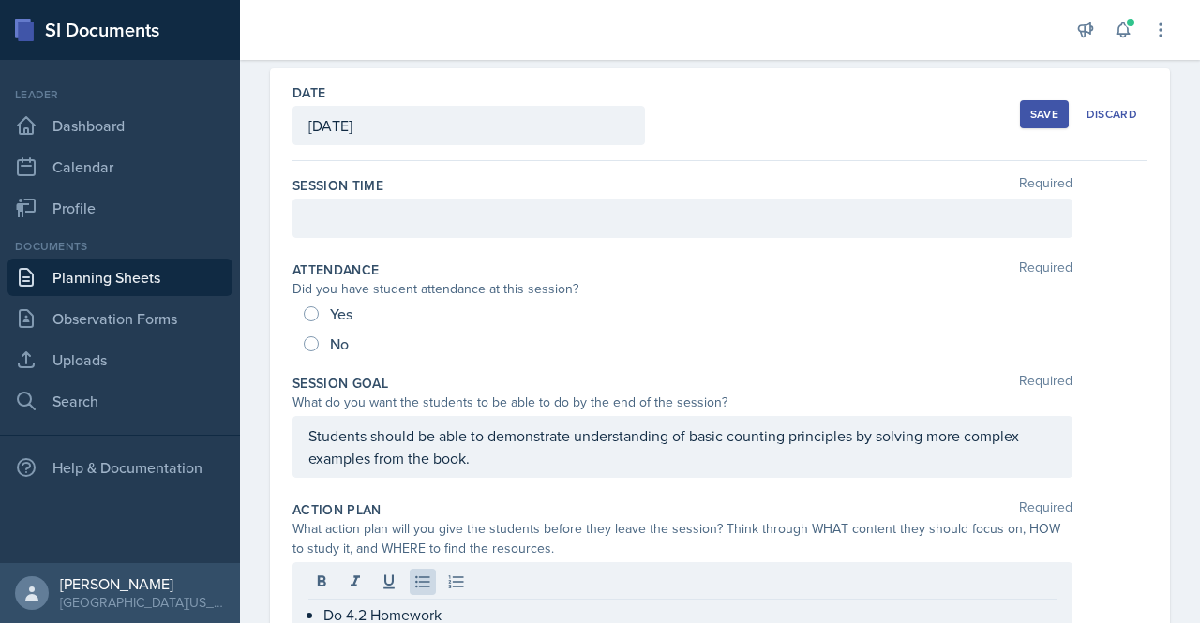
click at [709, 224] on p at bounding box center [682, 218] width 748 height 22
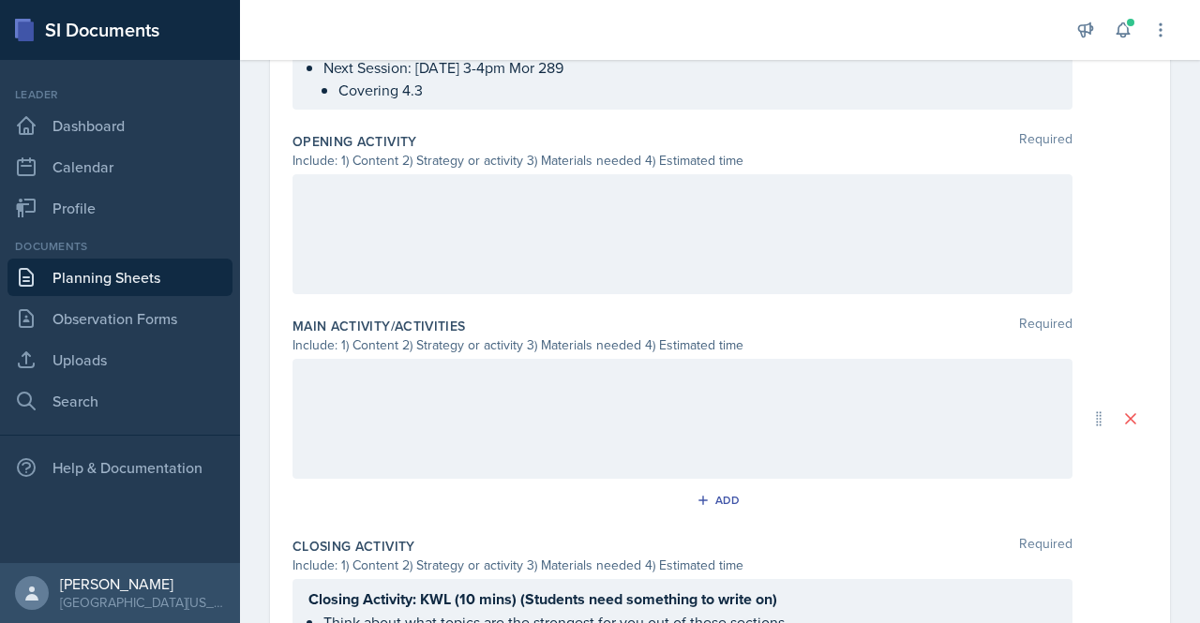
scroll to position [721, 0]
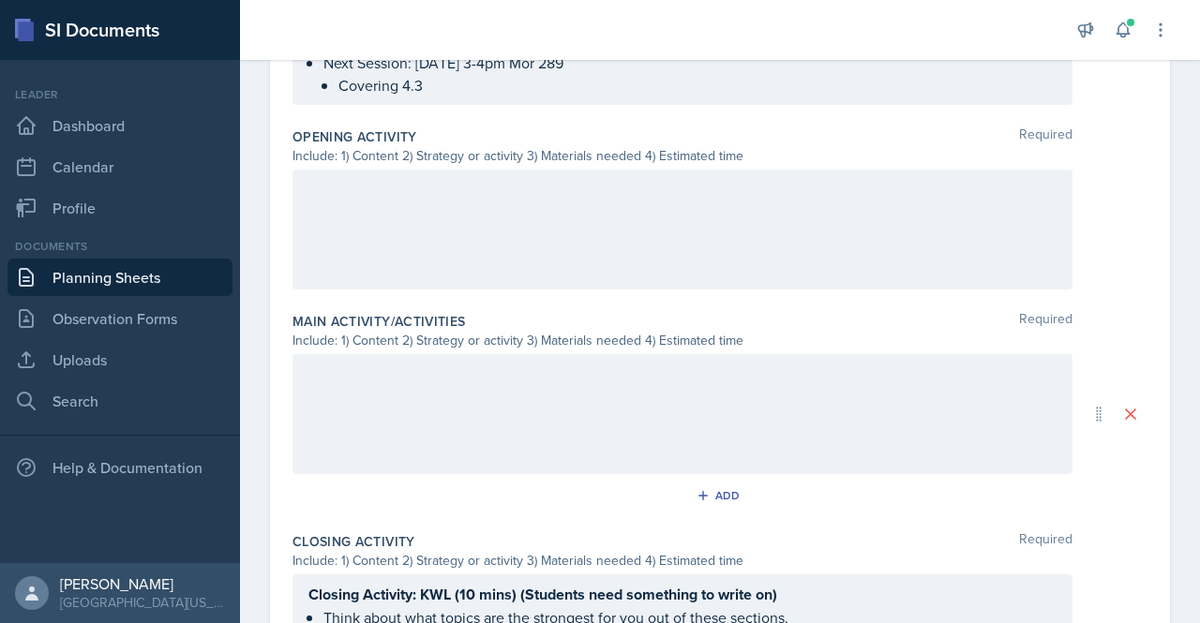
click at [456, 240] on div at bounding box center [682, 230] width 780 height 120
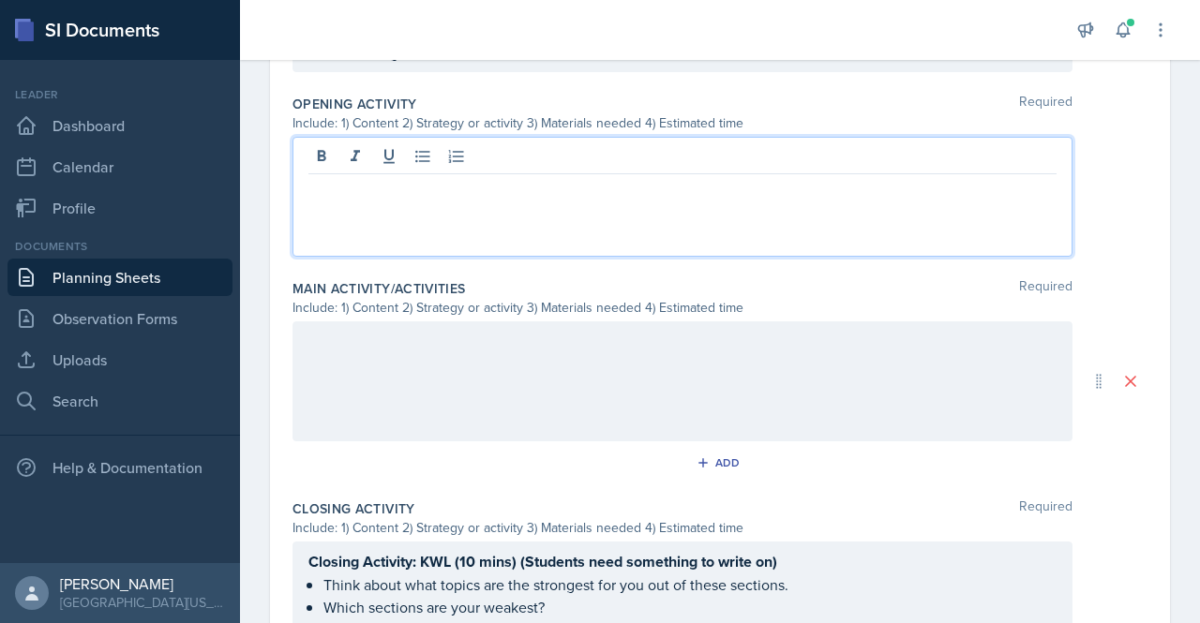
paste div
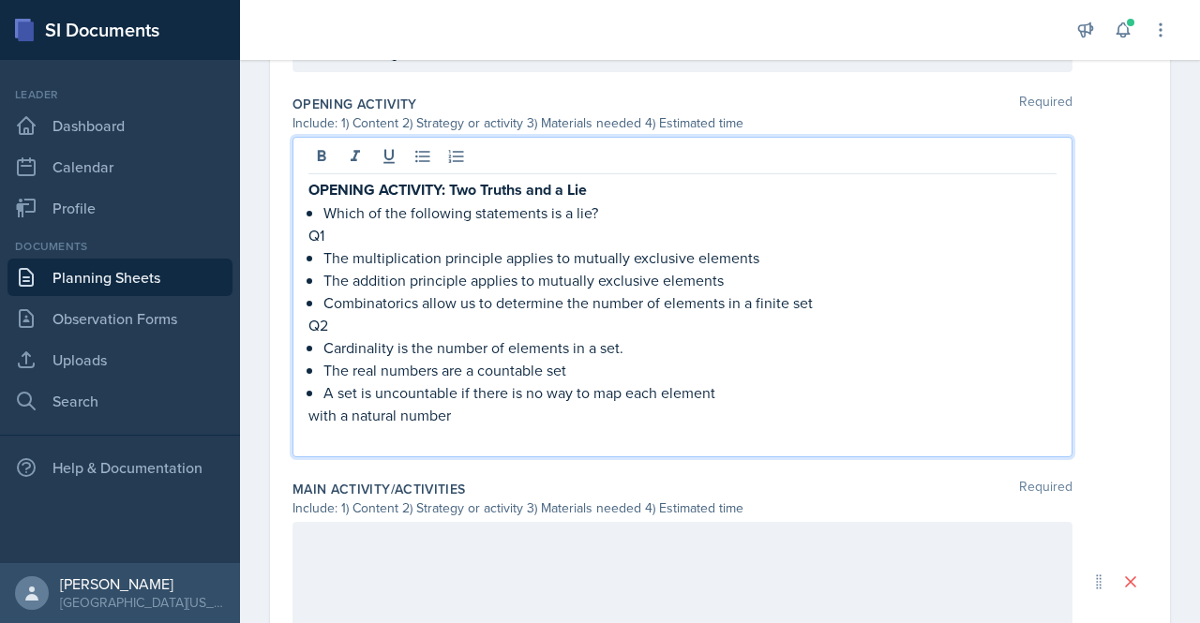
click at [615, 189] on p "OPENING ACTIVITY: Two Truths and a Lie" at bounding box center [682, 189] width 748 height 23
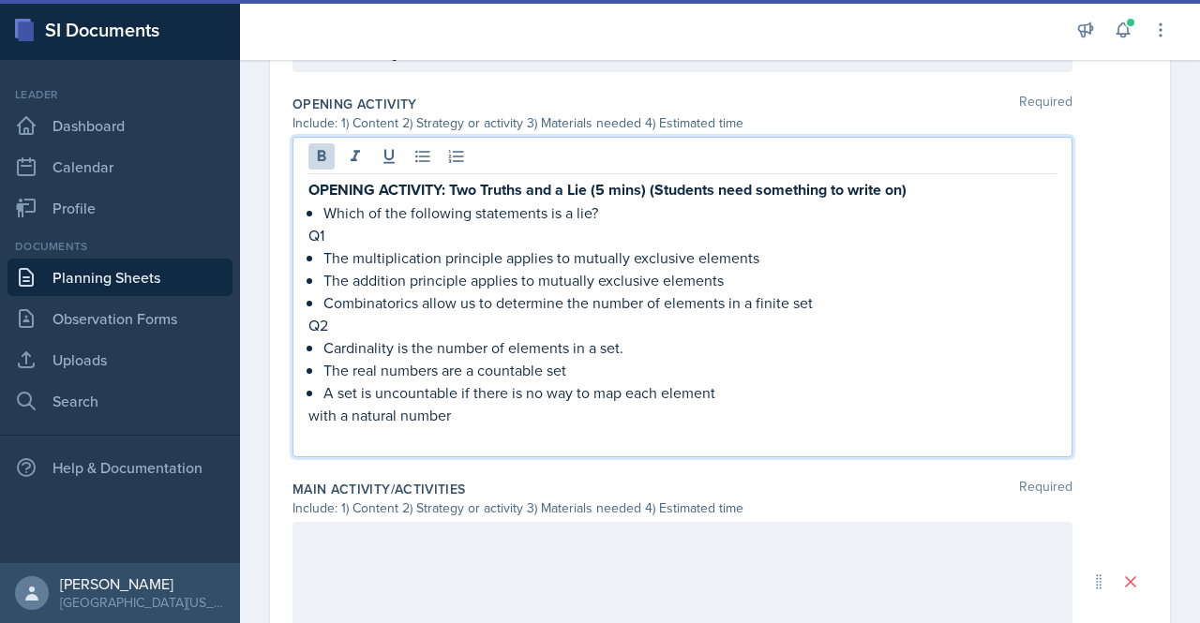
click at [379, 554] on div at bounding box center [682, 582] width 780 height 120
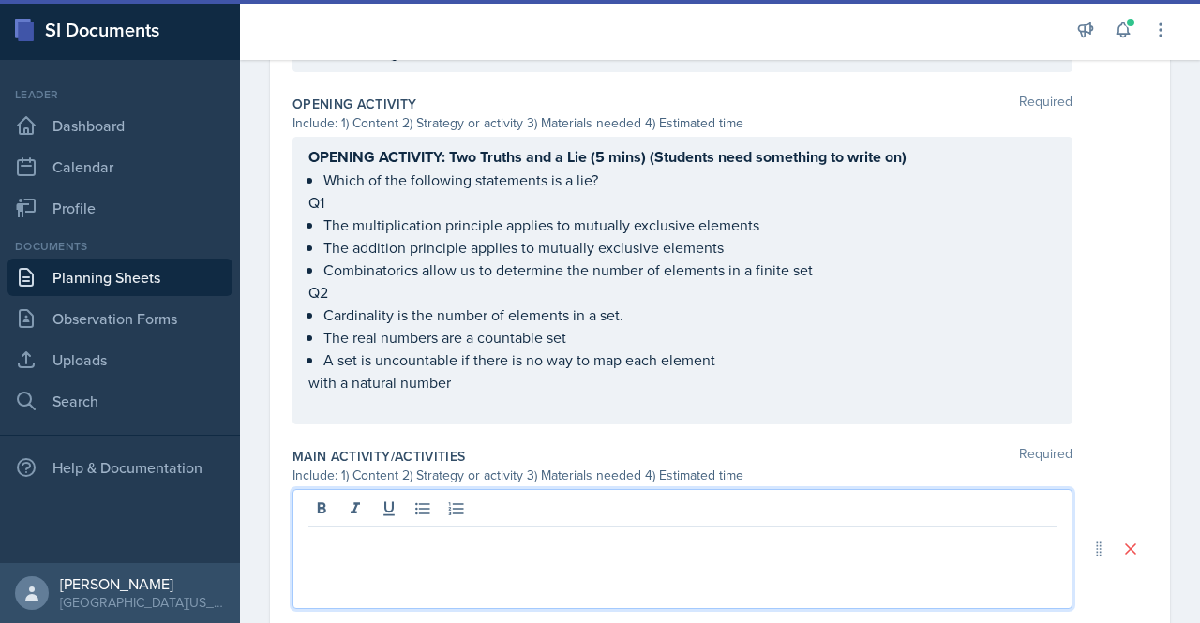
scroll to position [754, 0]
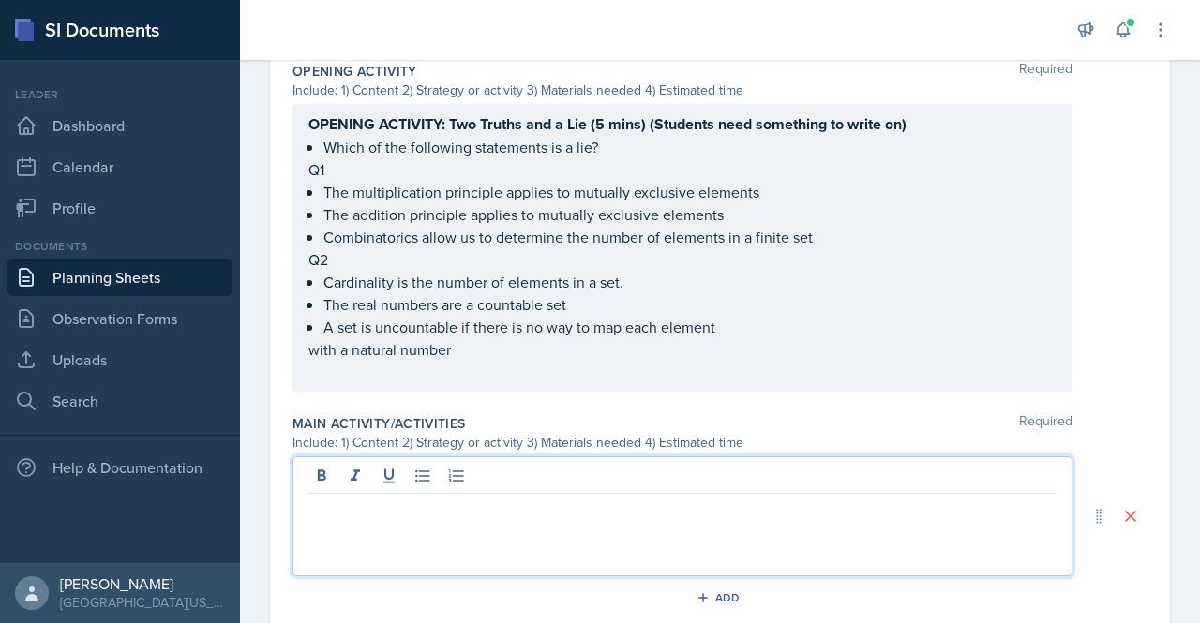
paste div
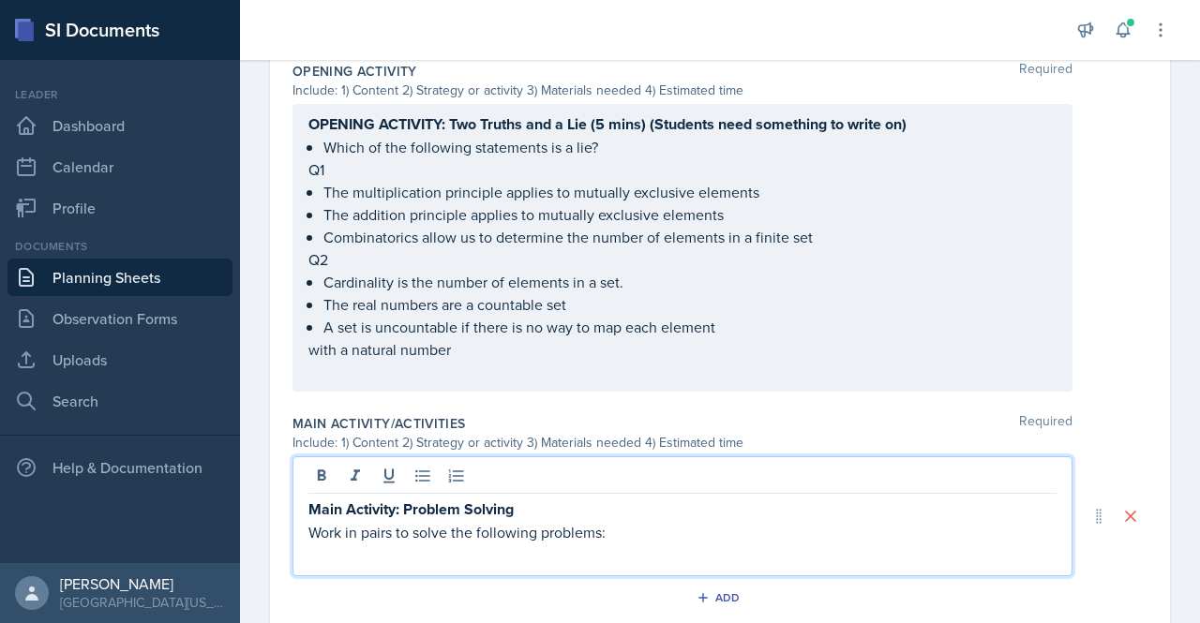
click at [521, 514] on p "Main Activity: Problem Solving" at bounding box center [682, 509] width 748 height 23
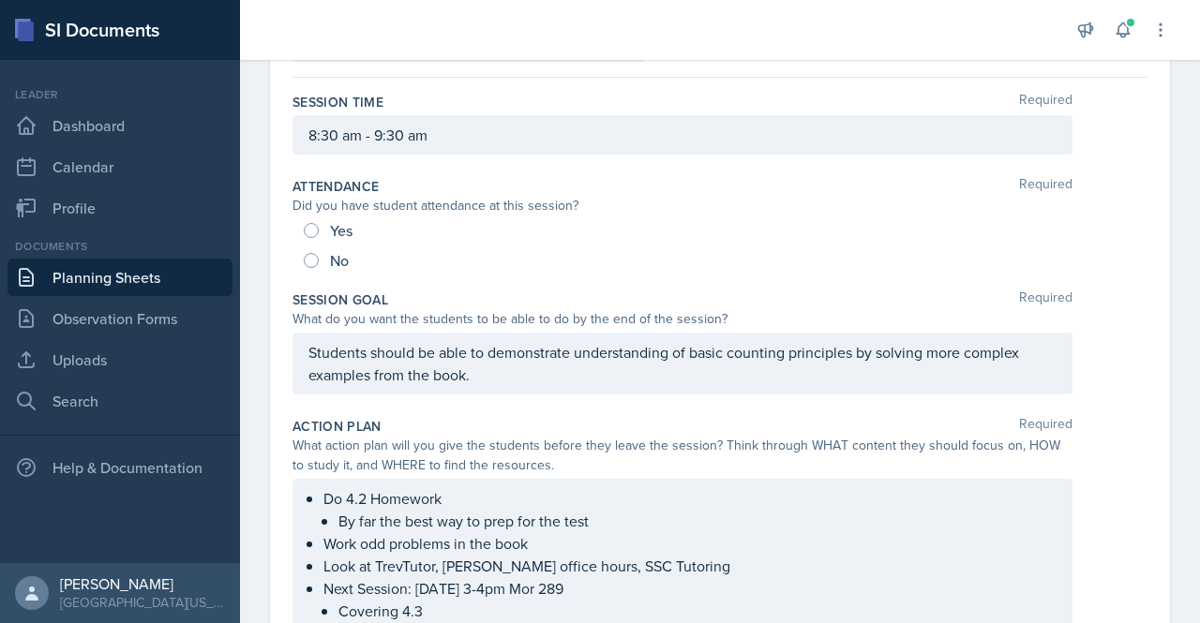
scroll to position [0, 0]
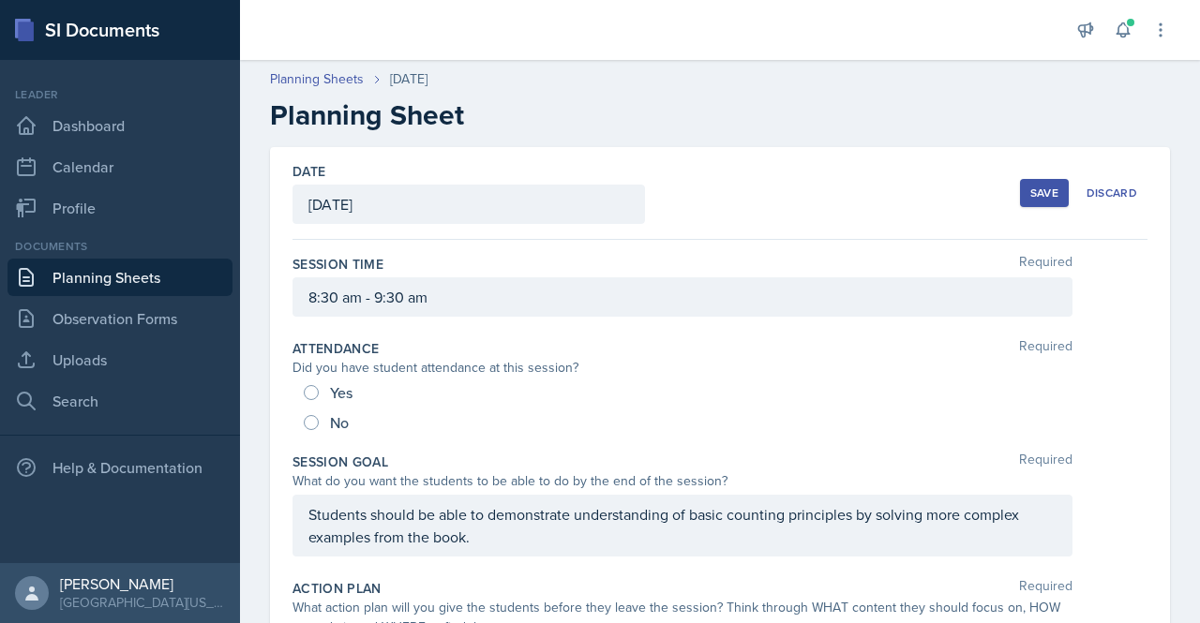
click at [1030, 198] on div "Save" at bounding box center [1044, 193] width 28 height 15
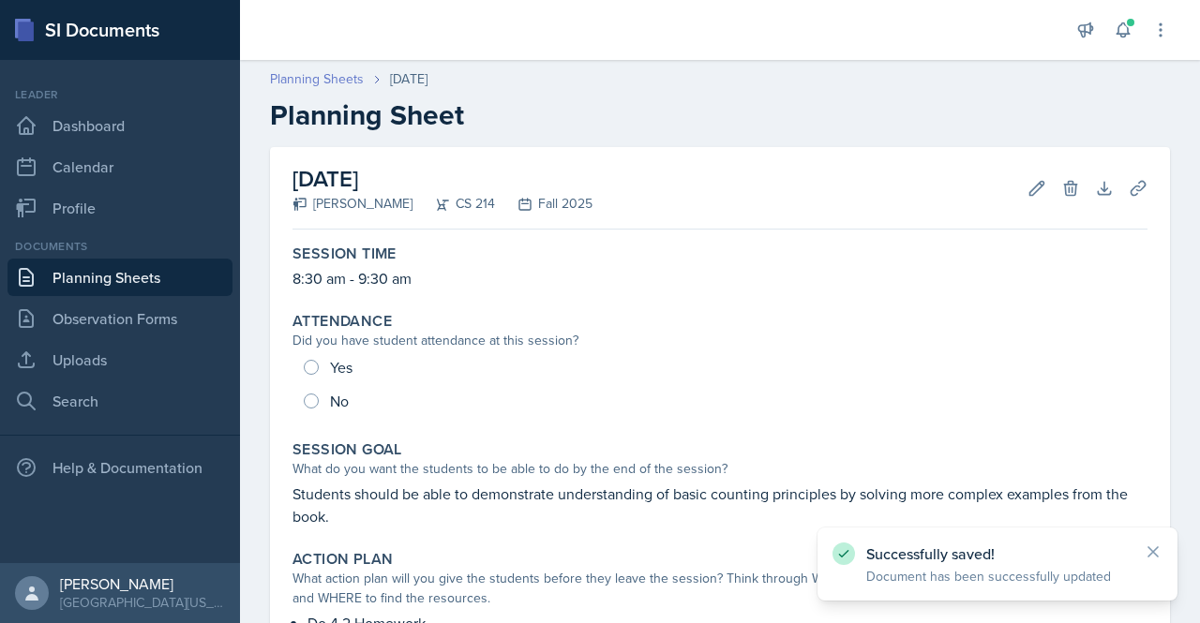
click at [327, 82] on link "Planning Sheets" at bounding box center [317, 79] width 94 height 20
